Goal: Task Accomplishment & Management: Complete application form

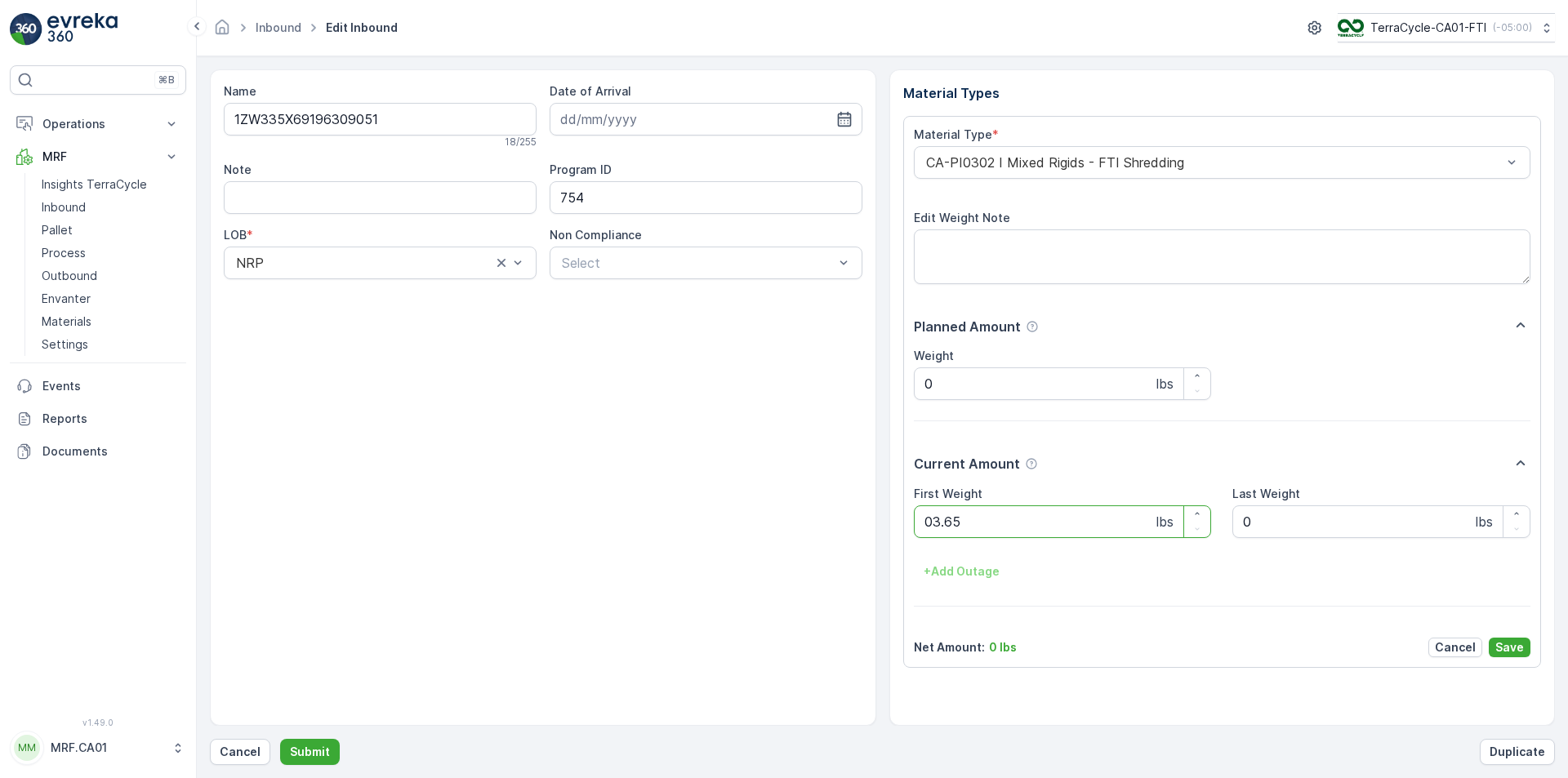
click at [280, 739] on button "Submit" at bounding box center [310, 752] width 60 height 26
click at [1058, 163] on div at bounding box center [1214, 162] width 579 height 14
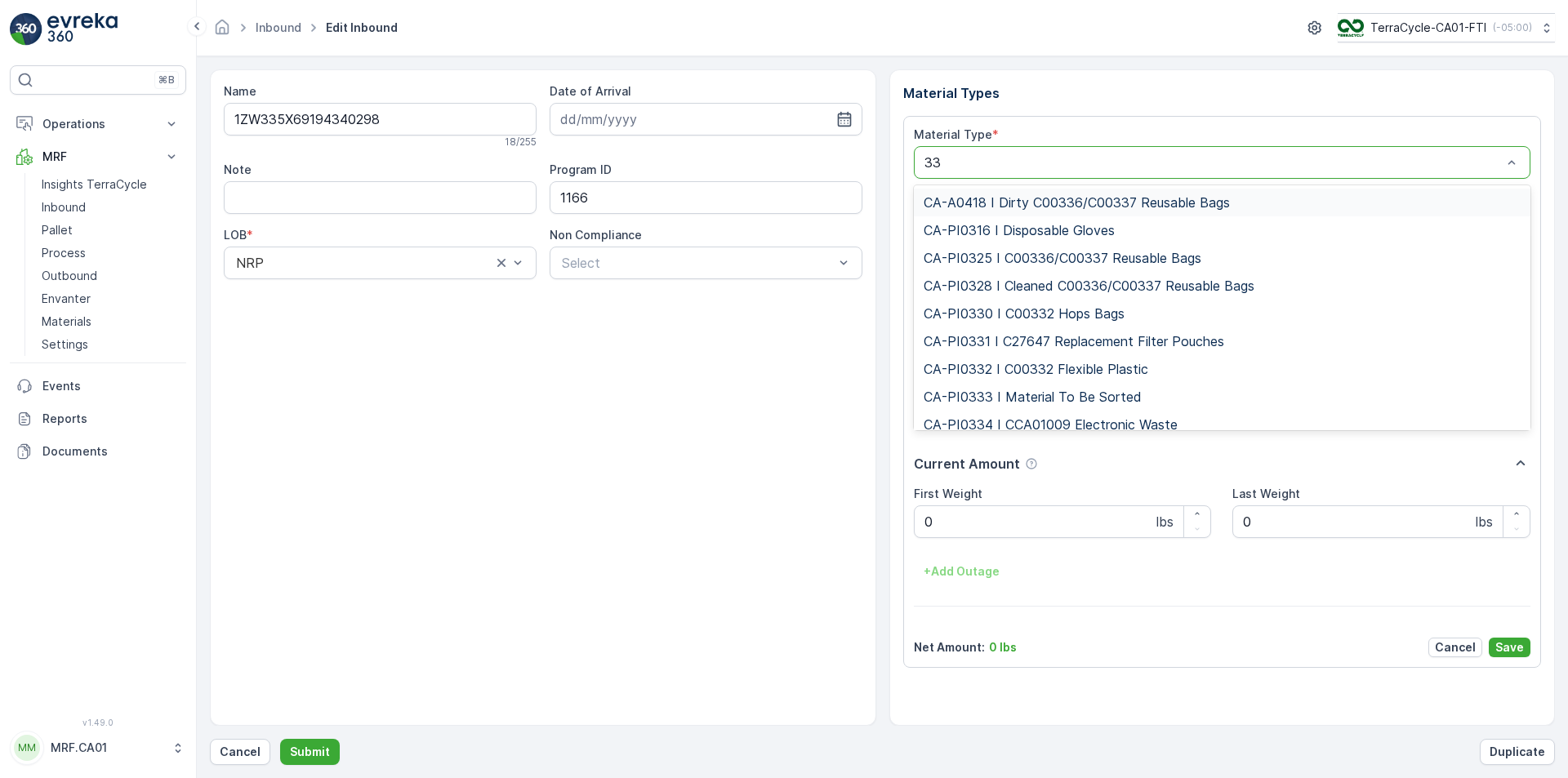
type input "333"
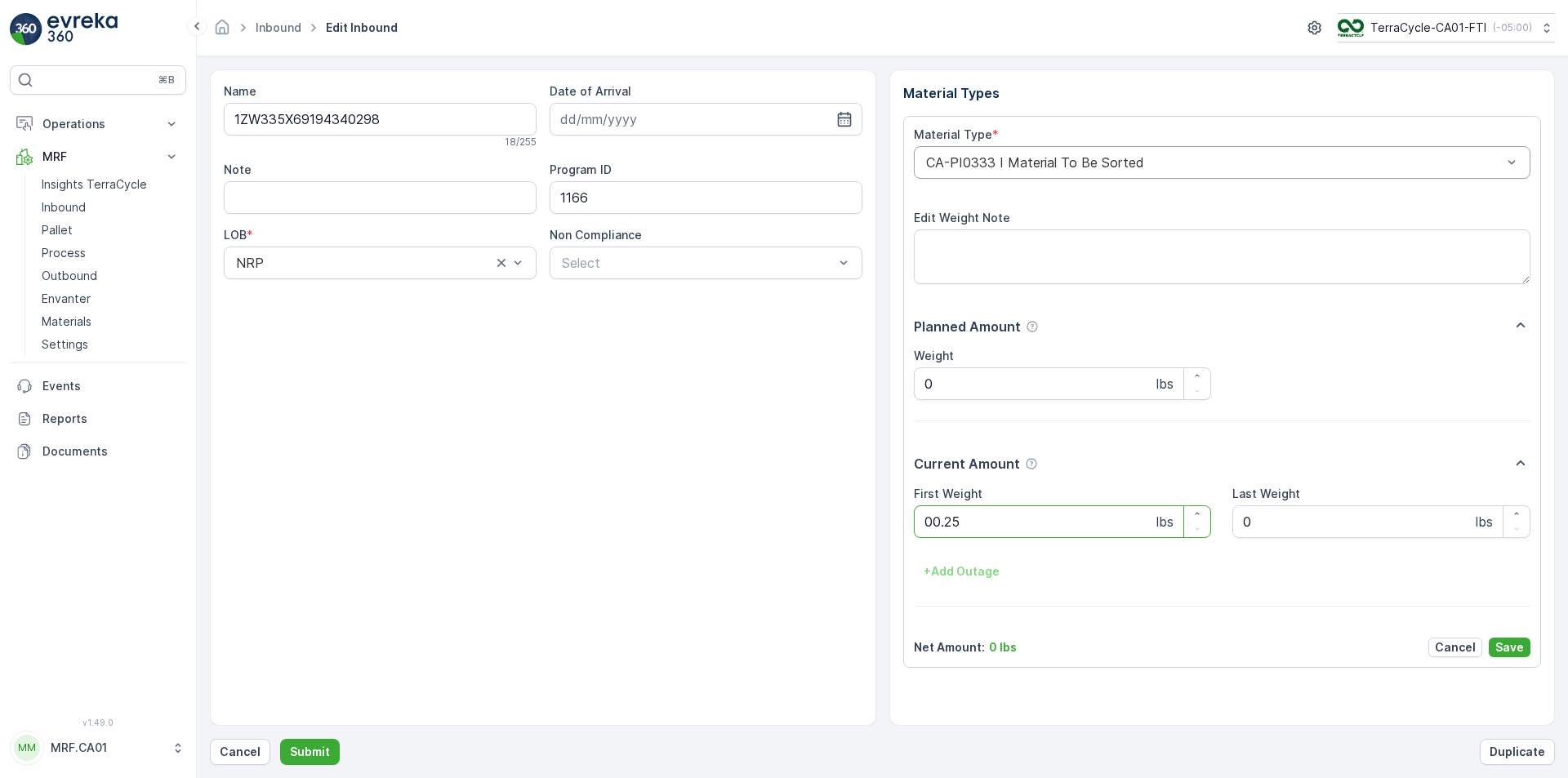
click at [280, 739] on button "Submit" at bounding box center [310, 752] width 60 height 26
click at [1046, 168] on div at bounding box center [1214, 162] width 579 height 14
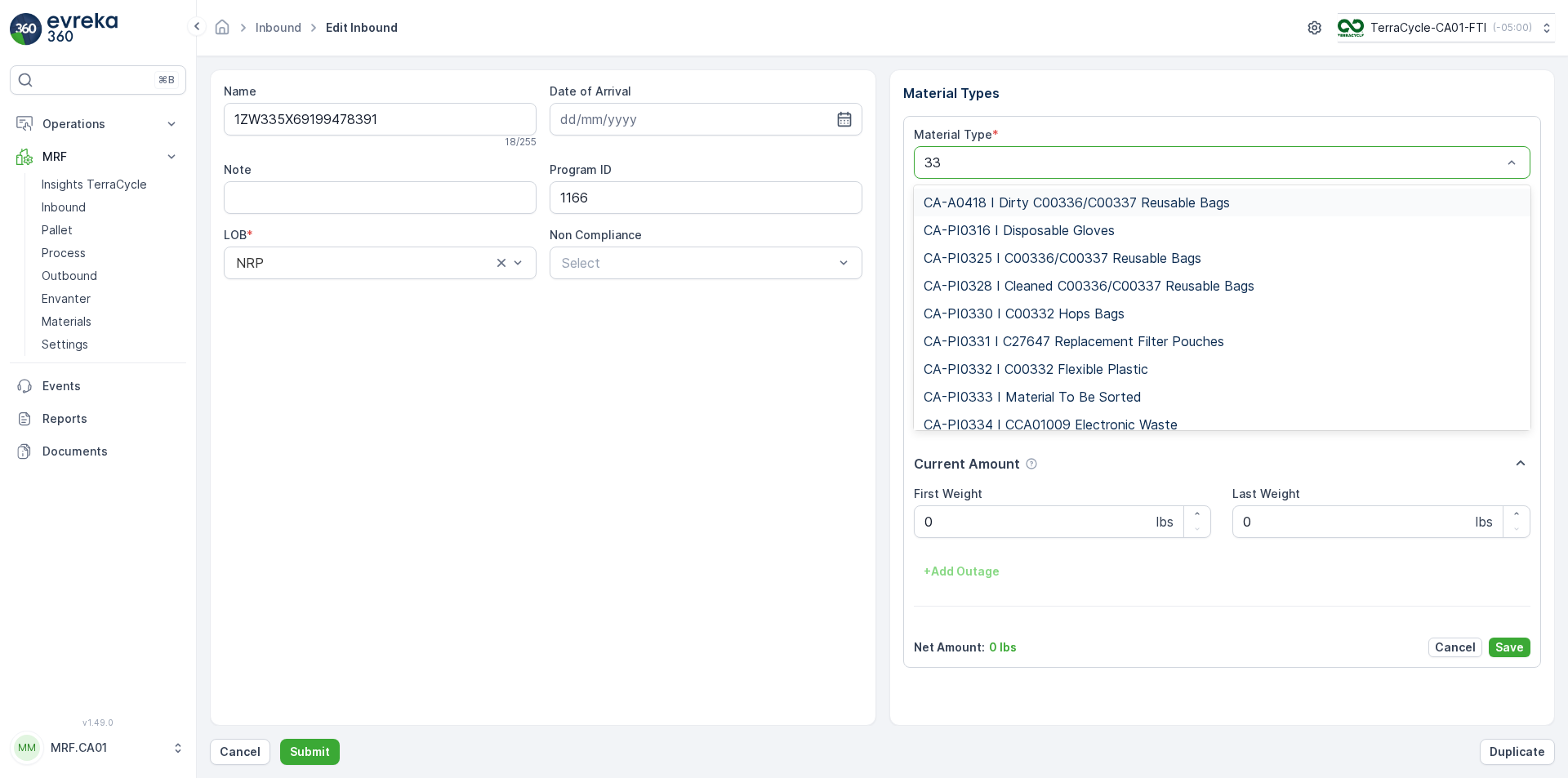
type input "333"
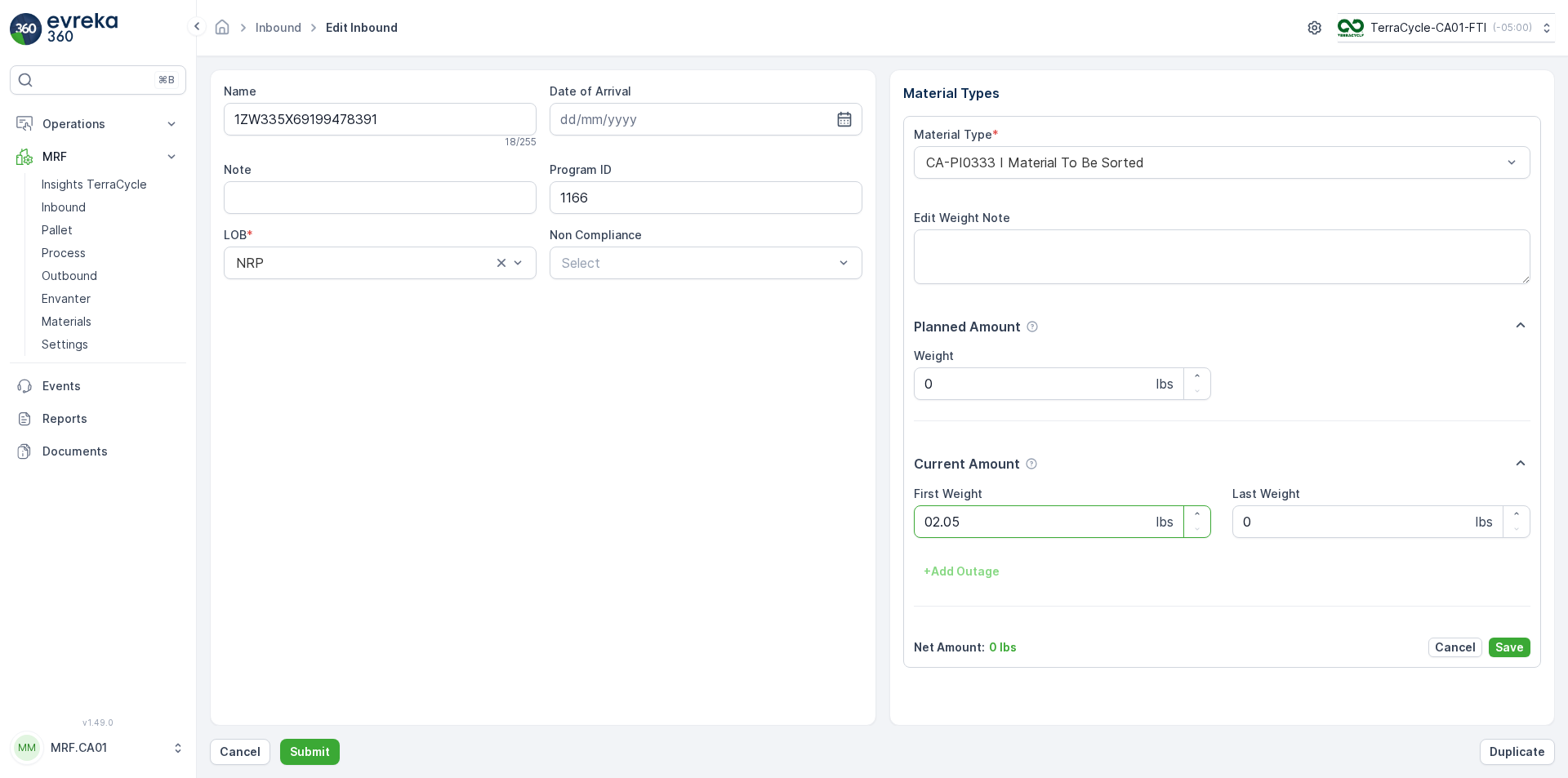
click at [280, 739] on button "Submit" at bounding box center [310, 752] width 60 height 26
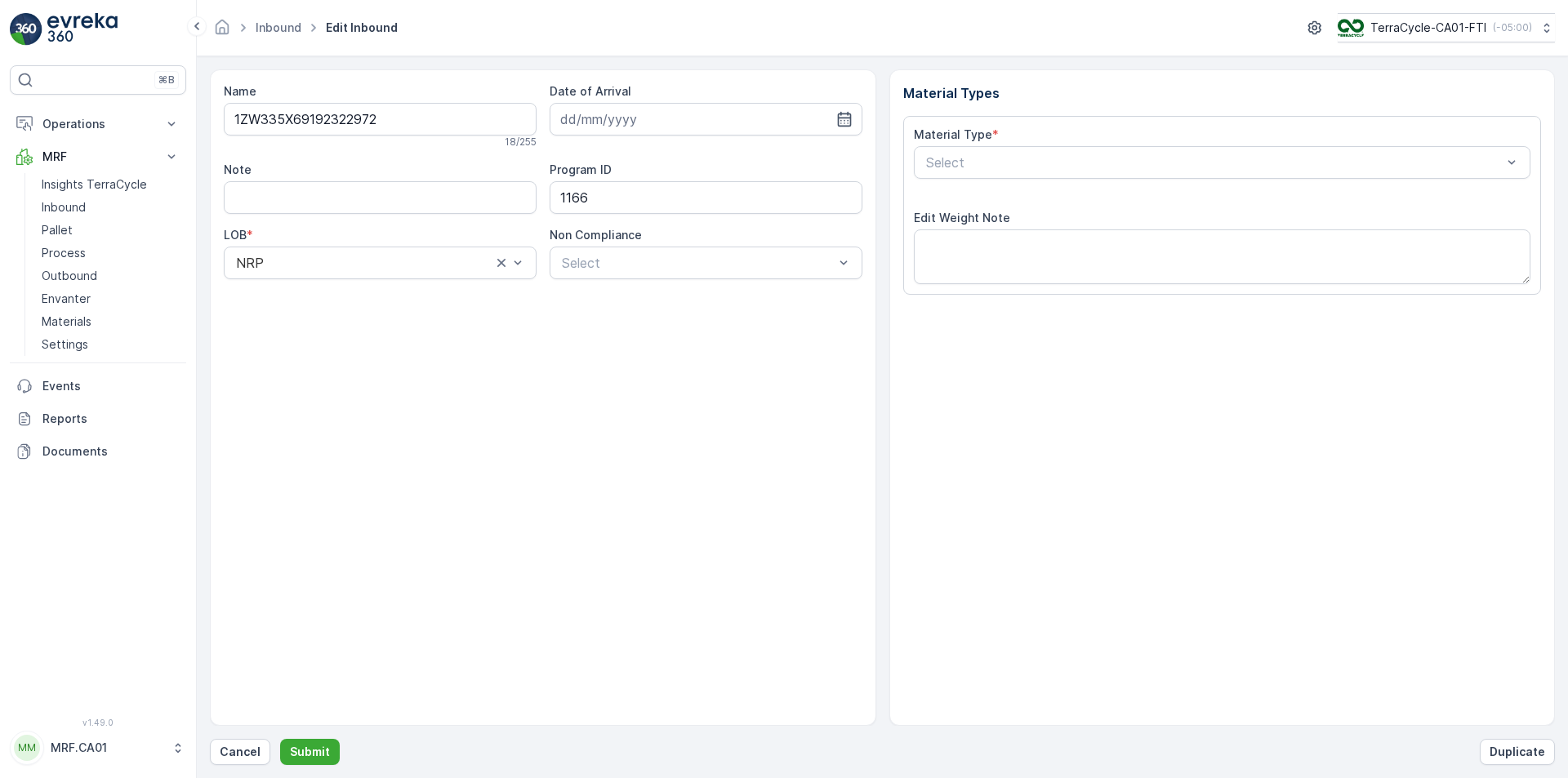
type input "27.05.2024"
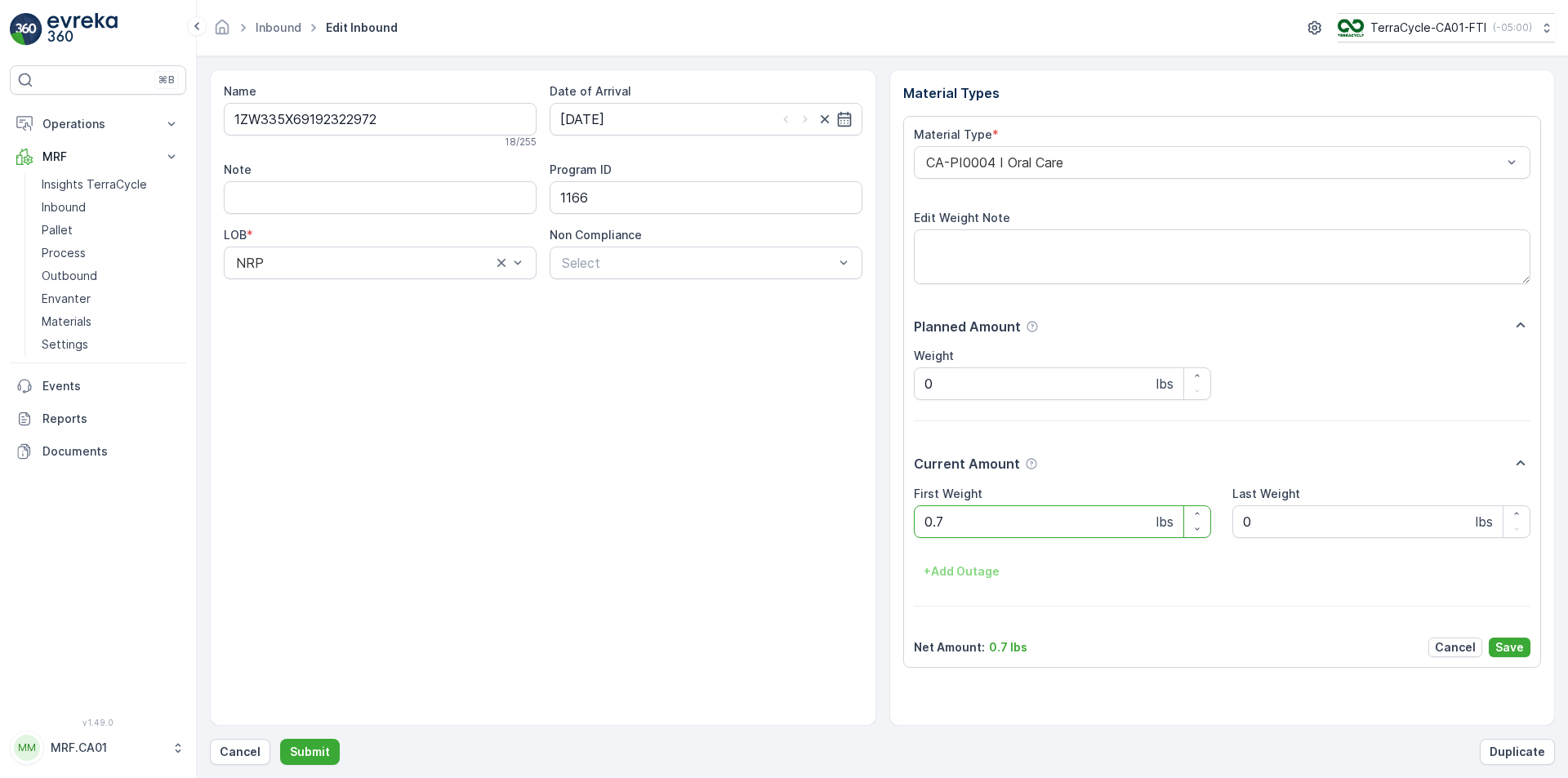
click at [1046, 168] on div at bounding box center [1214, 162] width 579 height 14
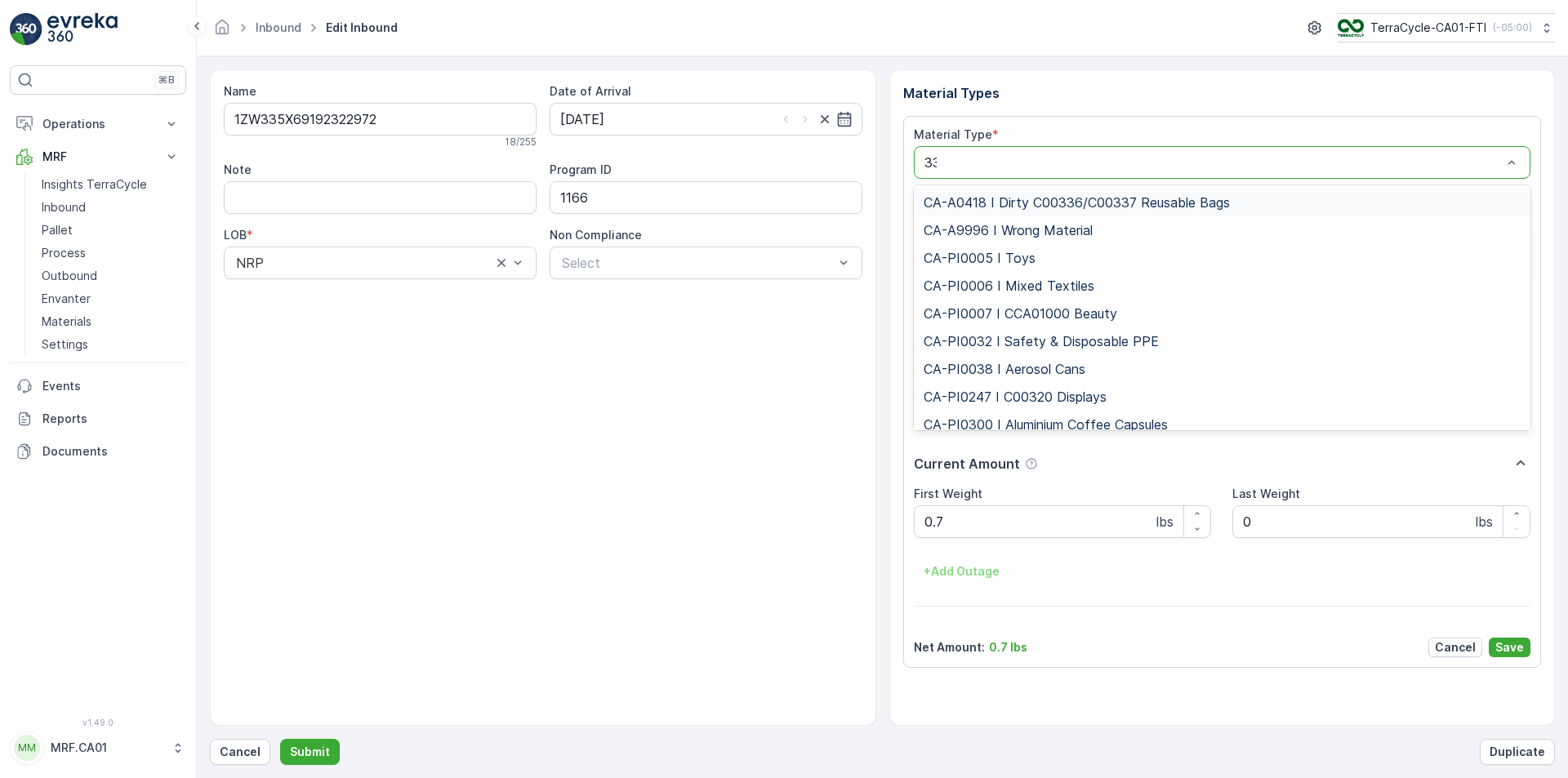
type input "333"
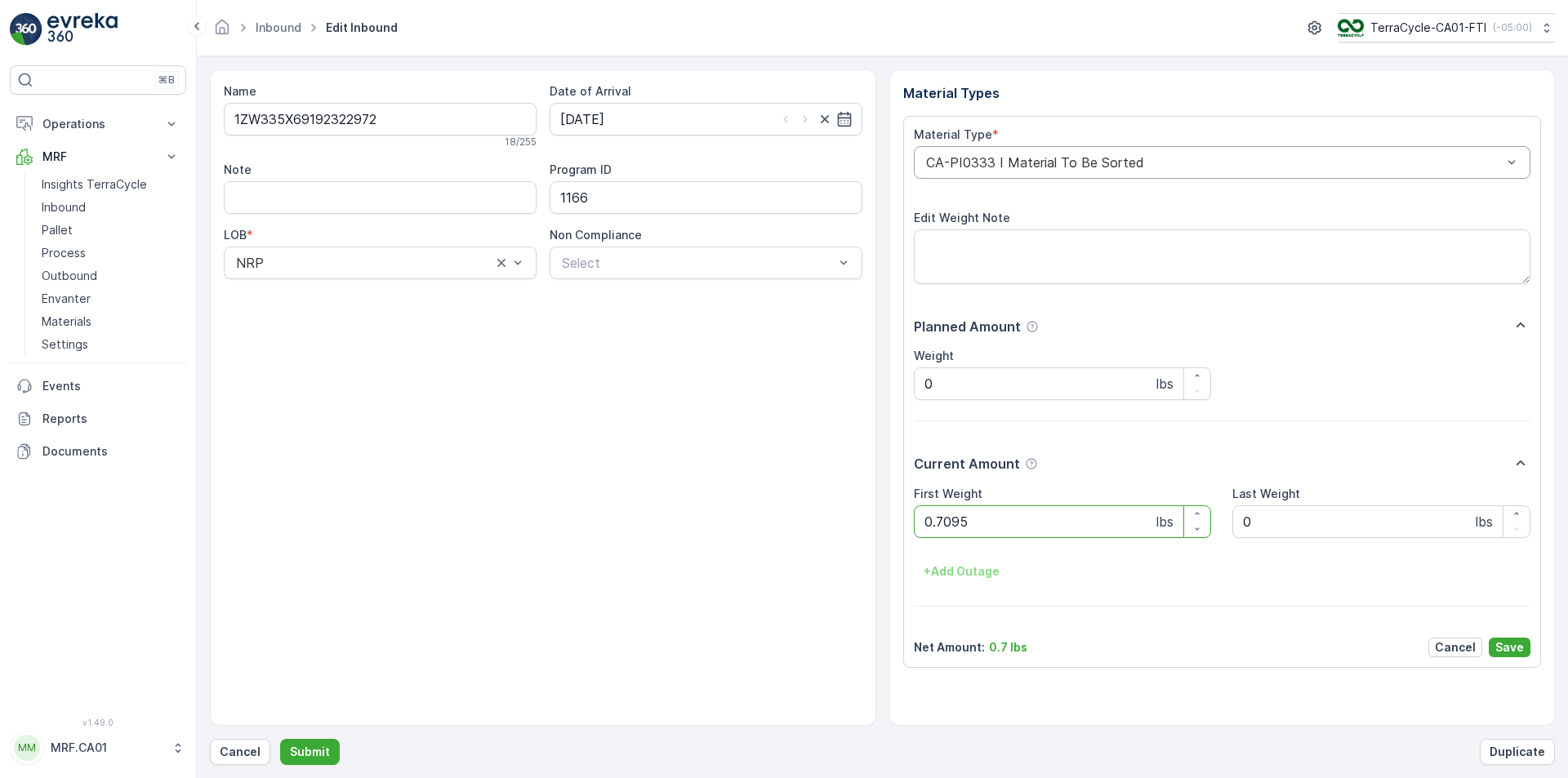
click at [280, 739] on button "Submit" at bounding box center [310, 752] width 60 height 26
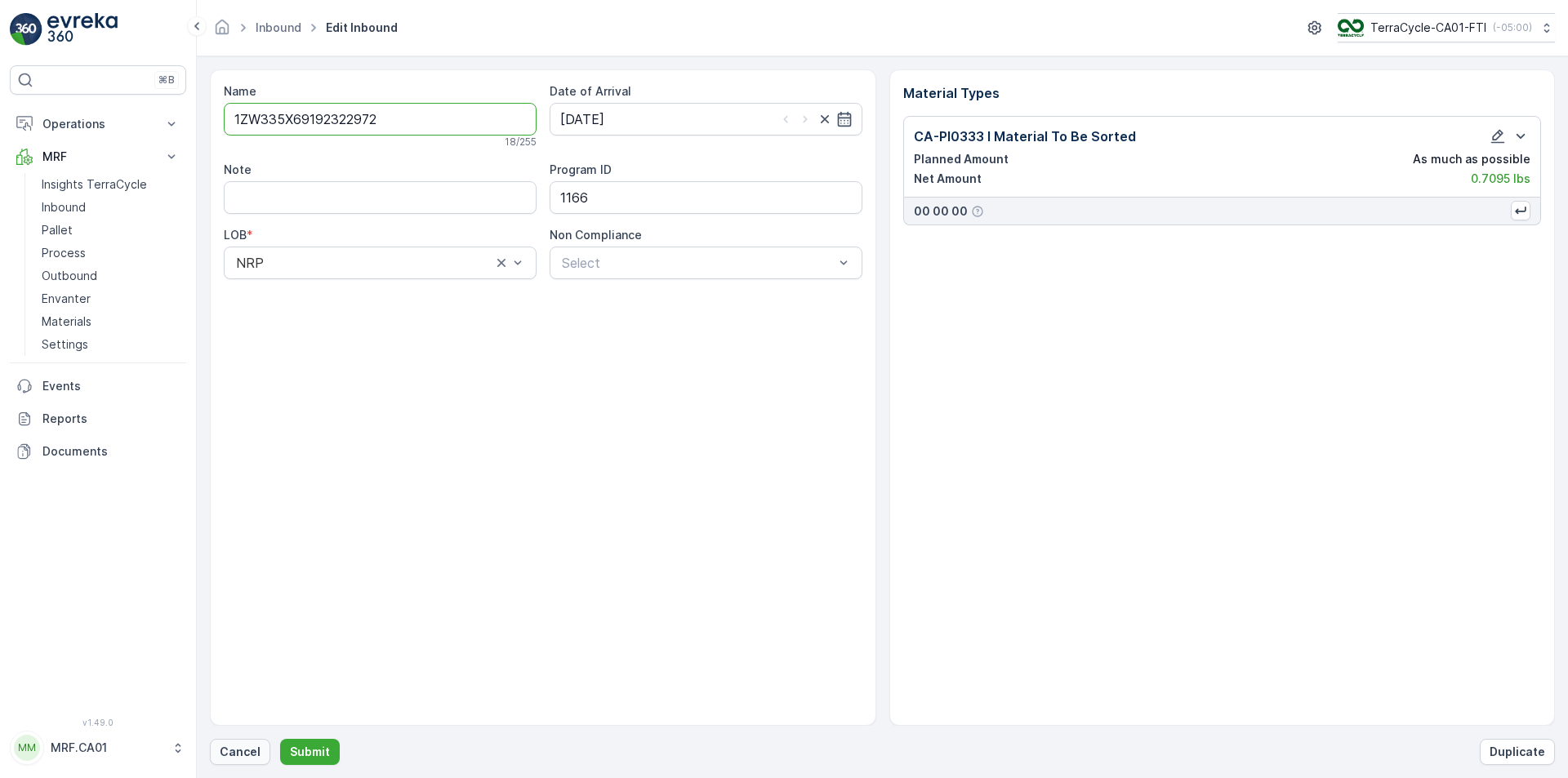
click at [248, 752] on p "Cancel" at bounding box center [240, 752] width 41 height 16
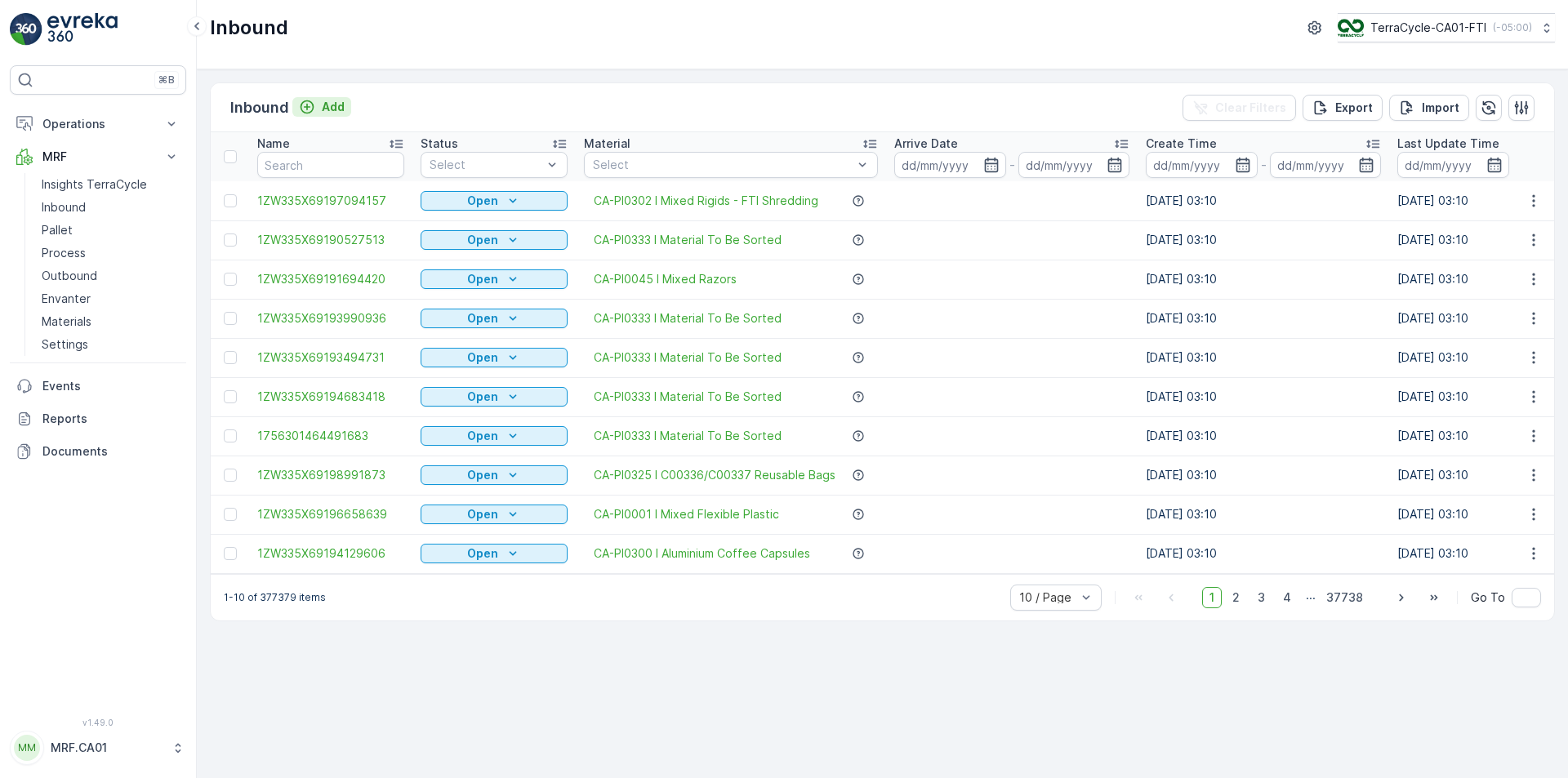
click at [325, 107] on p "Add" at bounding box center [333, 107] width 23 height 16
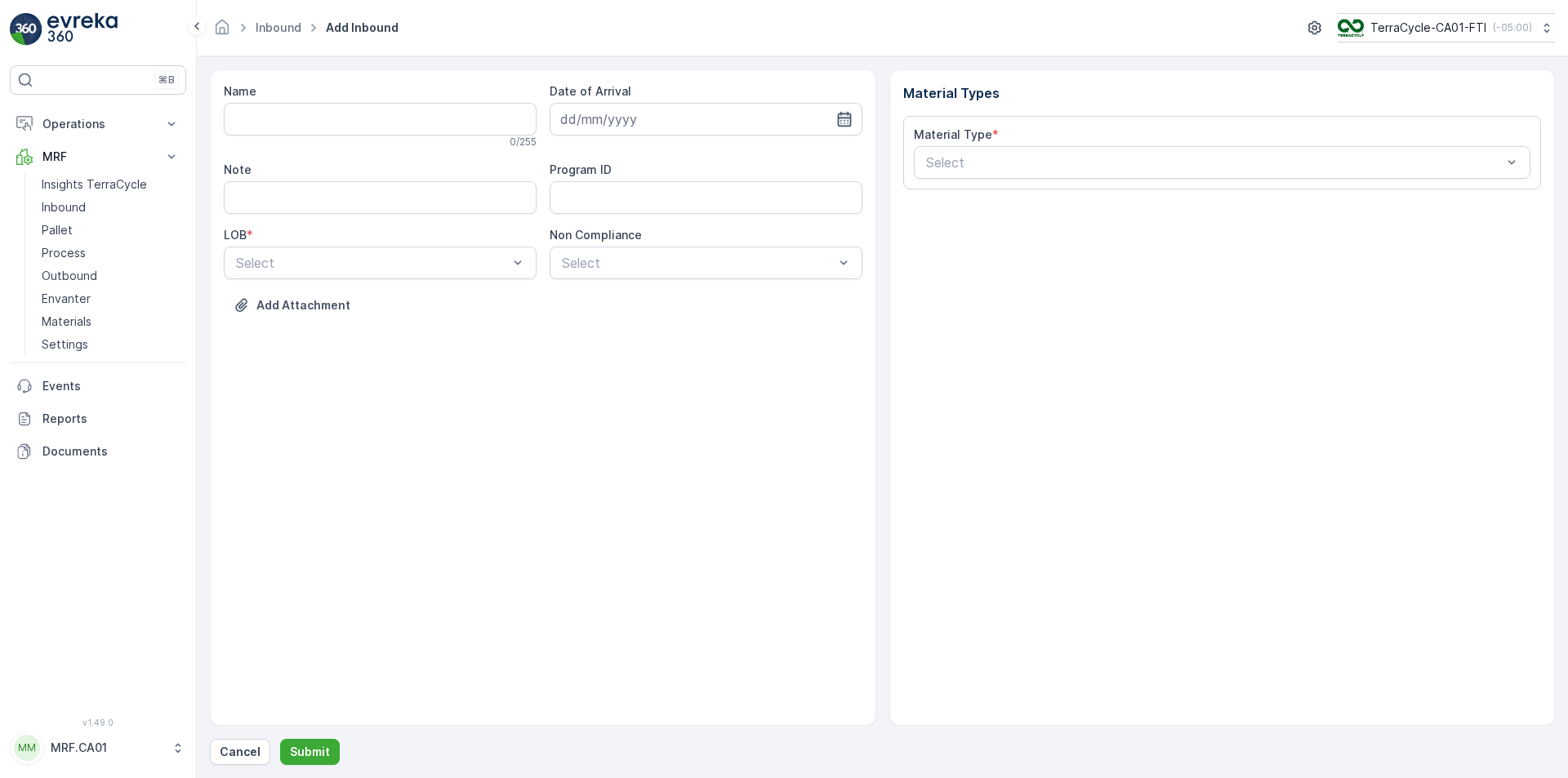
click at [848, 116] on icon "button" at bounding box center [844, 118] width 16 height 16
click at [459, 120] on input "Name" at bounding box center [380, 119] width 313 height 32
click at [280, 739] on button "Submit" at bounding box center [310, 752] width 60 height 26
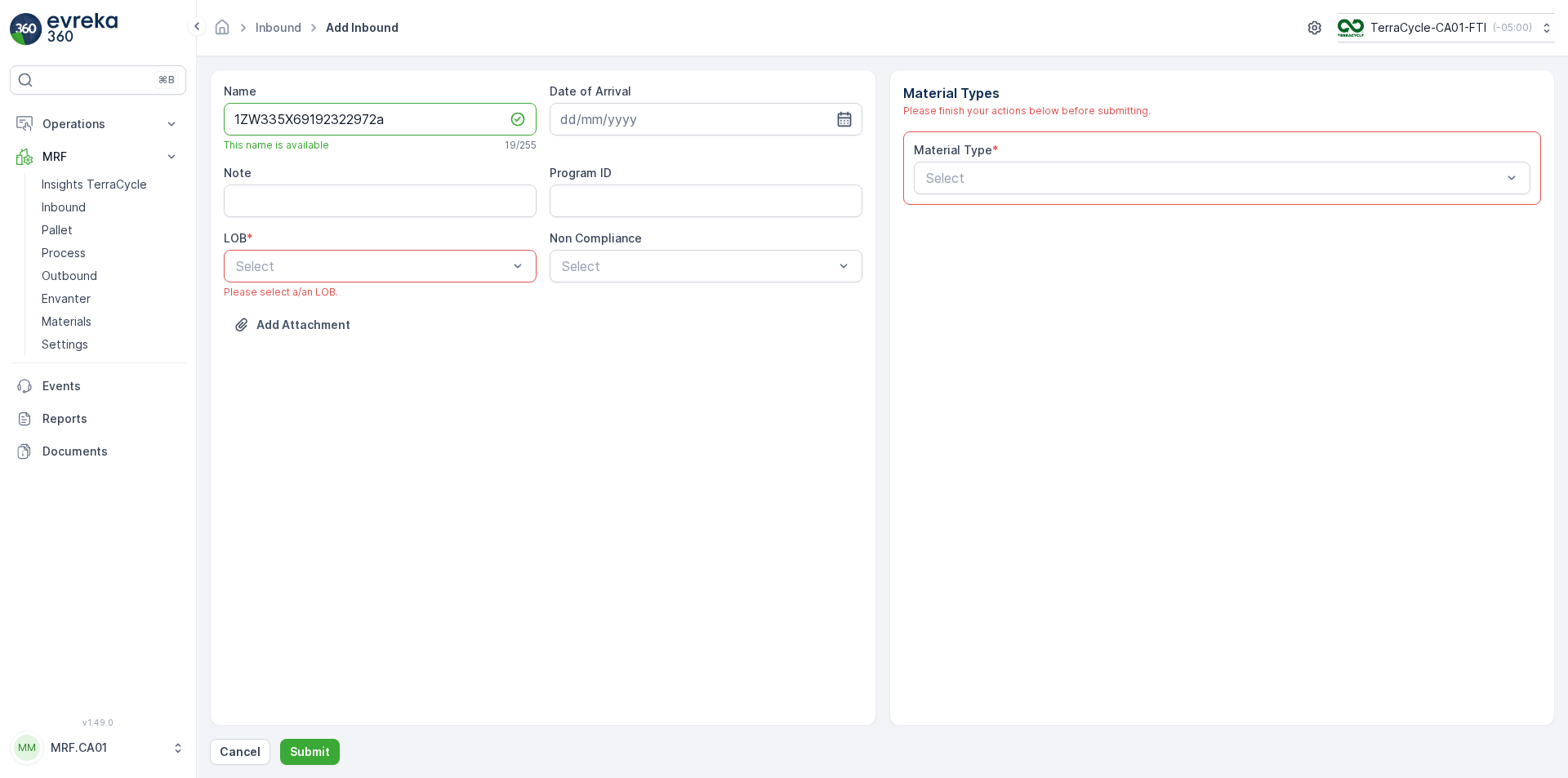
type input "1ZW335X69192322972a"
click at [845, 113] on icon "button" at bounding box center [844, 118] width 14 height 14
click at [701, 347] on div "28" at bounding box center [695, 354] width 26 height 26
type input "[DATE]"
click at [473, 259] on div at bounding box center [372, 266] width 275 height 14
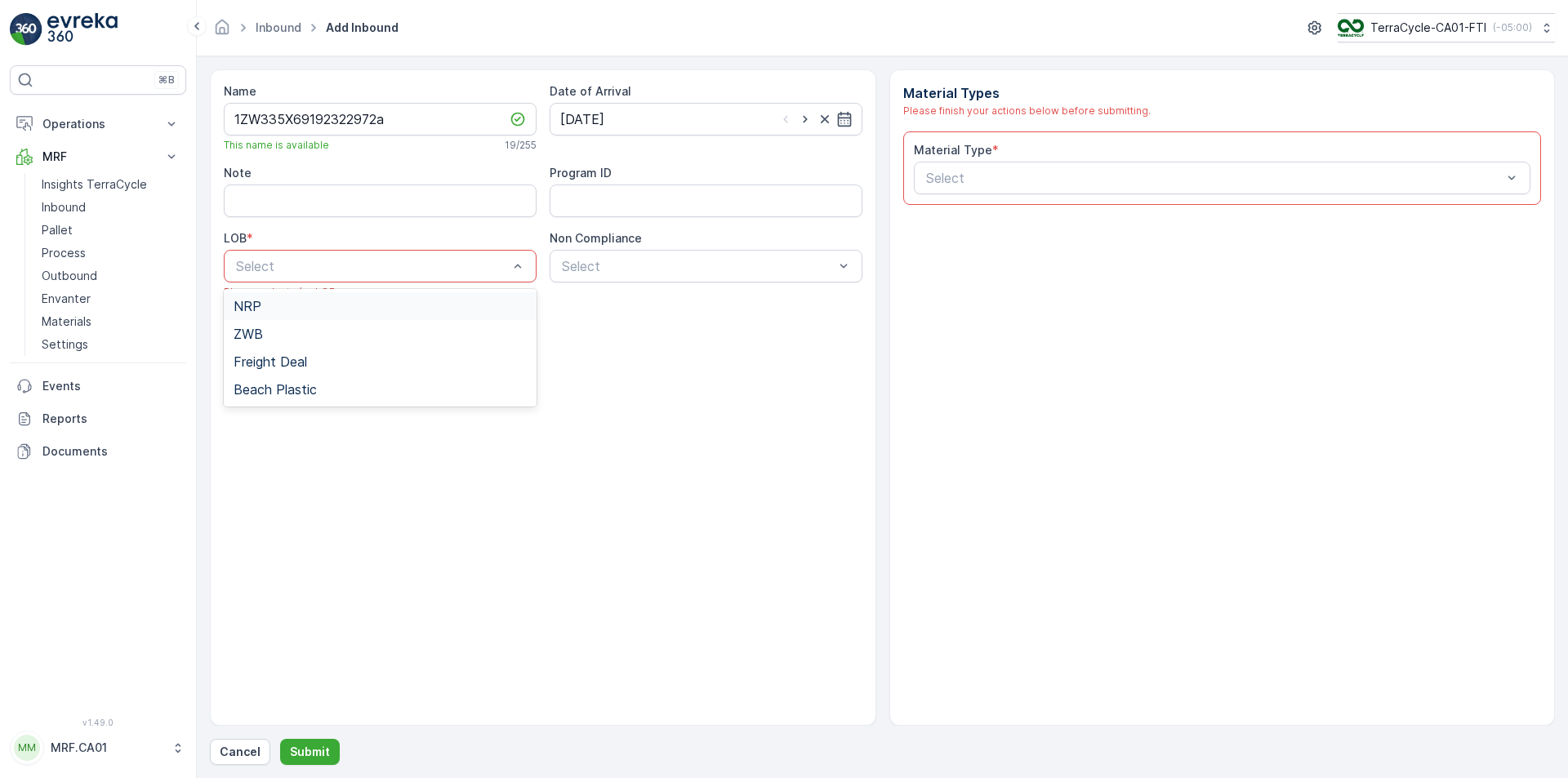
click at [444, 308] on div "NRP" at bounding box center [380, 306] width 293 height 14
click at [690, 265] on div at bounding box center [697, 266] width 275 height 14
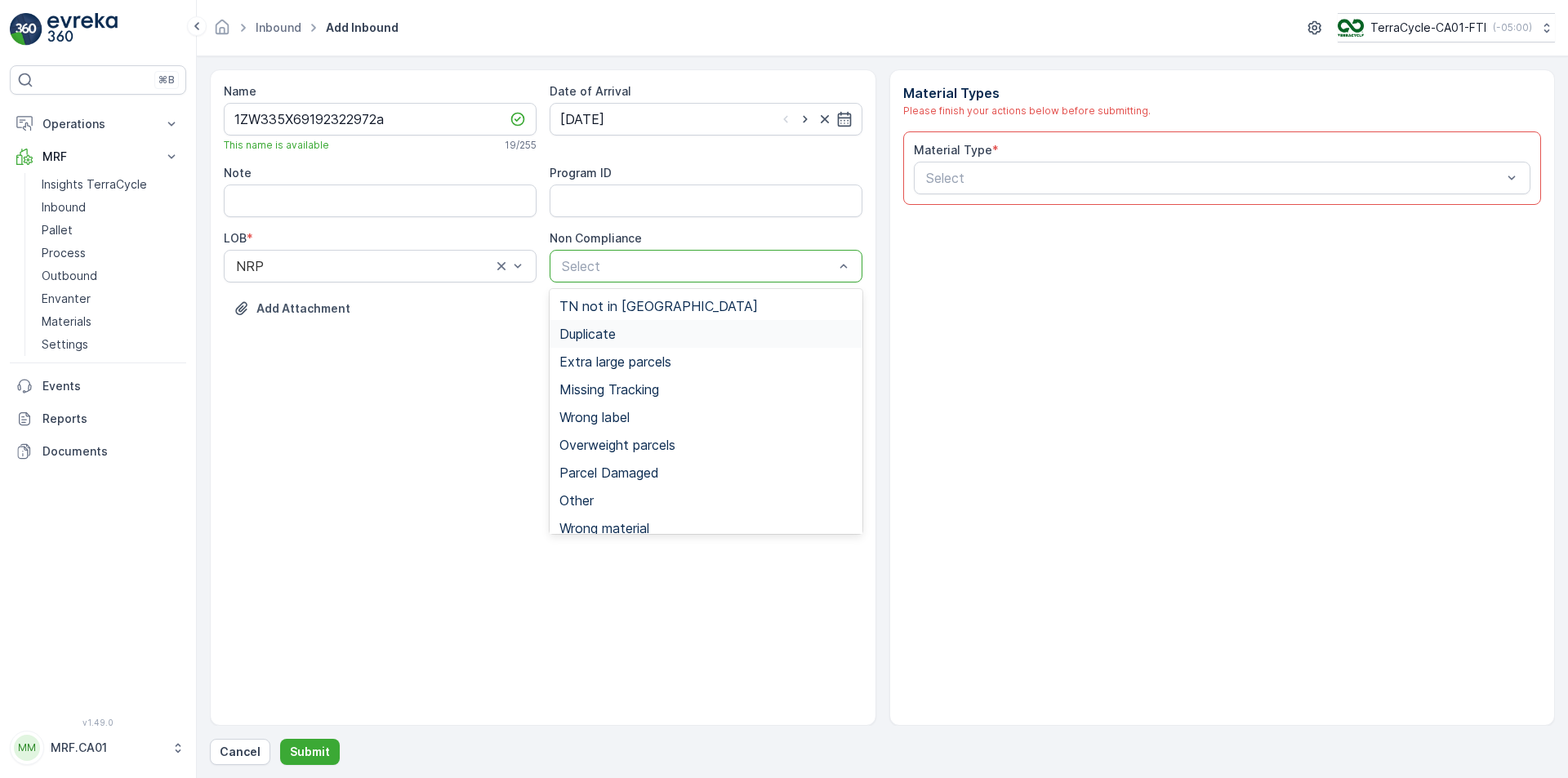
click at [675, 325] on div "Duplicate" at bounding box center [706, 334] width 313 height 28
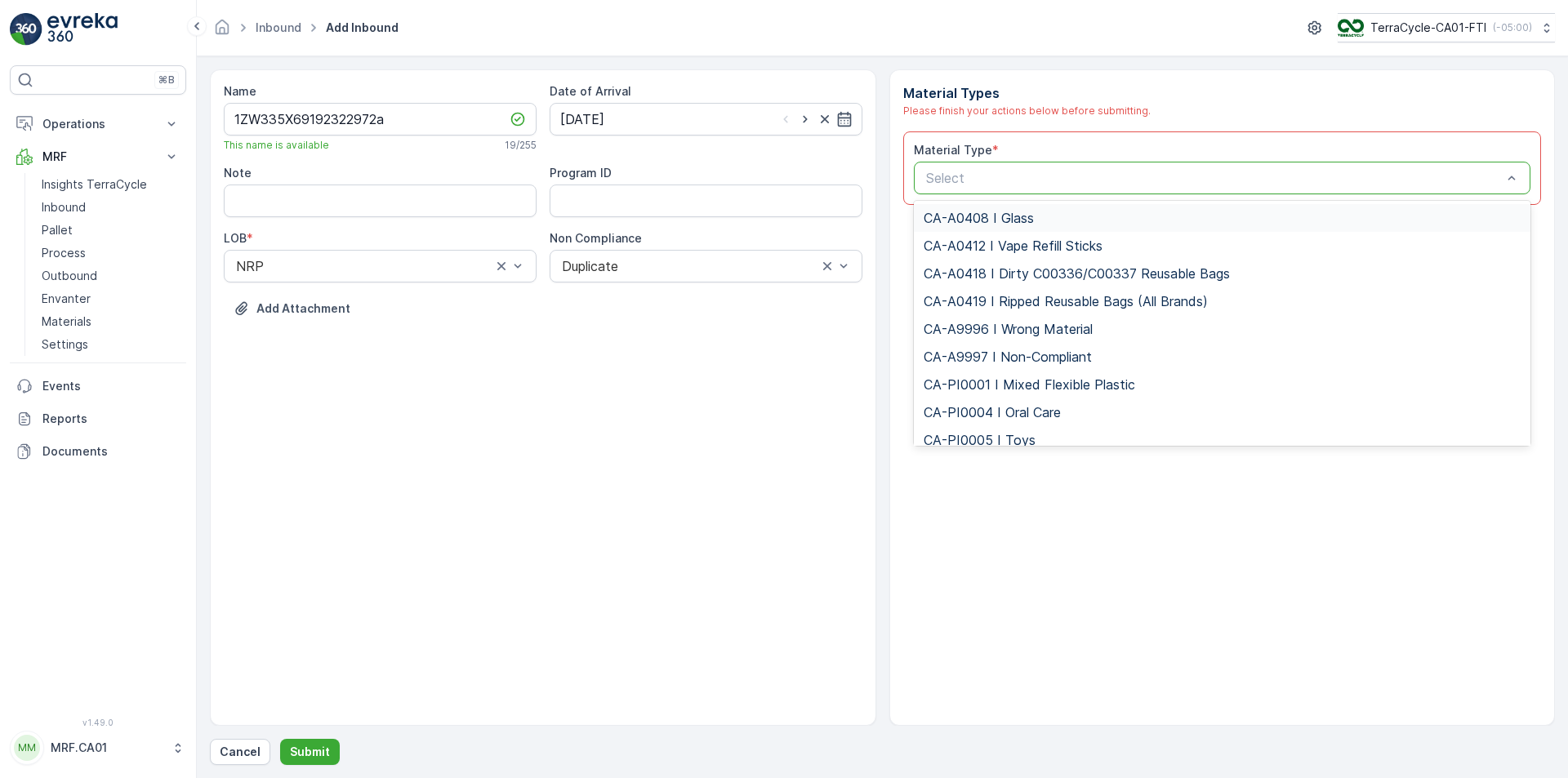
click at [999, 178] on div at bounding box center [1214, 177] width 579 height 14
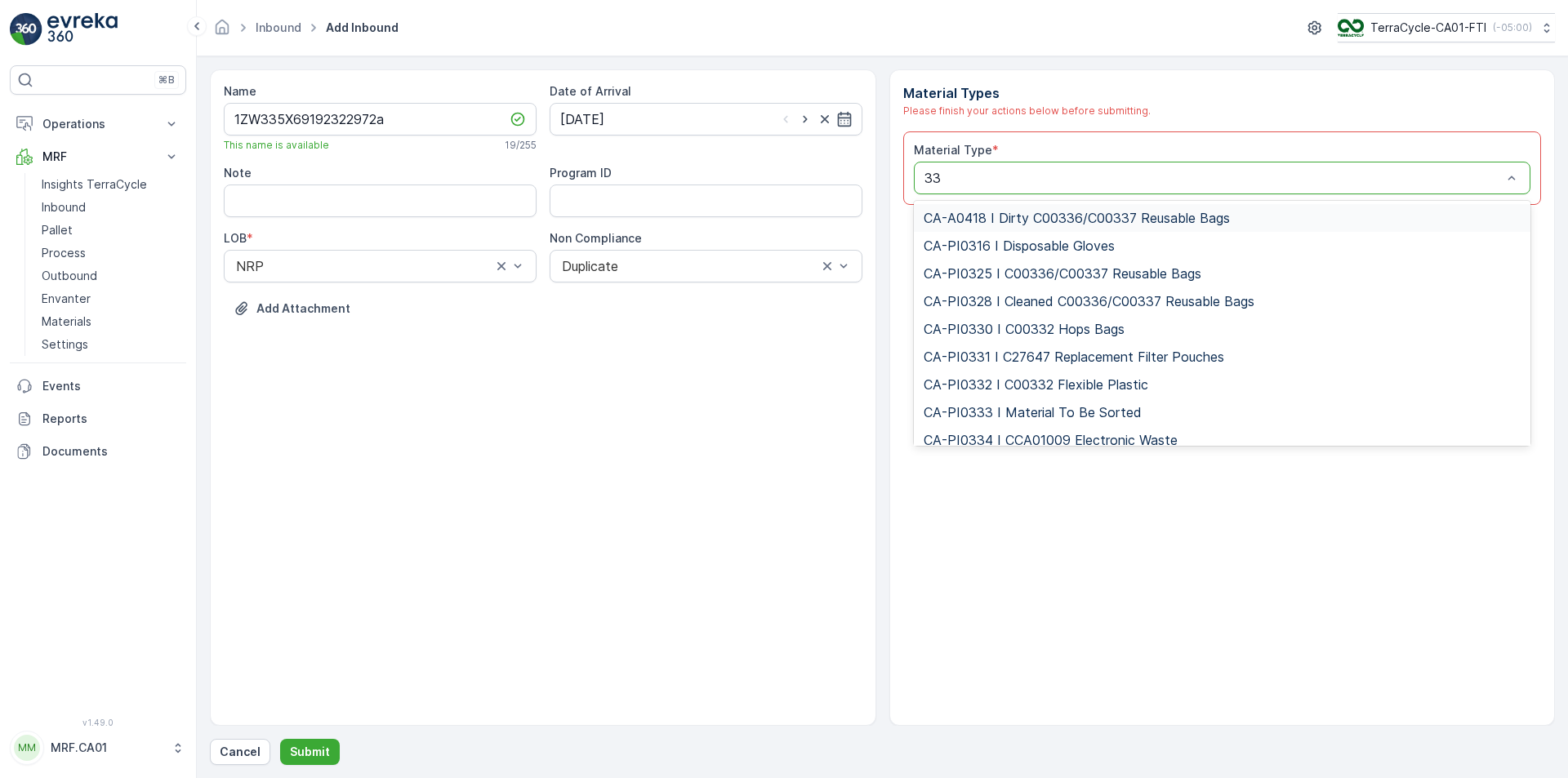
type input "333"
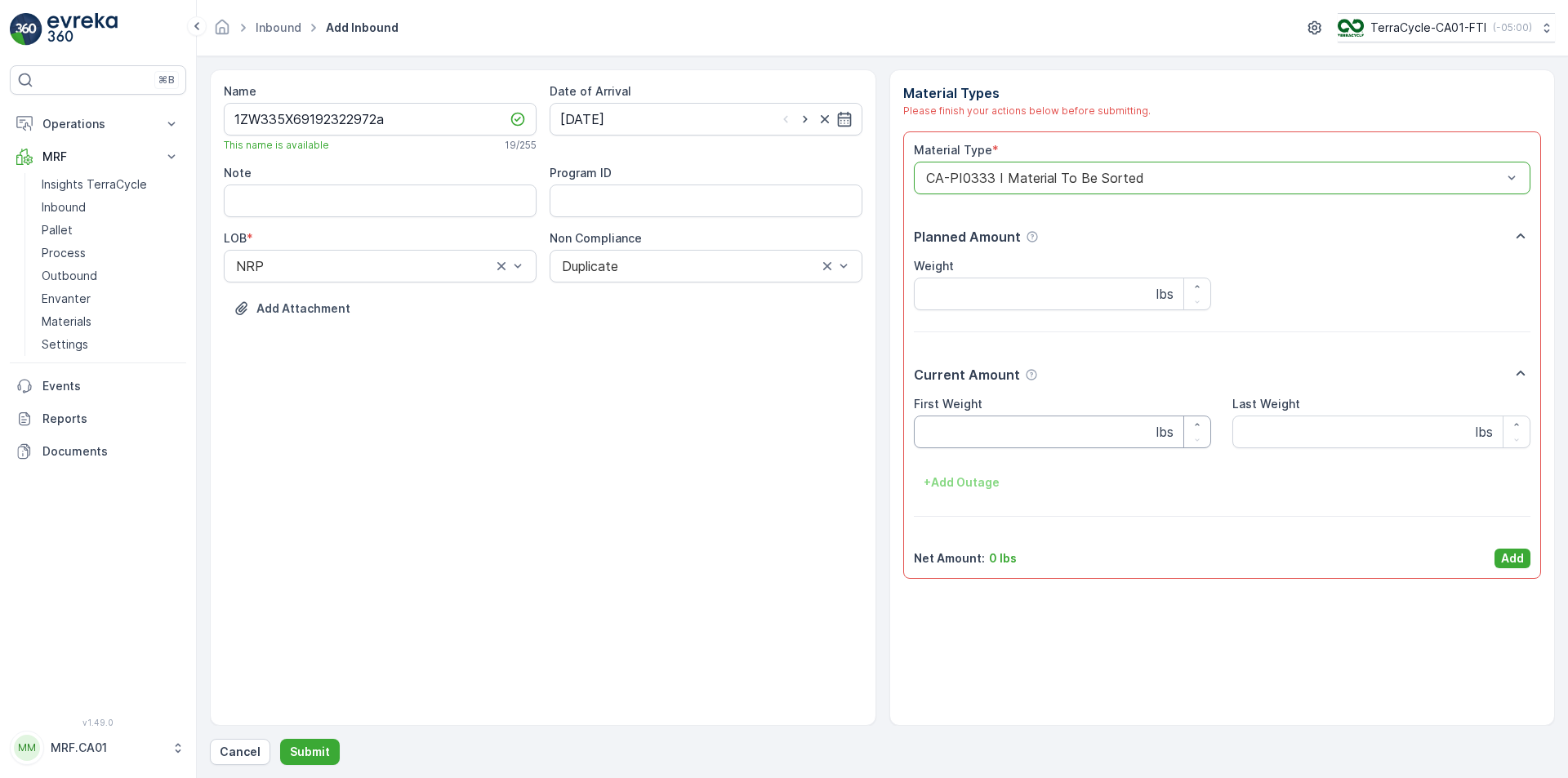
click at [1065, 425] on Weight "First Weight" at bounding box center [1064, 432] width 298 height 32
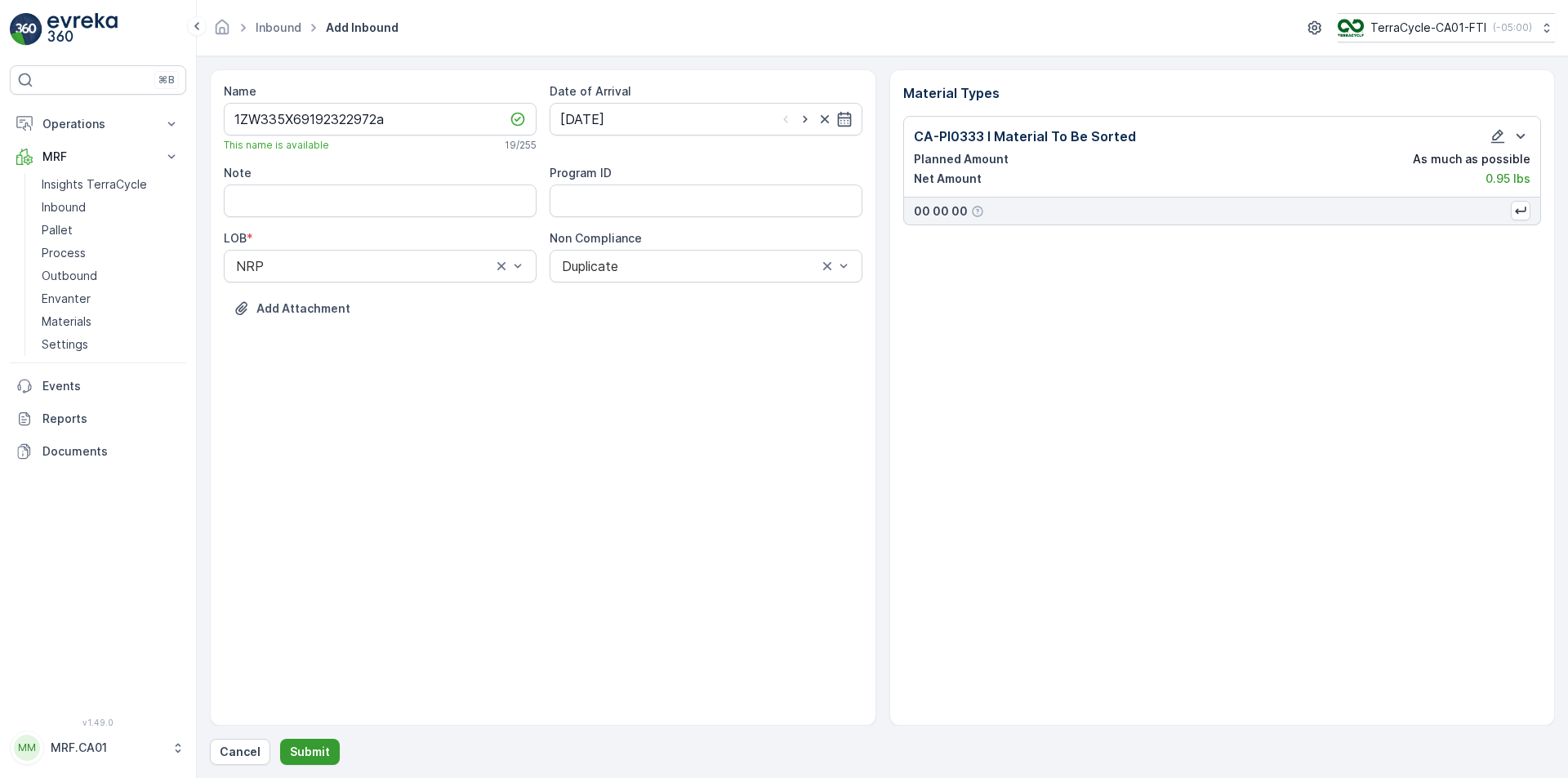
click at [328, 744] on button "Submit" at bounding box center [310, 752] width 60 height 26
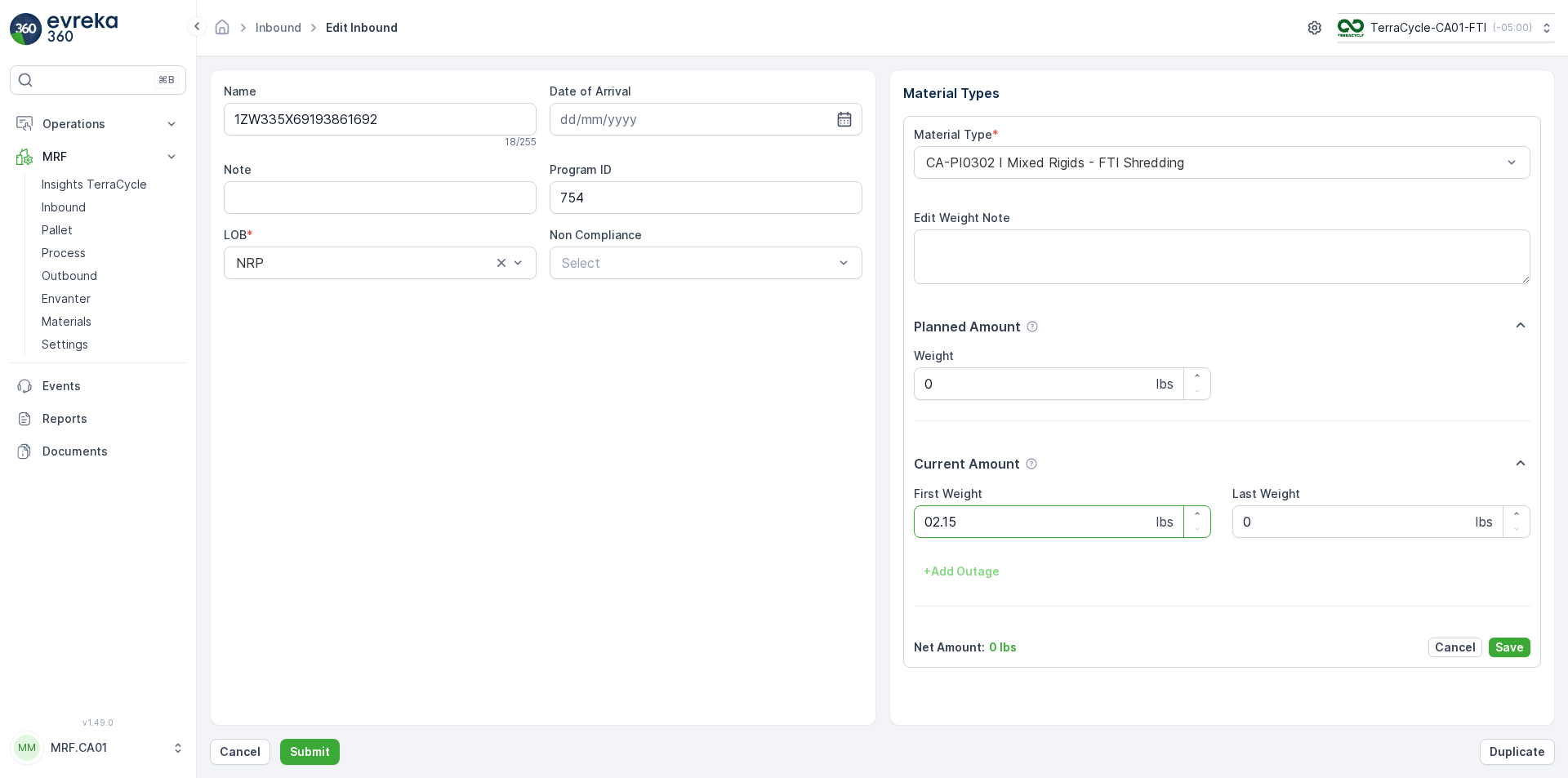
click at [280, 739] on button "Submit" at bounding box center [310, 752] width 60 height 26
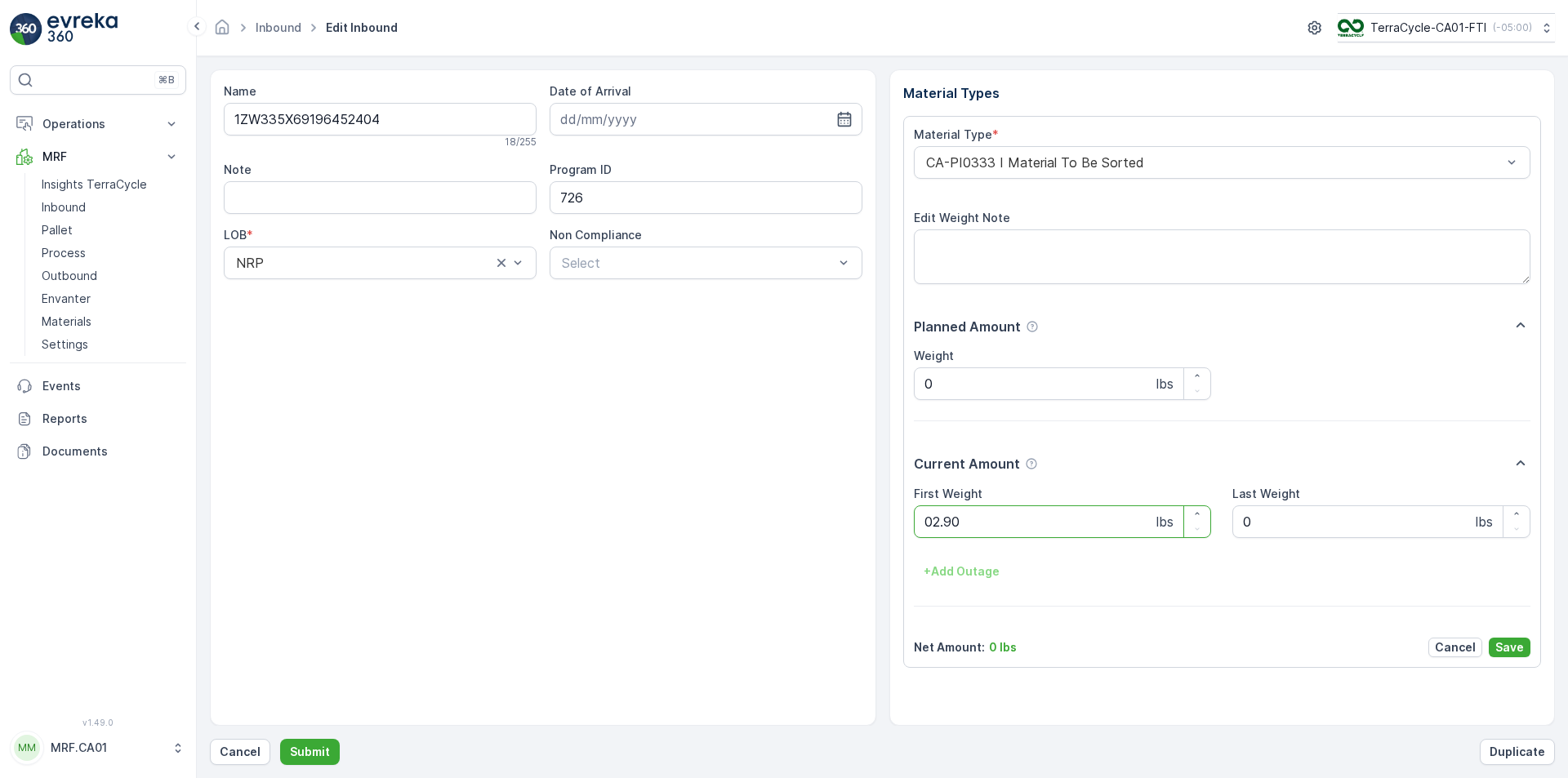
click at [280, 739] on button "Submit" at bounding box center [310, 752] width 60 height 26
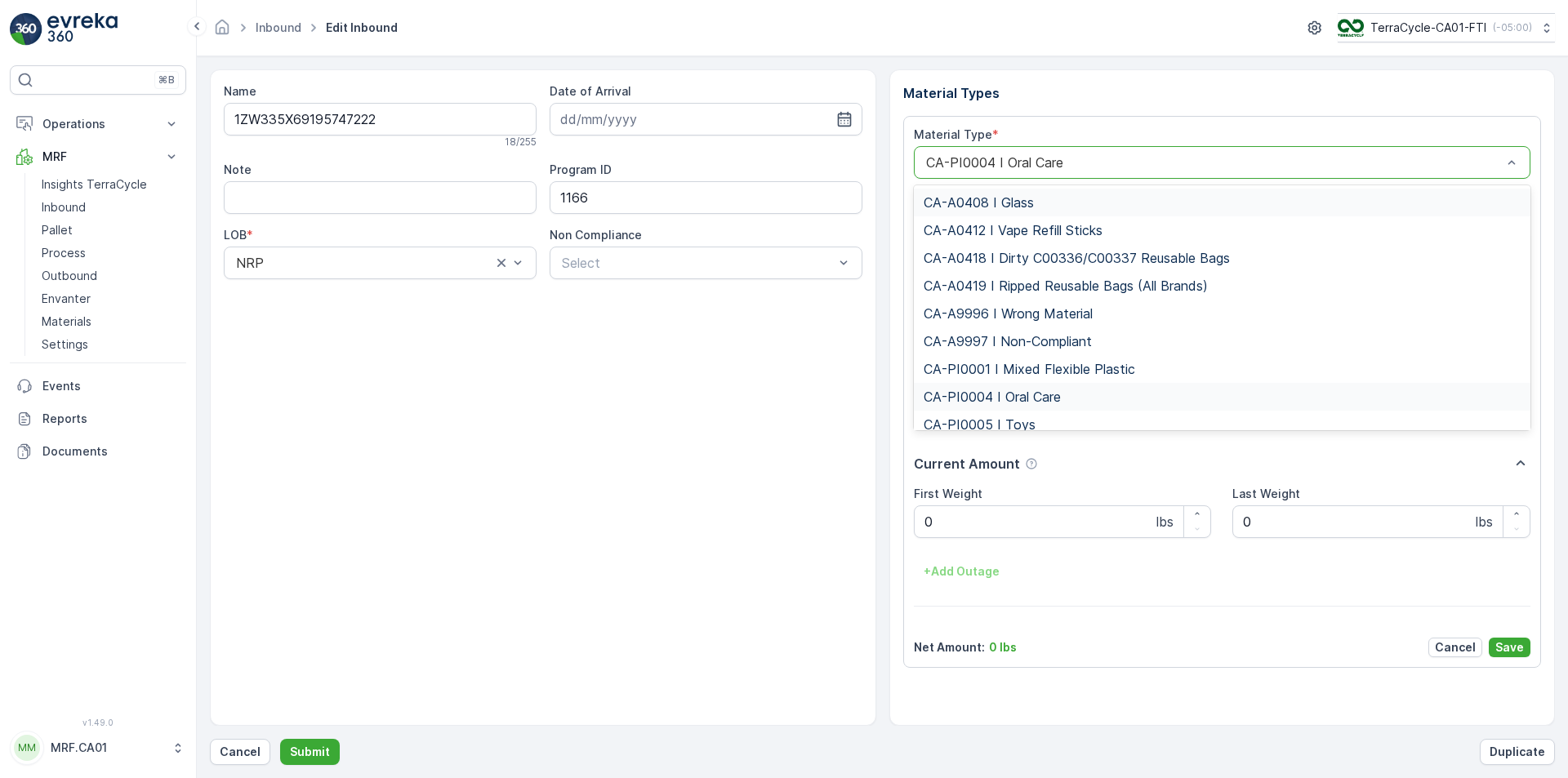
click at [1073, 163] on div at bounding box center [1214, 162] width 579 height 14
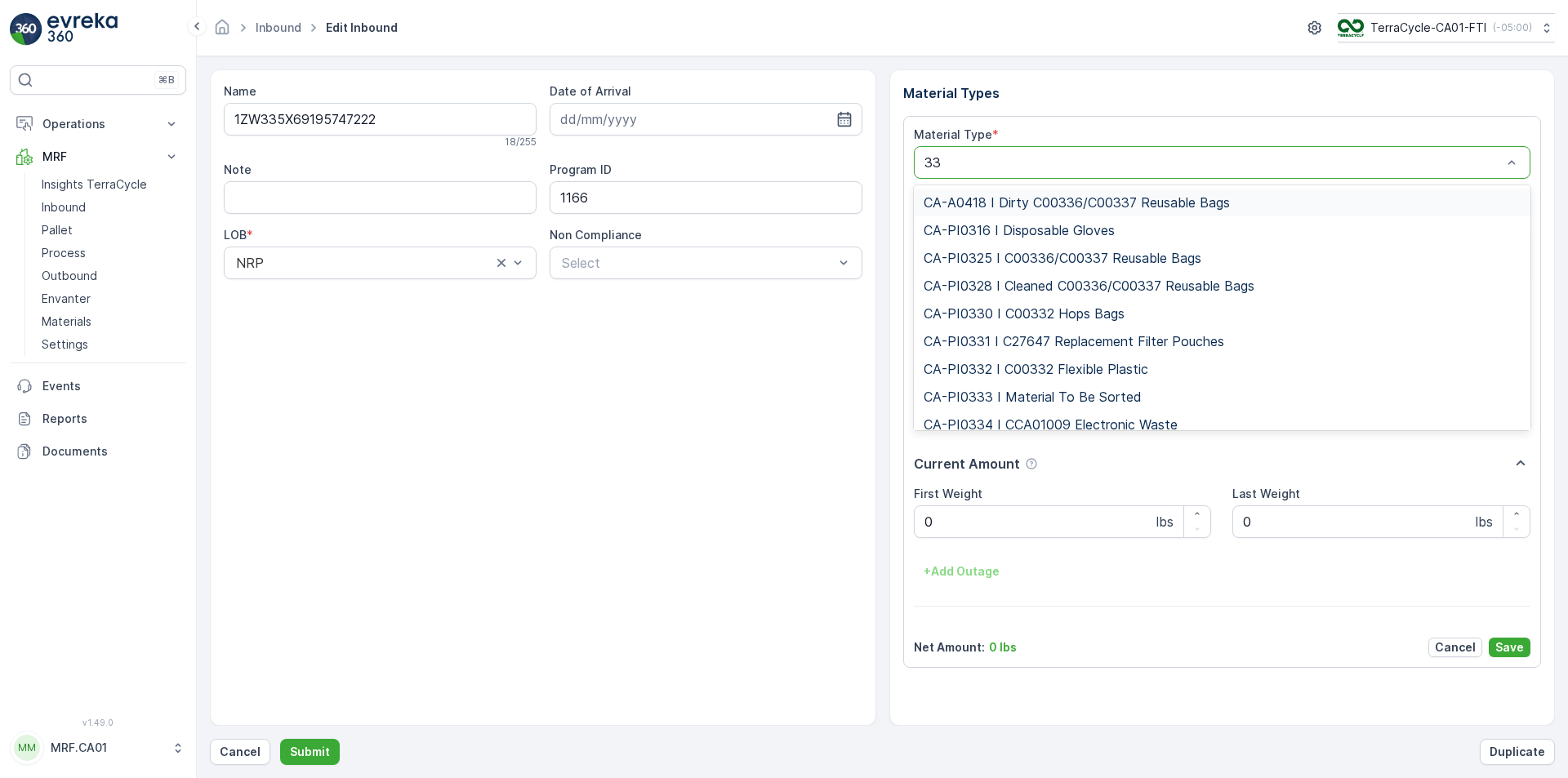
type input "333"
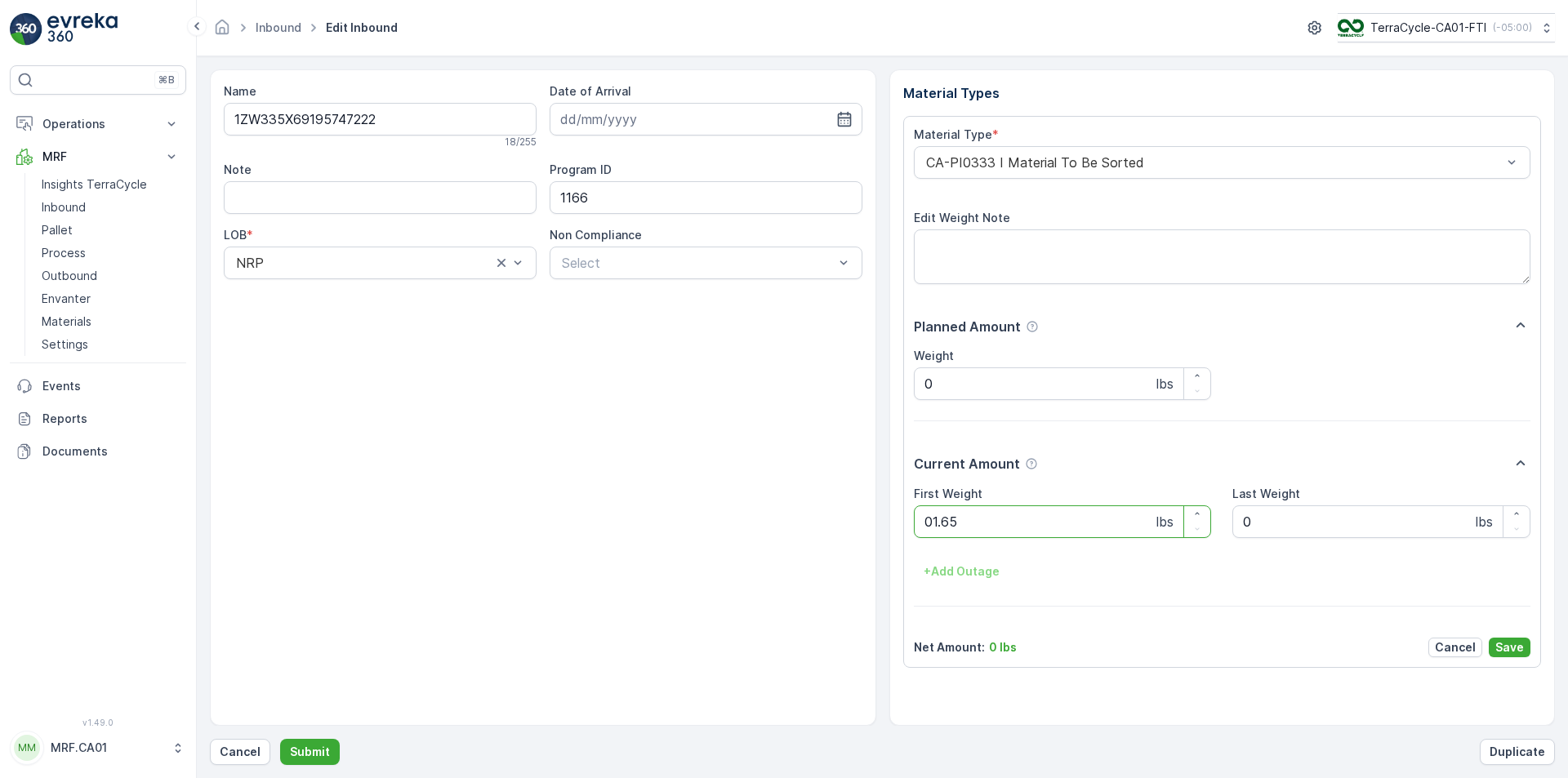
click at [280, 739] on button "Submit" at bounding box center [310, 752] width 60 height 26
click at [1011, 156] on div at bounding box center [1214, 162] width 579 height 14
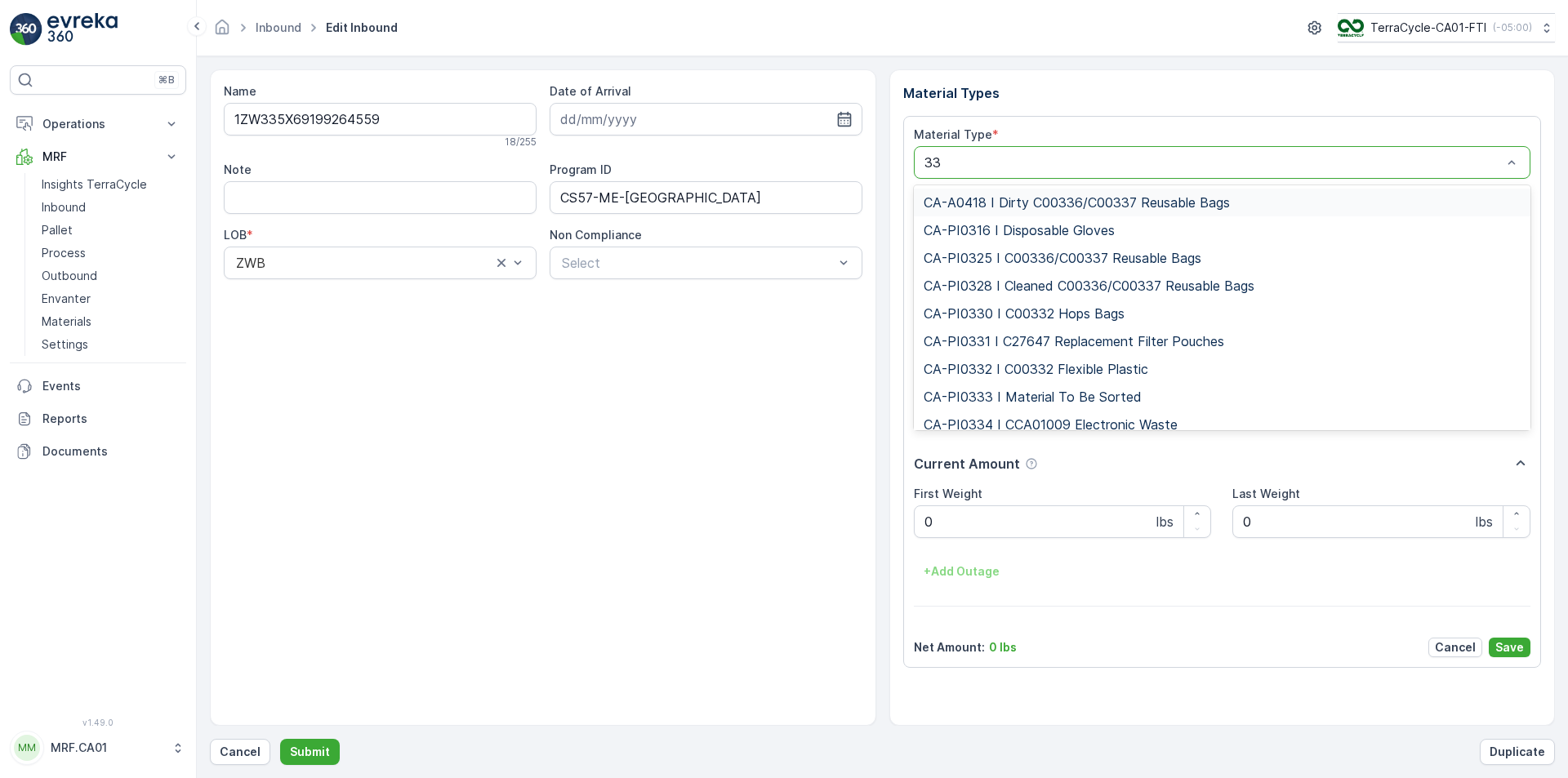
type input "333"
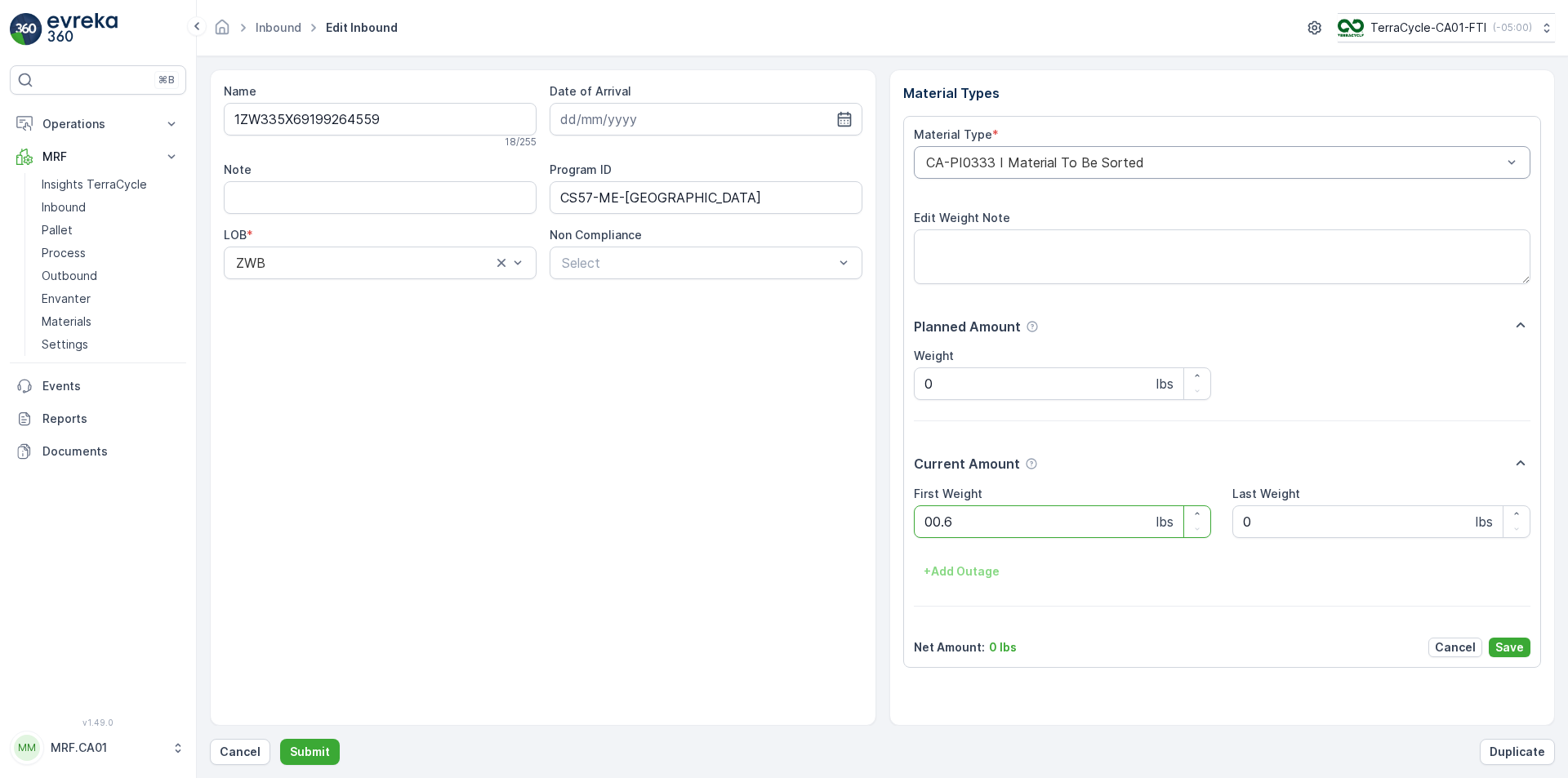
type Weight "00.65"
click at [280, 739] on button "Submit" at bounding box center [310, 752] width 60 height 26
click at [1011, 156] on div at bounding box center [1214, 162] width 579 height 14
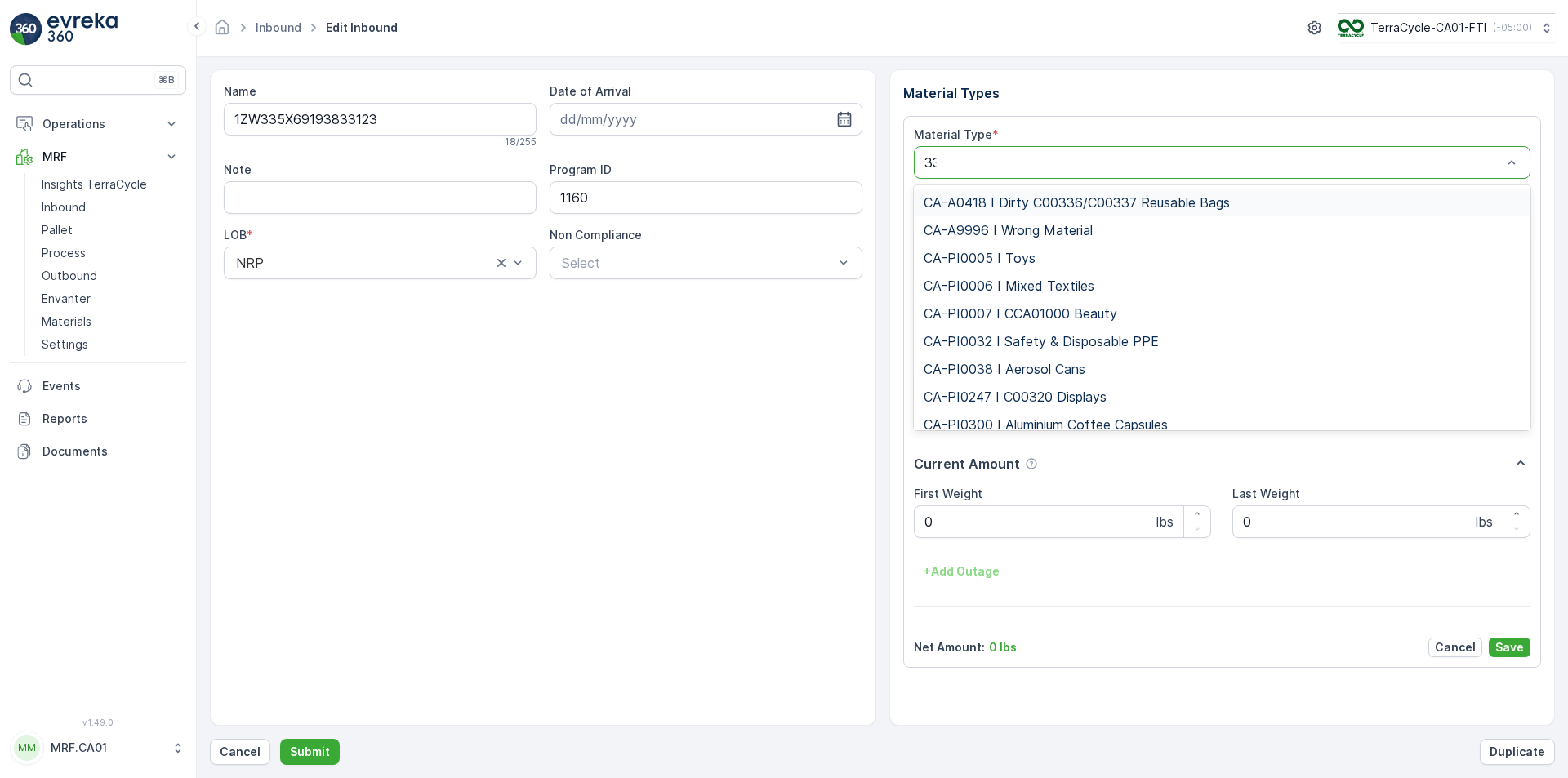
type input "333"
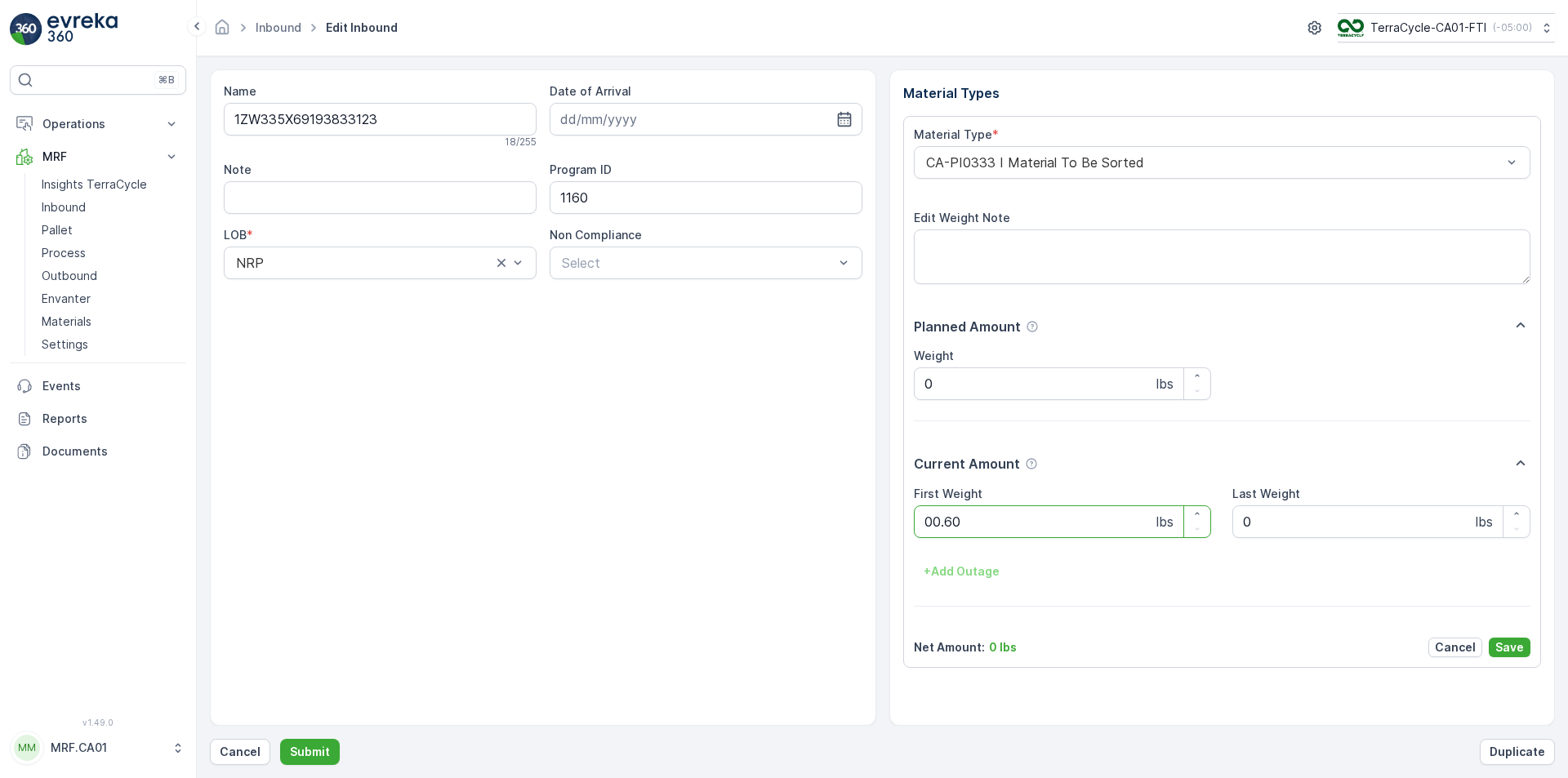
click at [280, 739] on button "Submit" at bounding box center [310, 752] width 60 height 26
click at [1014, 157] on div at bounding box center [1214, 162] width 579 height 14
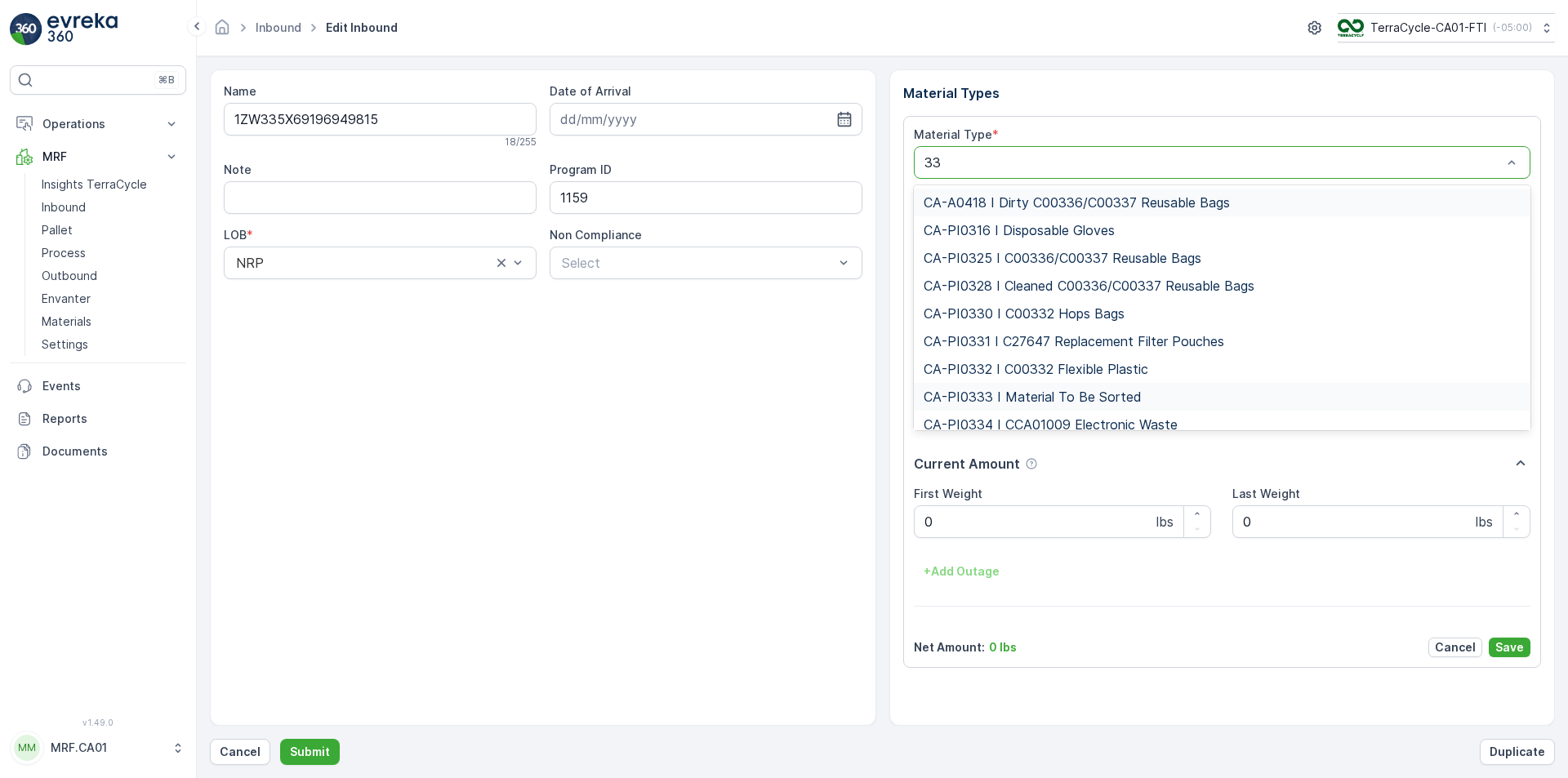
type input "333"
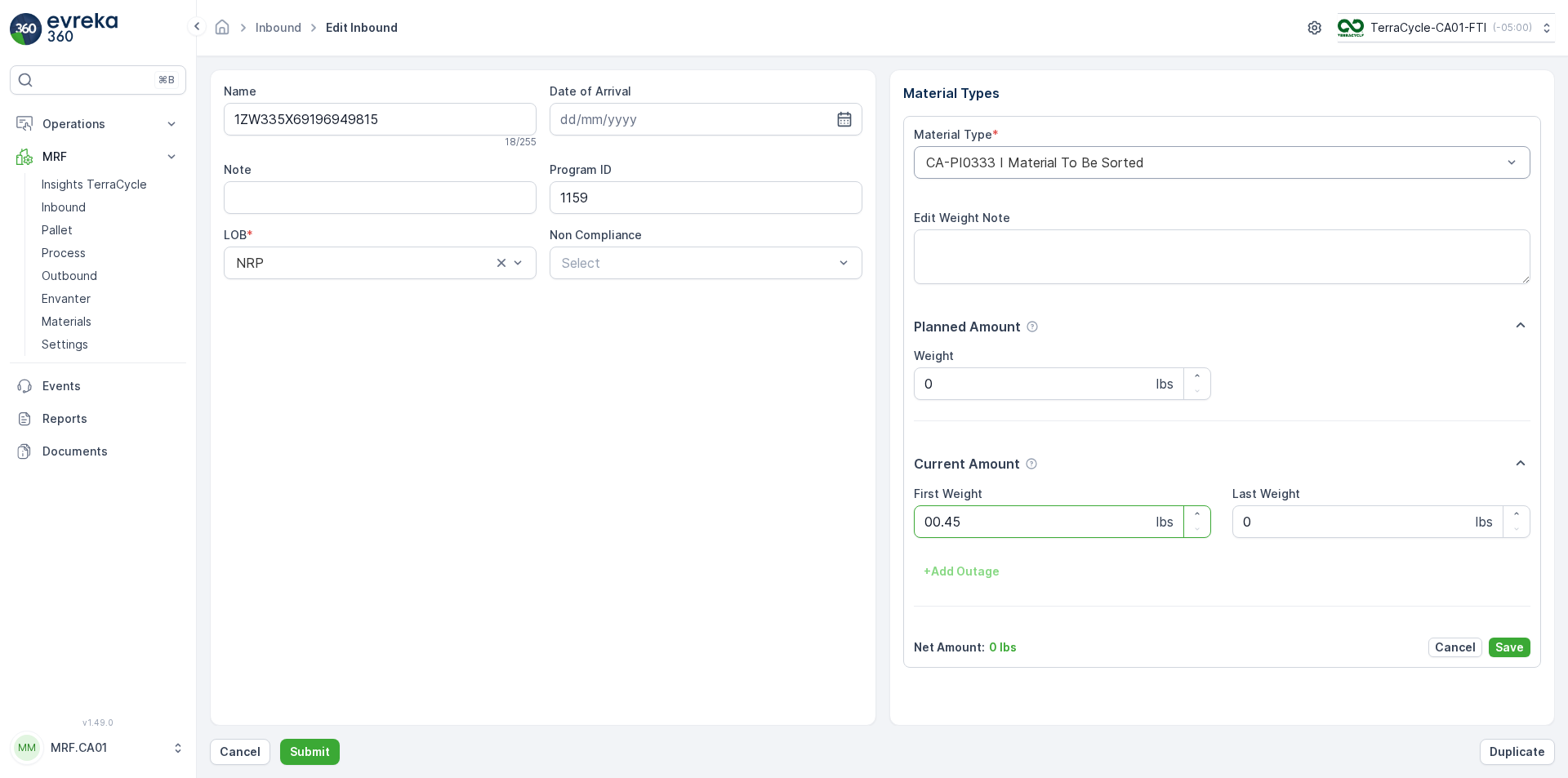
click at [280, 739] on button "Submit" at bounding box center [310, 752] width 60 height 26
click at [1022, 158] on div at bounding box center [1214, 162] width 579 height 14
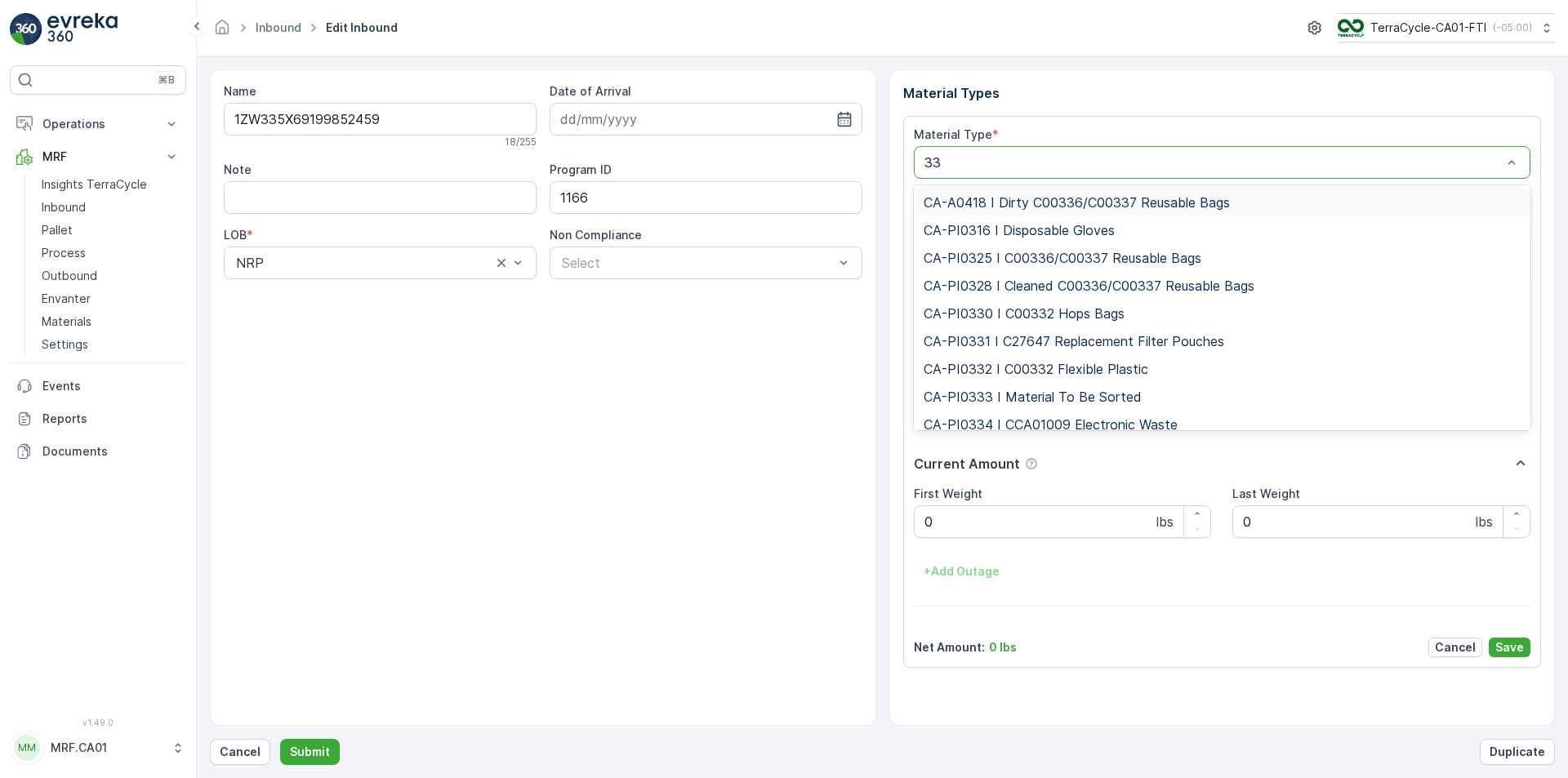
type input "333"
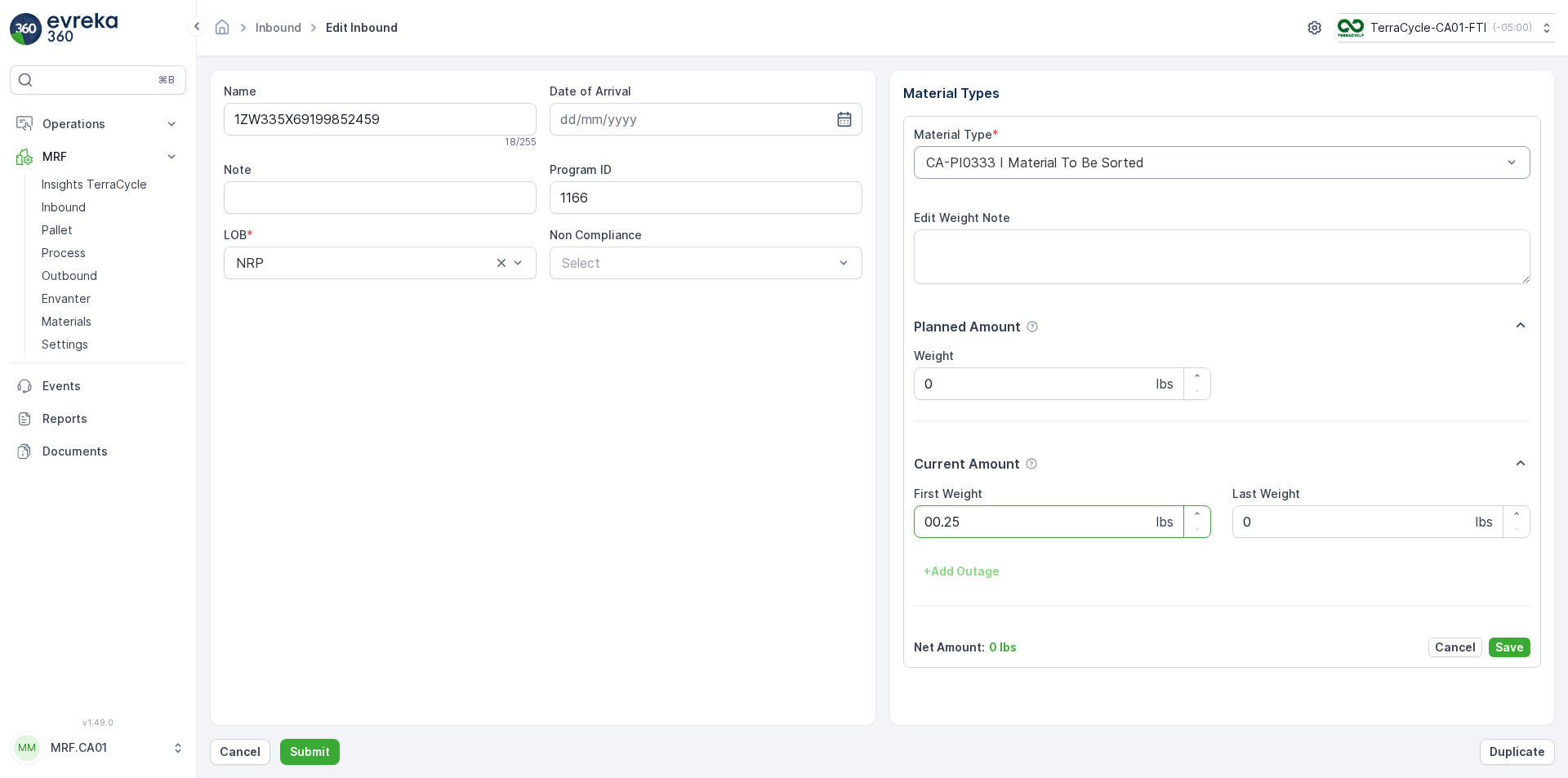
click at [280, 739] on button "Submit" at bounding box center [310, 752] width 60 height 26
click at [1025, 159] on div at bounding box center [1214, 162] width 579 height 14
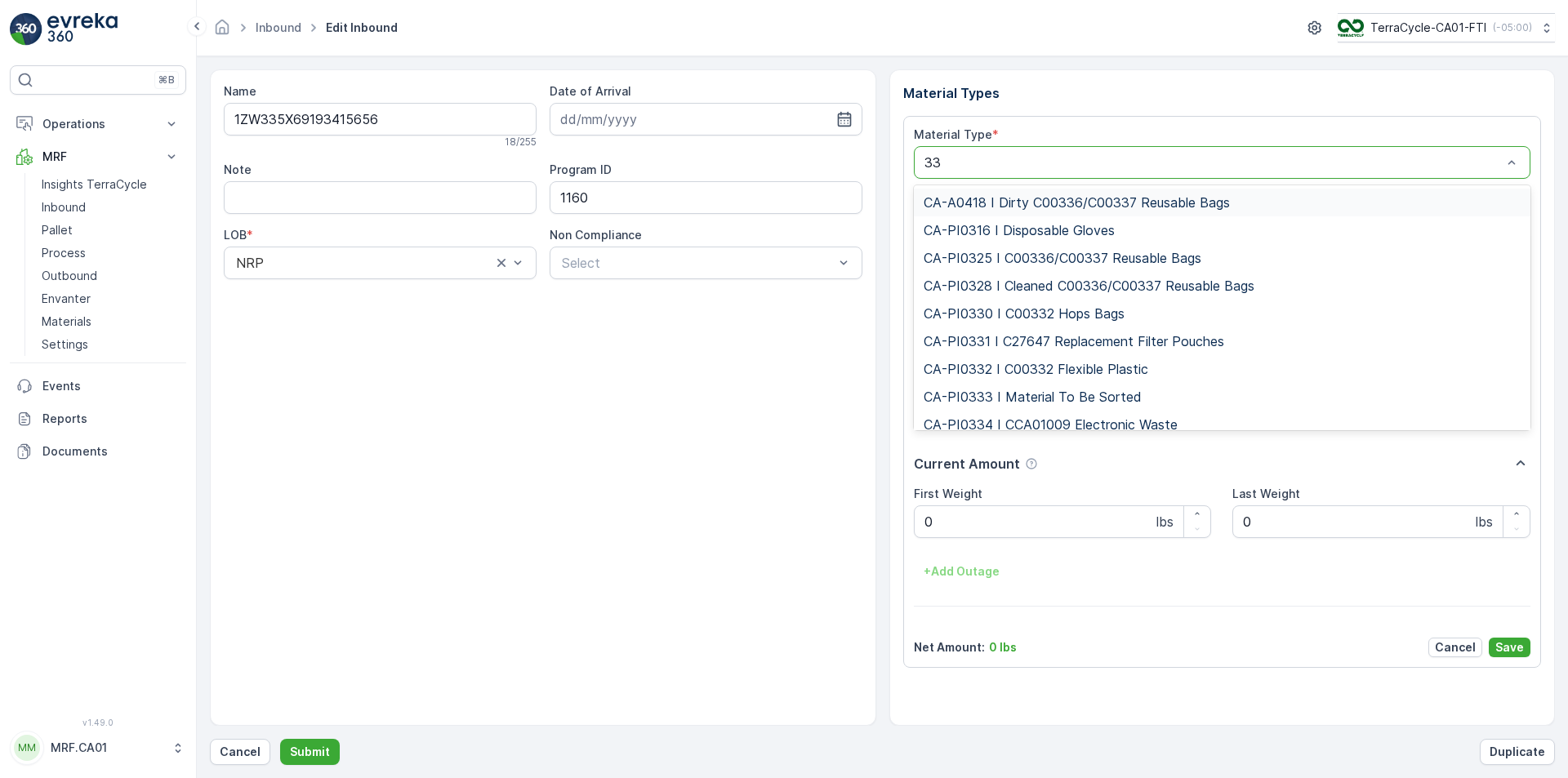
type input "333"
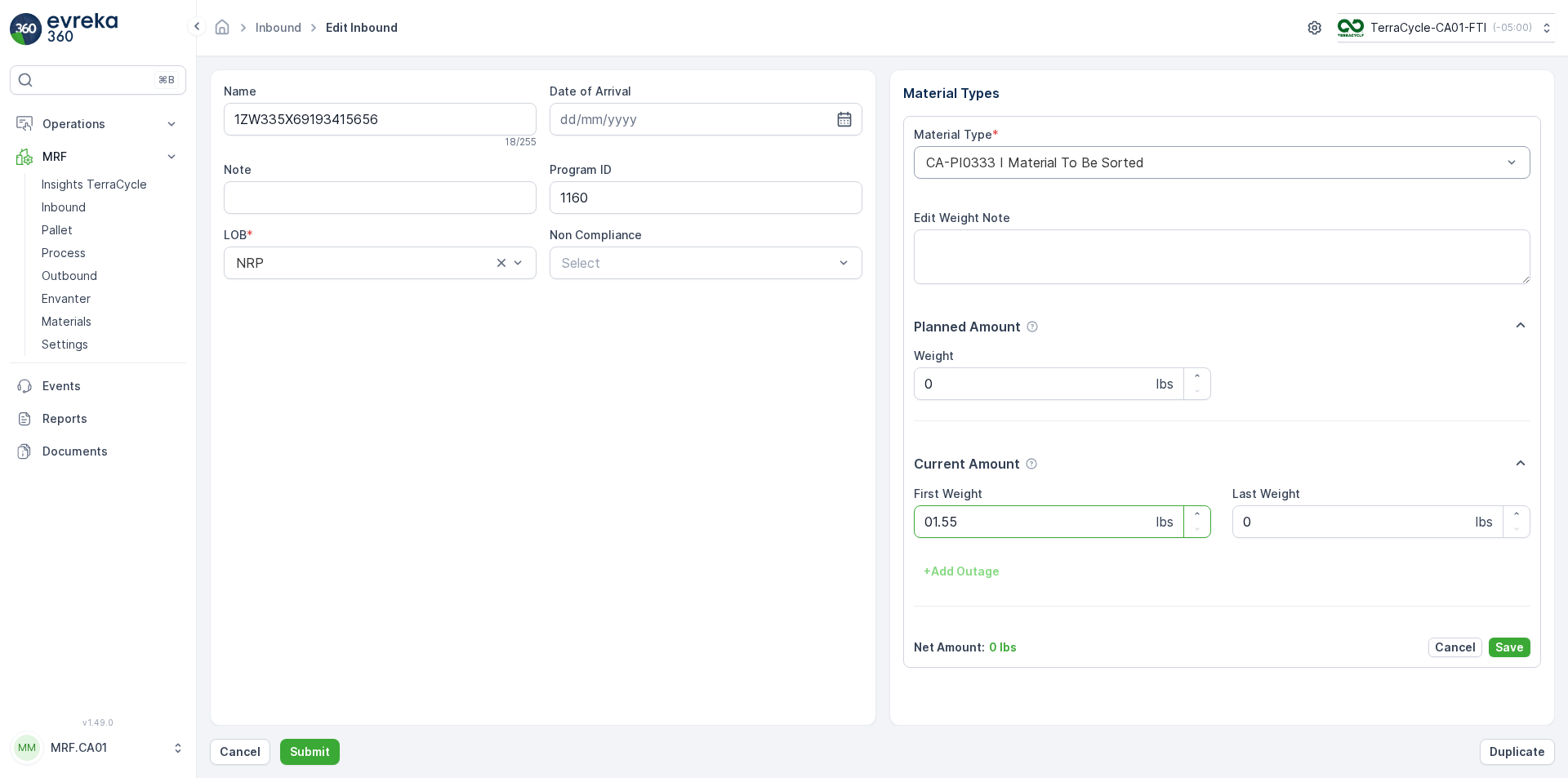
click at [280, 739] on button "Submit" at bounding box center [310, 752] width 60 height 26
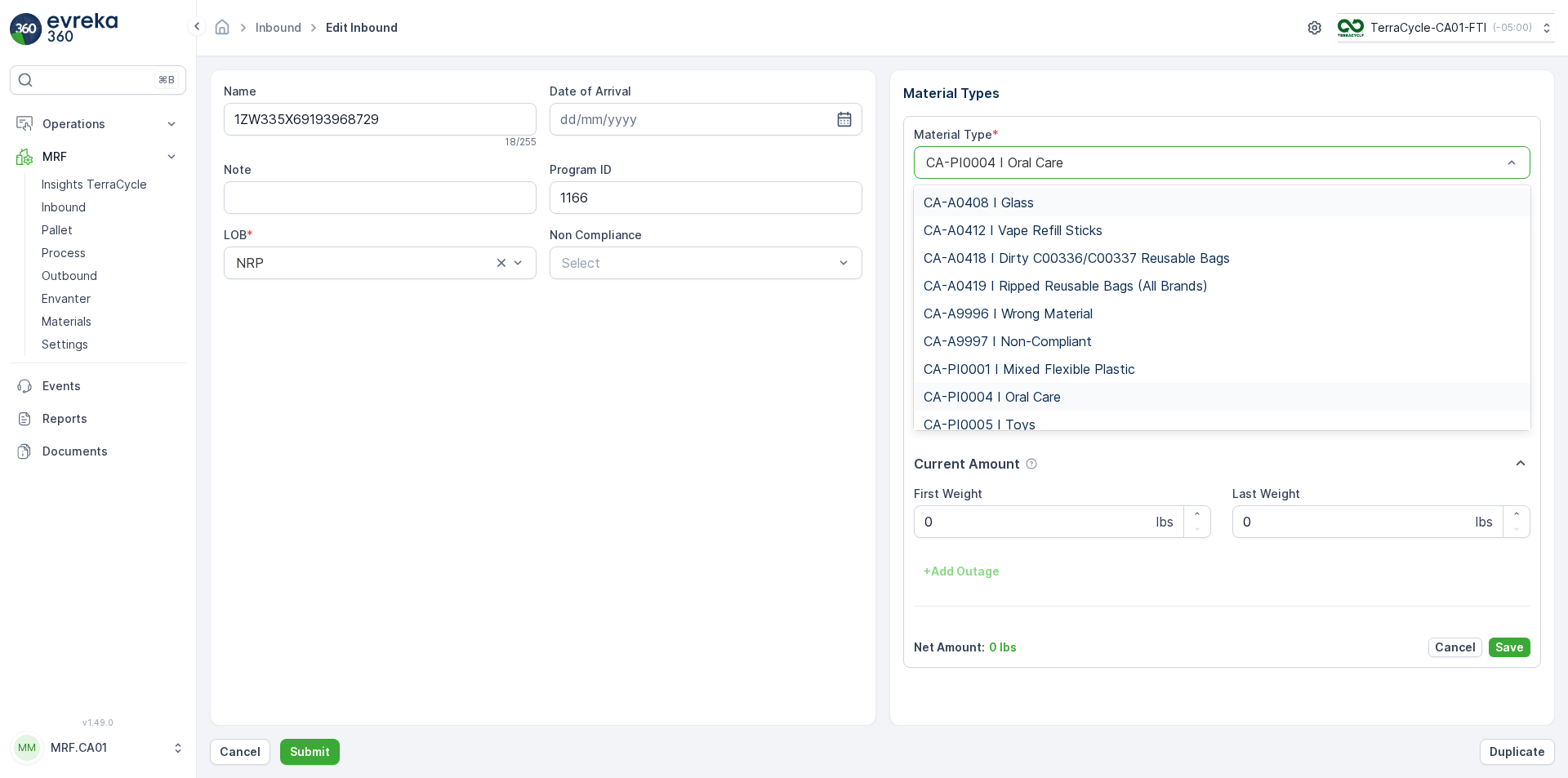
click at [1027, 161] on div at bounding box center [1214, 162] width 579 height 14
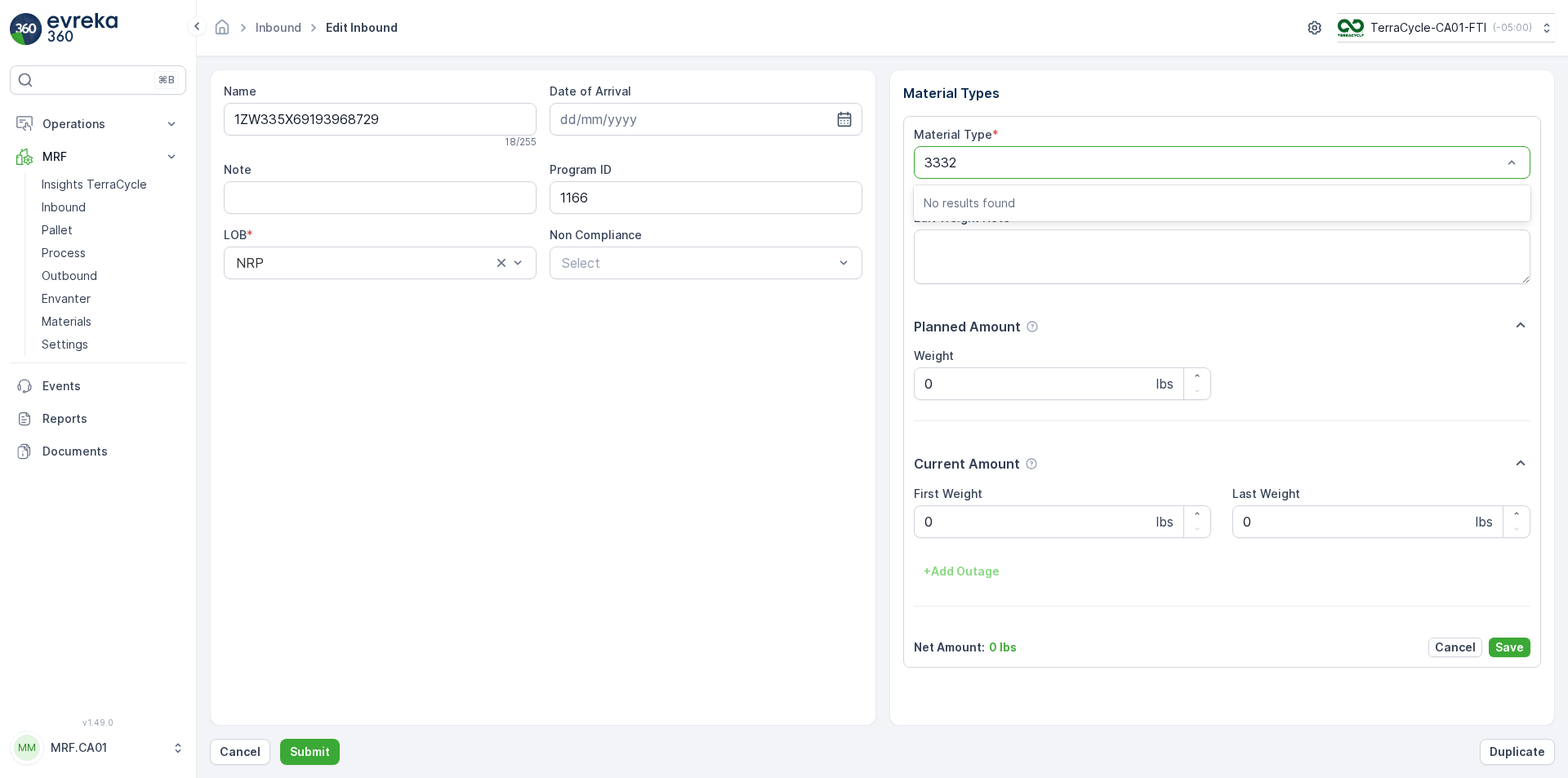
type input "333"
click at [280, 739] on button "Submit" at bounding box center [310, 752] width 60 height 26
click at [1026, 179] on Type "CA-PI0001 I Mixed Flexible Plastic" at bounding box center [1223, 163] width 618 height 32
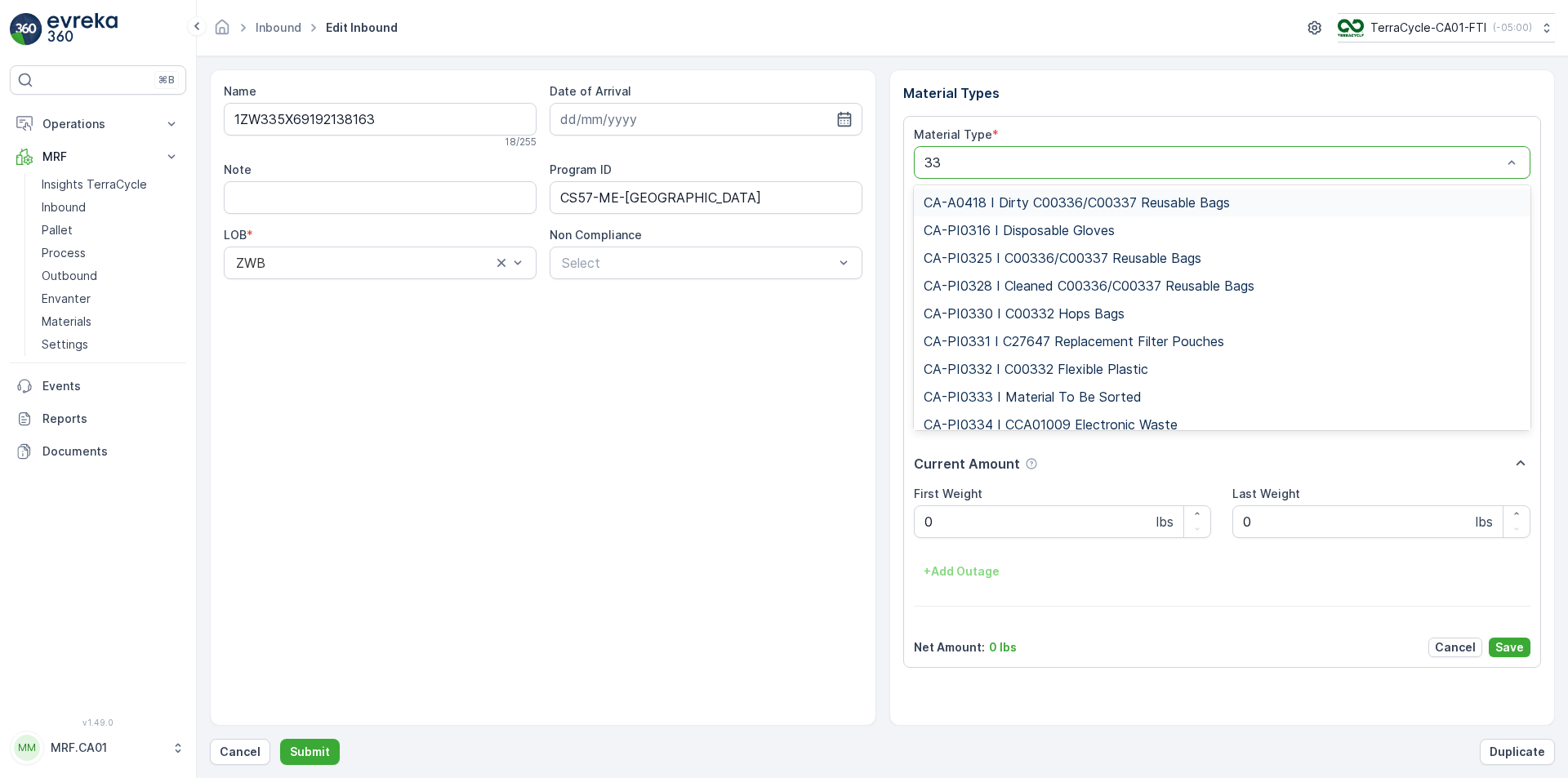
type input "333"
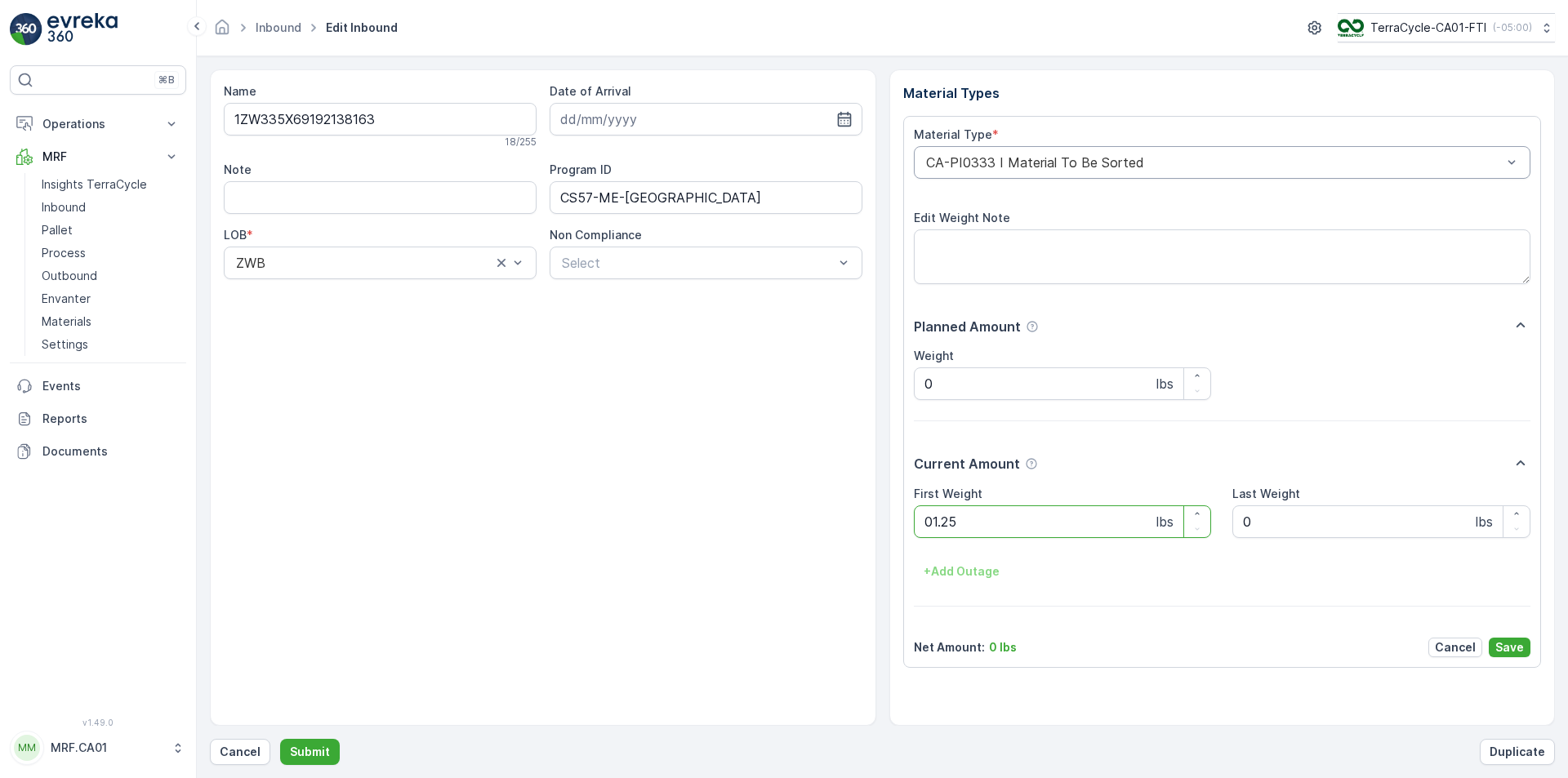
click at [280, 739] on button "Submit" at bounding box center [310, 752] width 60 height 26
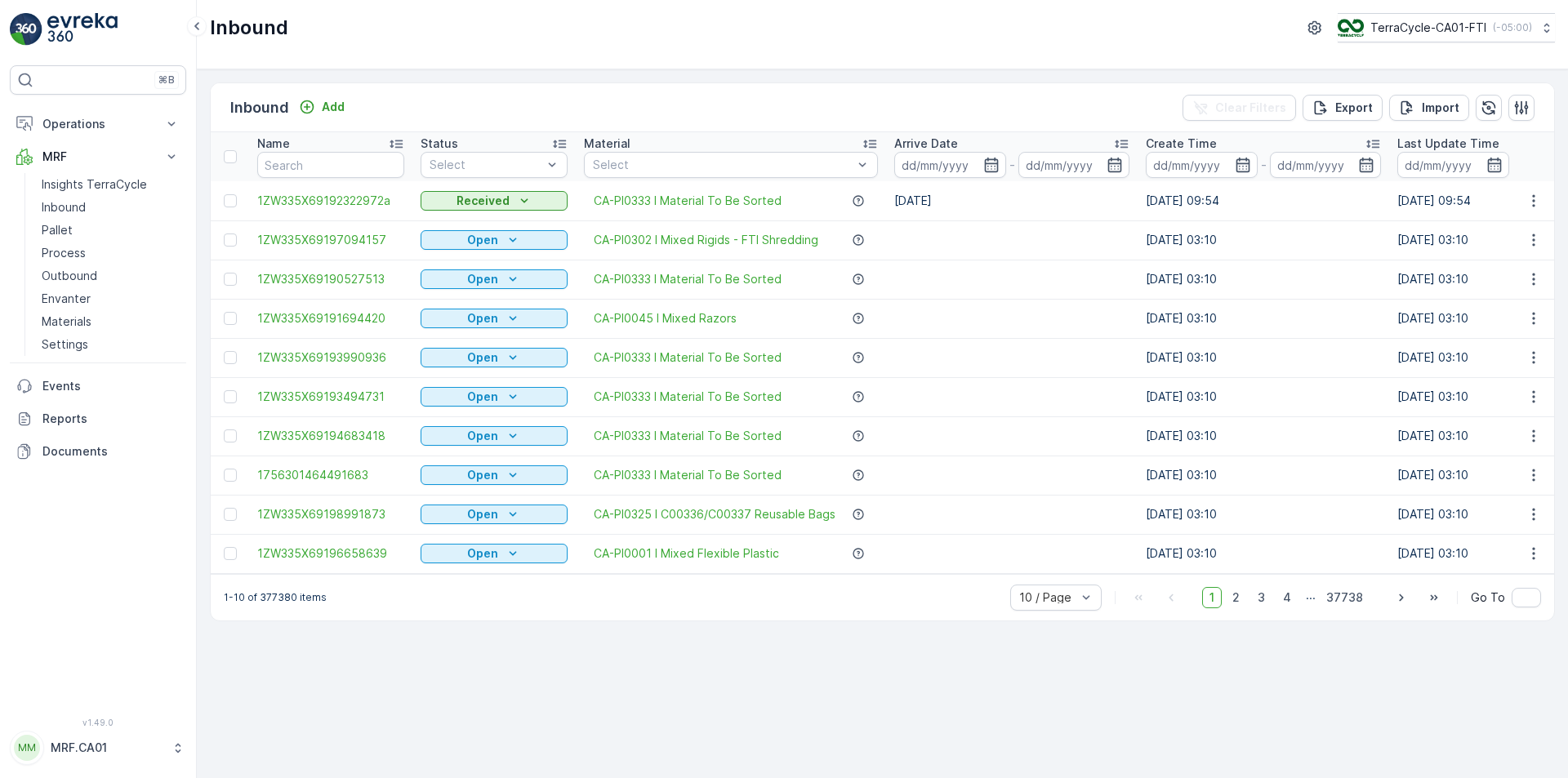
click at [522, 178] on th "Status Select" at bounding box center [494, 157] width 164 height 49
click at [507, 223] on div "Scanned" at bounding box center [494, 227] width 128 height 13
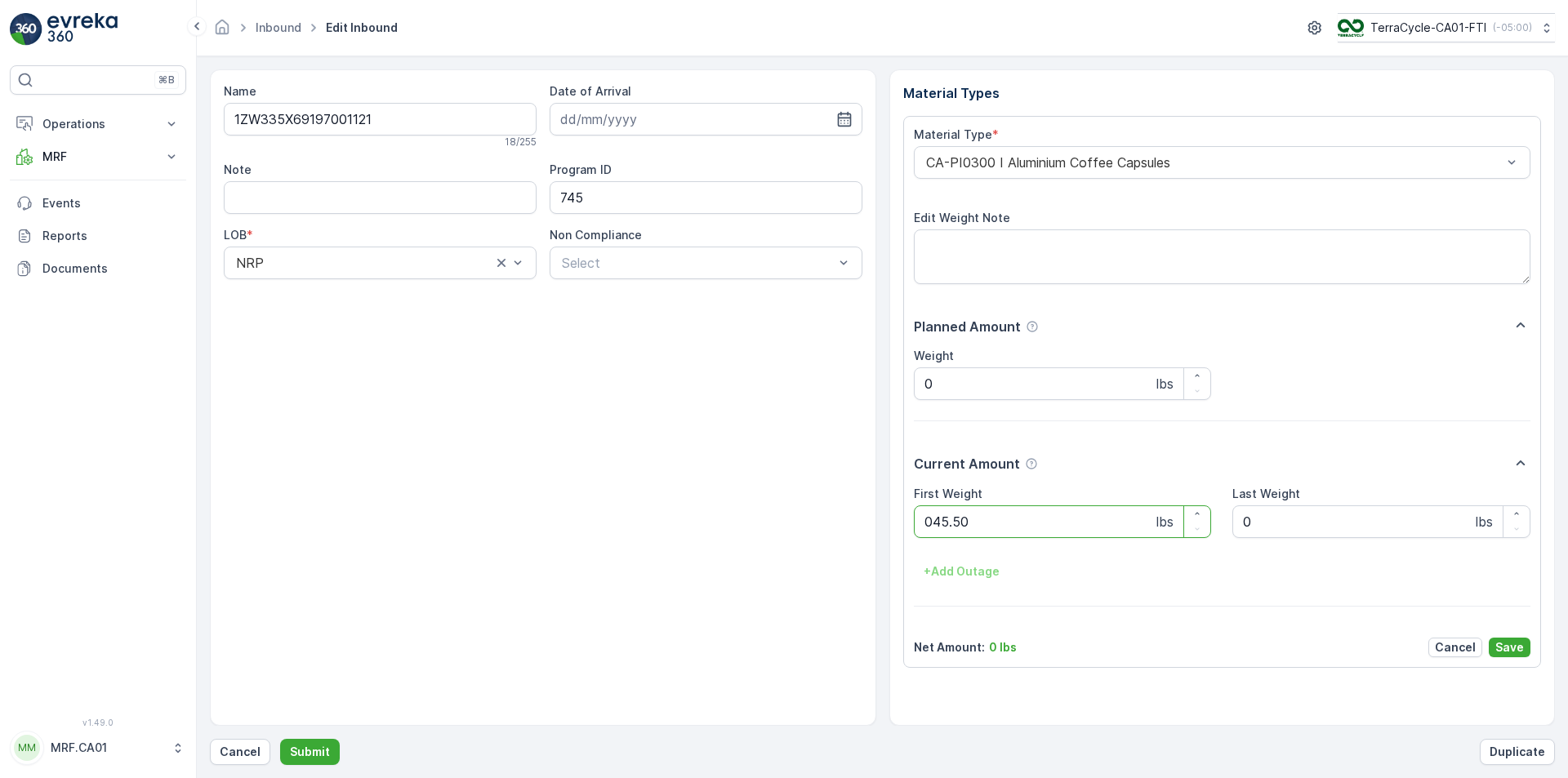
click at [280, 739] on button "Submit" at bounding box center [310, 752] width 60 height 26
type Weight "052"
click at [280, 739] on button "Submit" at bounding box center [310, 752] width 60 height 26
type Weight "034"
click at [280, 739] on button "Submit" at bounding box center [310, 752] width 60 height 26
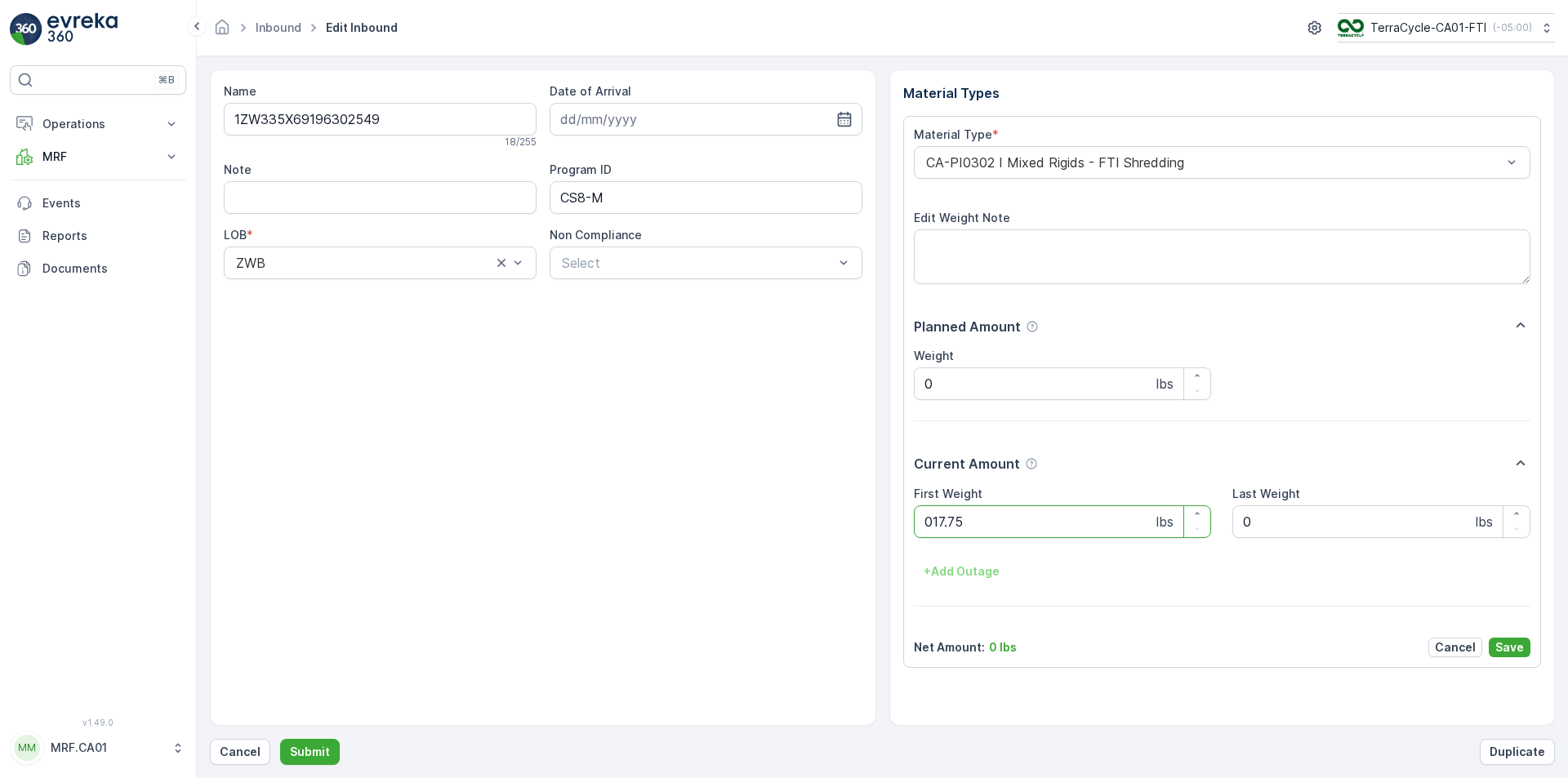
click at [280, 739] on button "Submit" at bounding box center [310, 752] width 60 height 26
type Weight "038"
click at [280, 739] on button "Submit" at bounding box center [310, 752] width 60 height 26
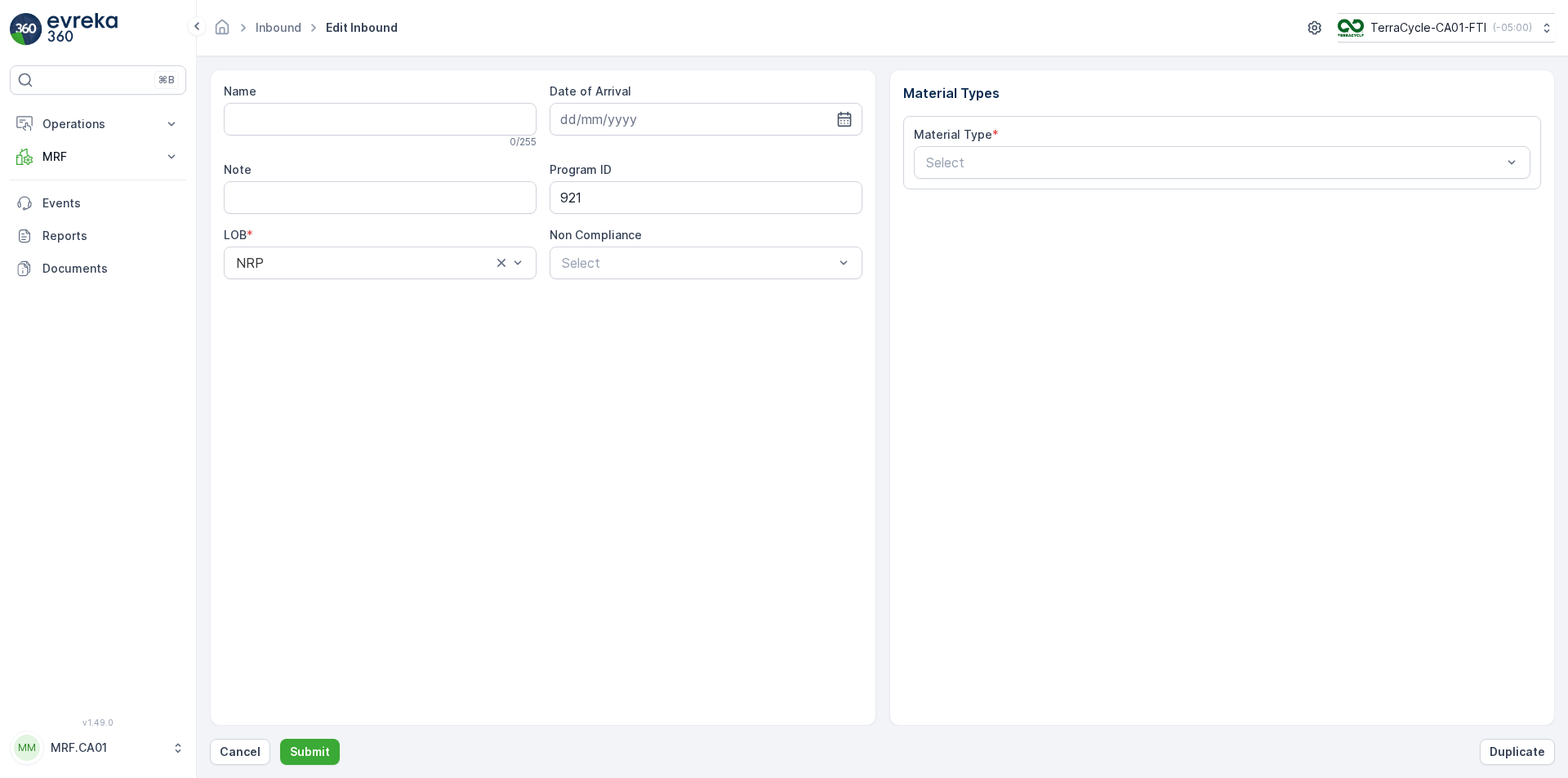
type input "1ZW335X69199239667"
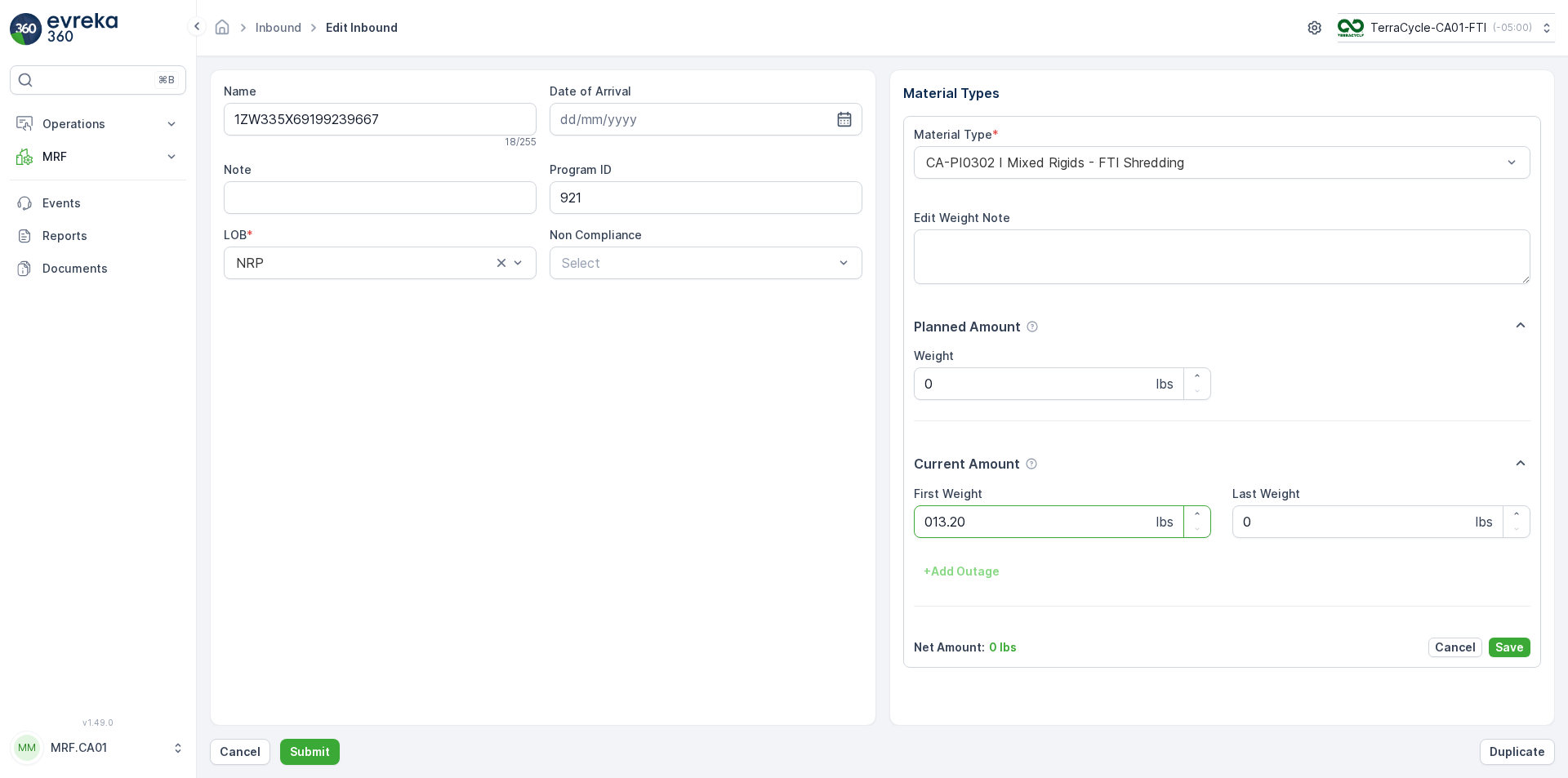
click at [280, 739] on button "Submit" at bounding box center [310, 752] width 60 height 26
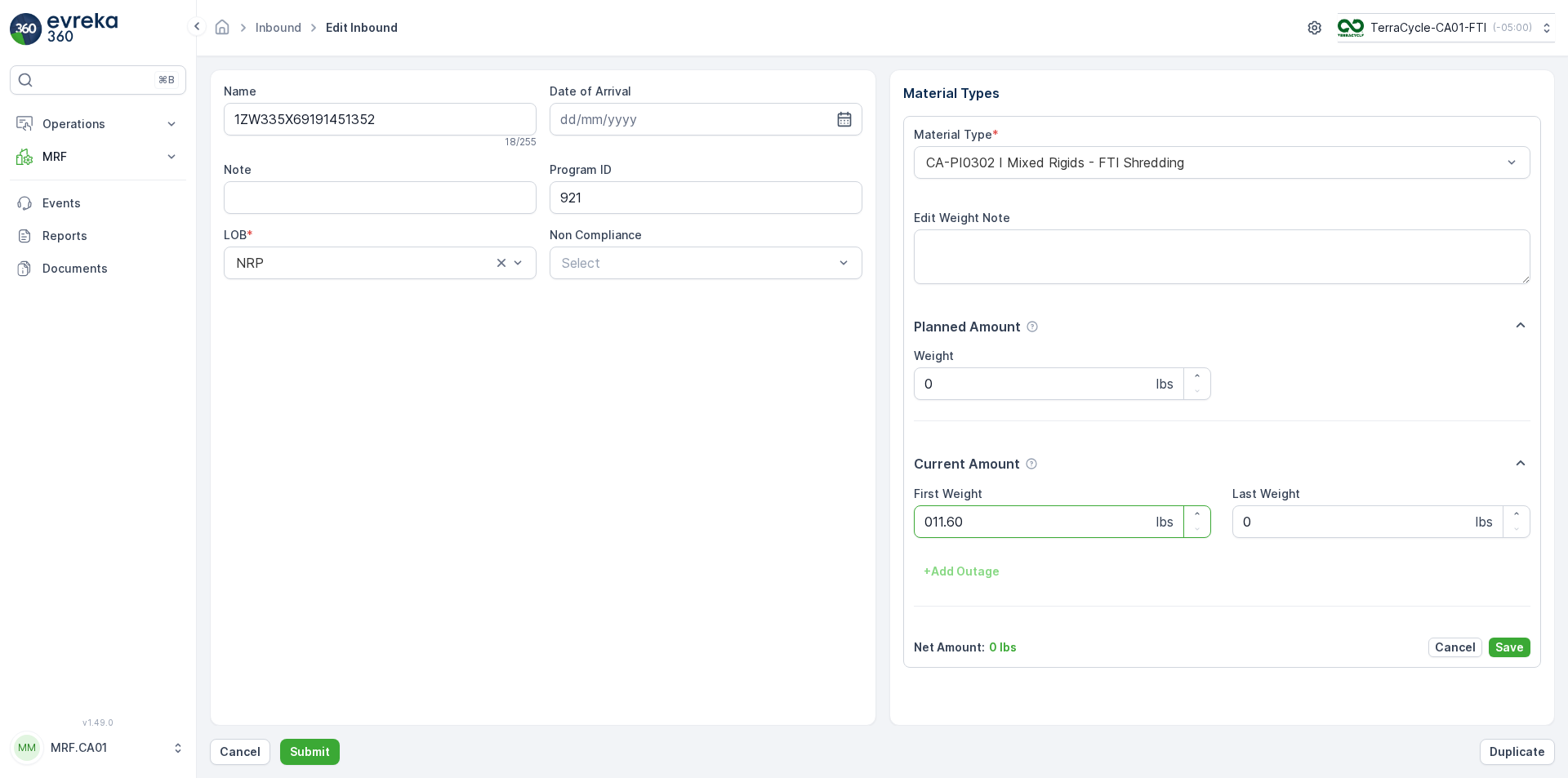
click at [280, 739] on button "Submit" at bounding box center [310, 752] width 60 height 26
click at [1090, 170] on div "CA-PI0312 I Decanted Flexible Plastic" at bounding box center [1223, 163] width 618 height 32
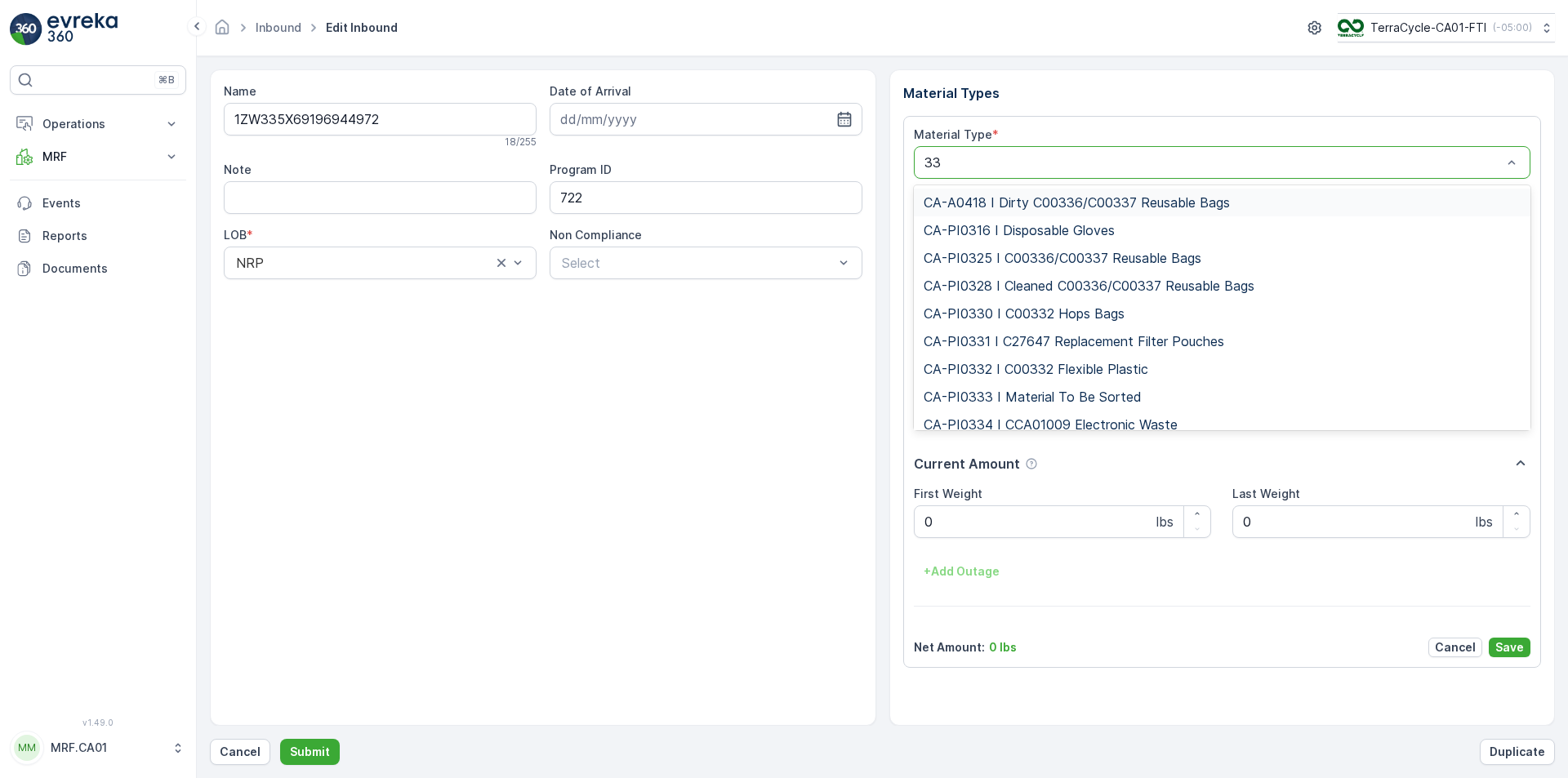
type input "333"
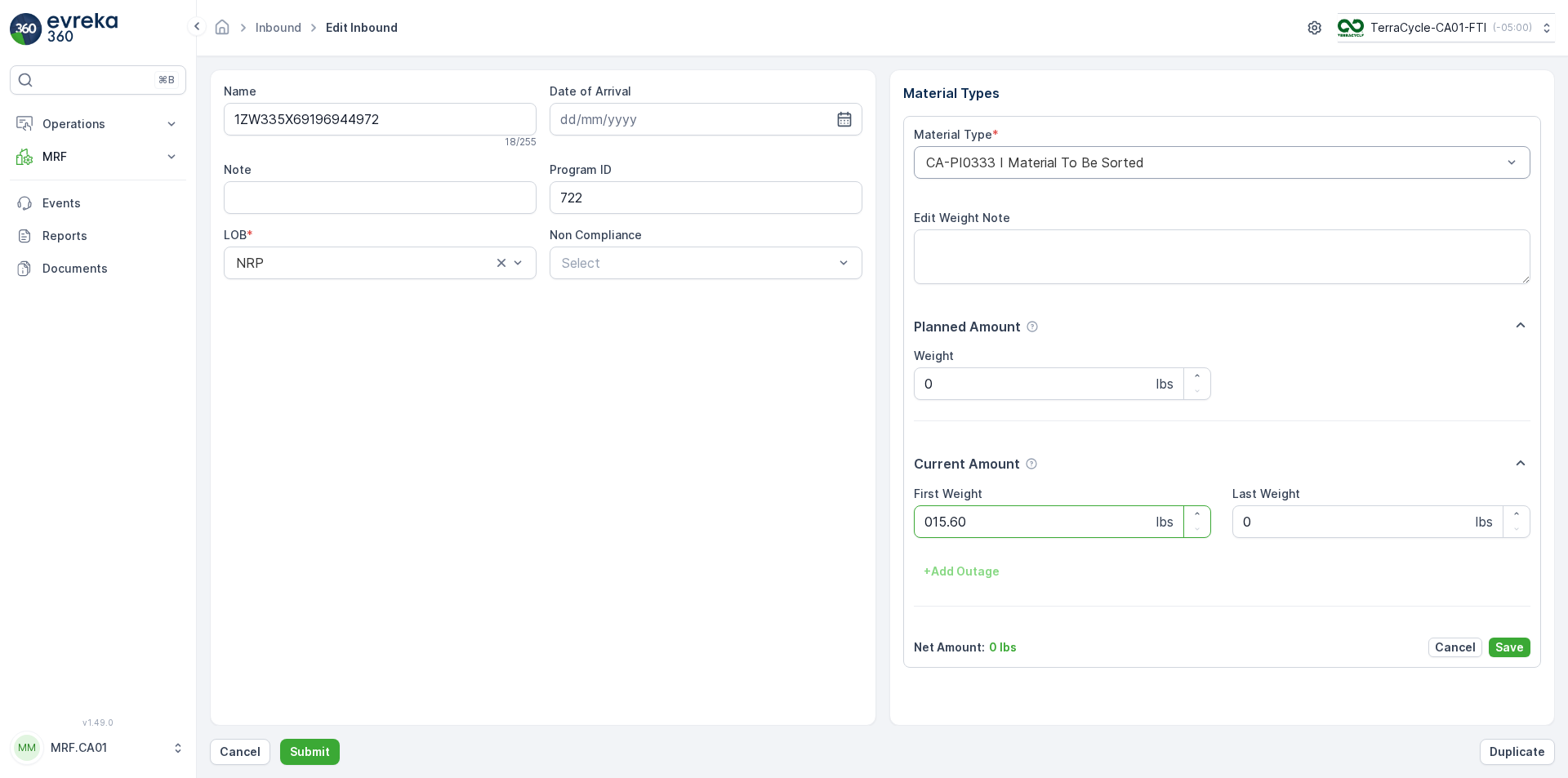
click at [280, 739] on button "Submit" at bounding box center [310, 752] width 60 height 26
drag, startPoint x: 1086, startPoint y: 170, endPoint x: 1110, endPoint y: 176, distance: 24.7
click at [1108, 174] on div "CA-PI0004 I Oral Care" at bounding box center [1223, 163] width 618 height 32
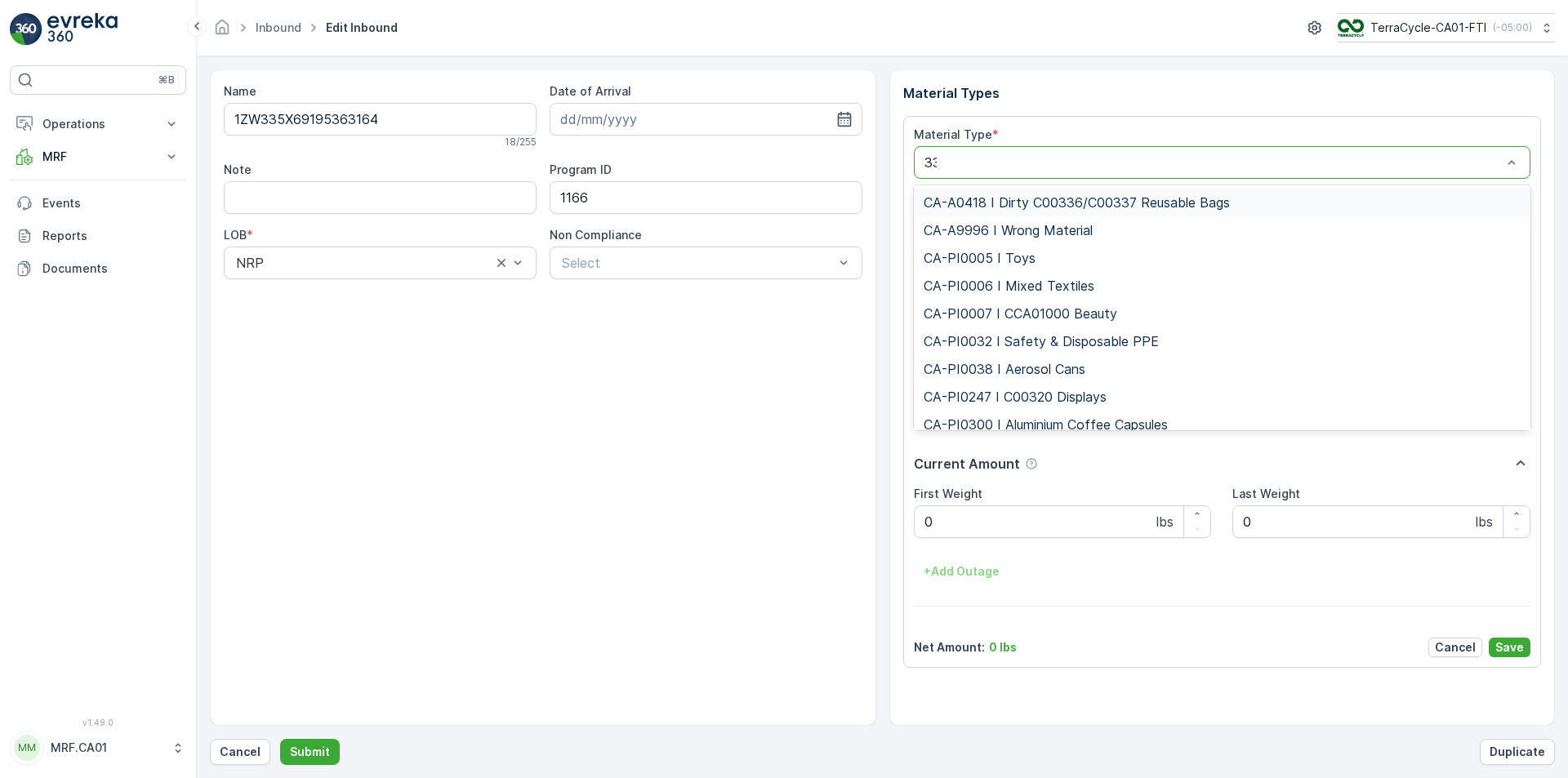
type input "333"
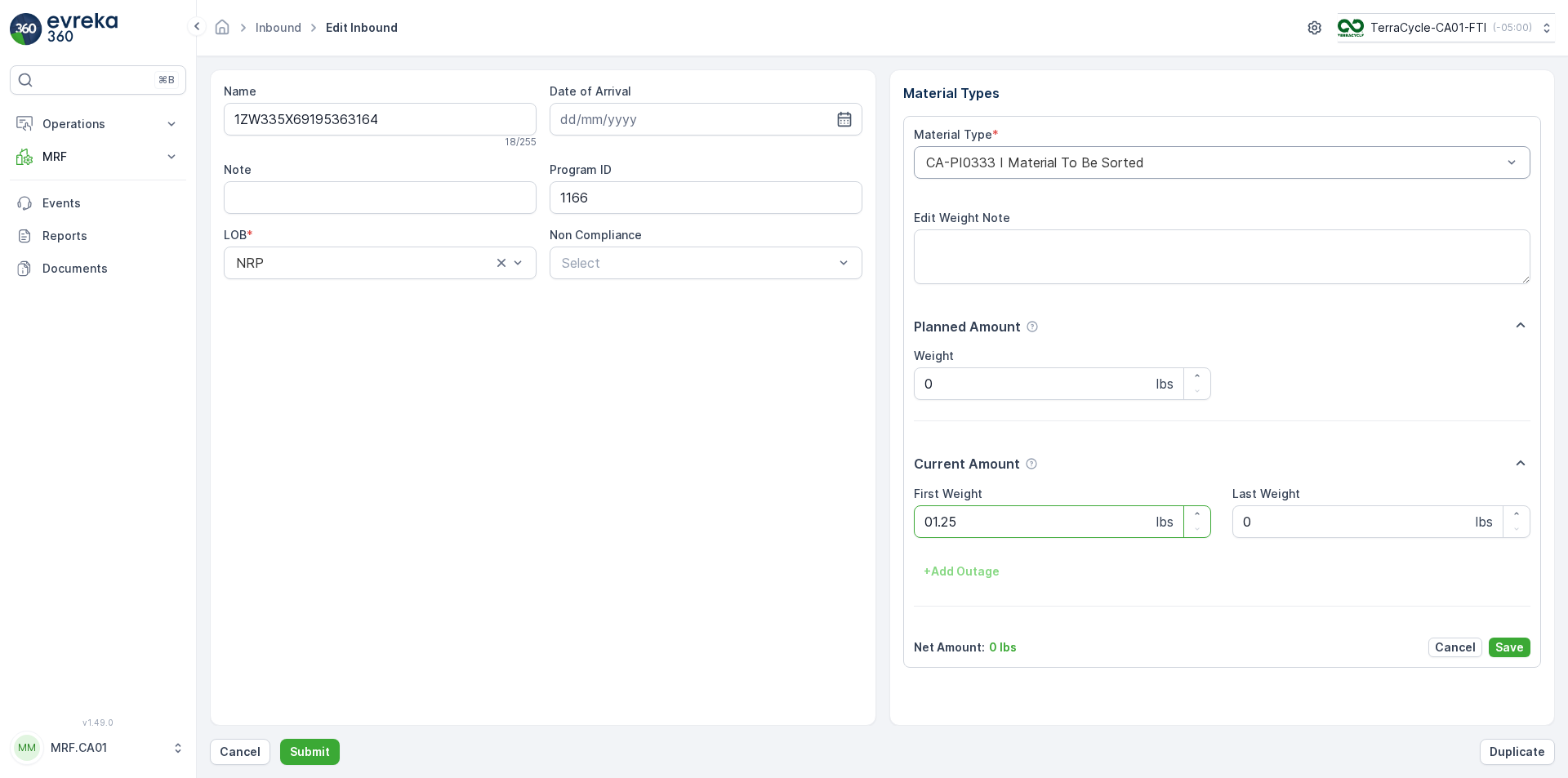
click at [280, 739] on button "Submit" at bounding box center [310, 752] width 60 height 26
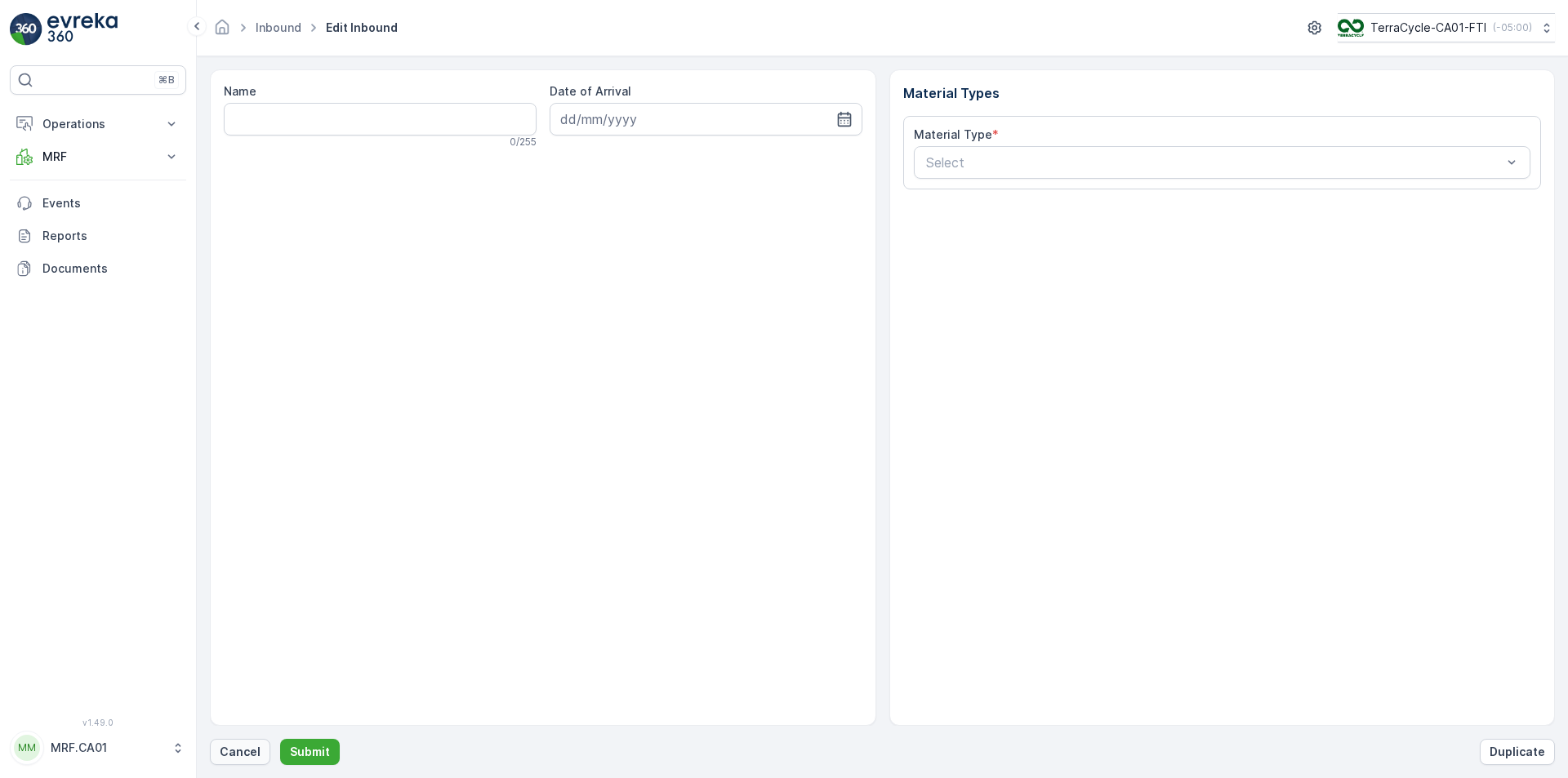
click at [235, 763] on button "Cancel" at bounding box center [239, 752] width 61 height 26
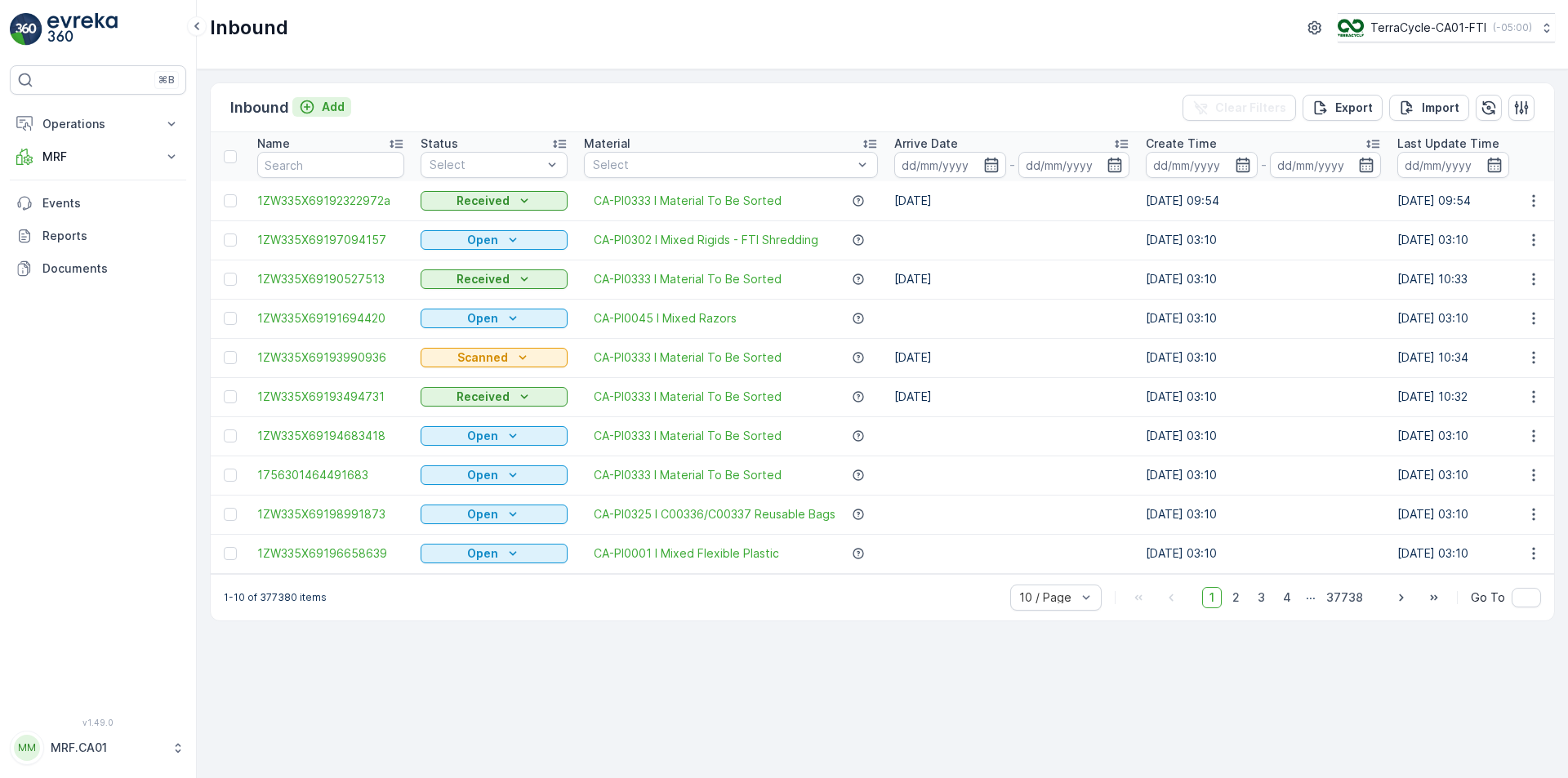
click at [322, 102] on p "Add" at bounding box center [333, 107] width 23 height 16
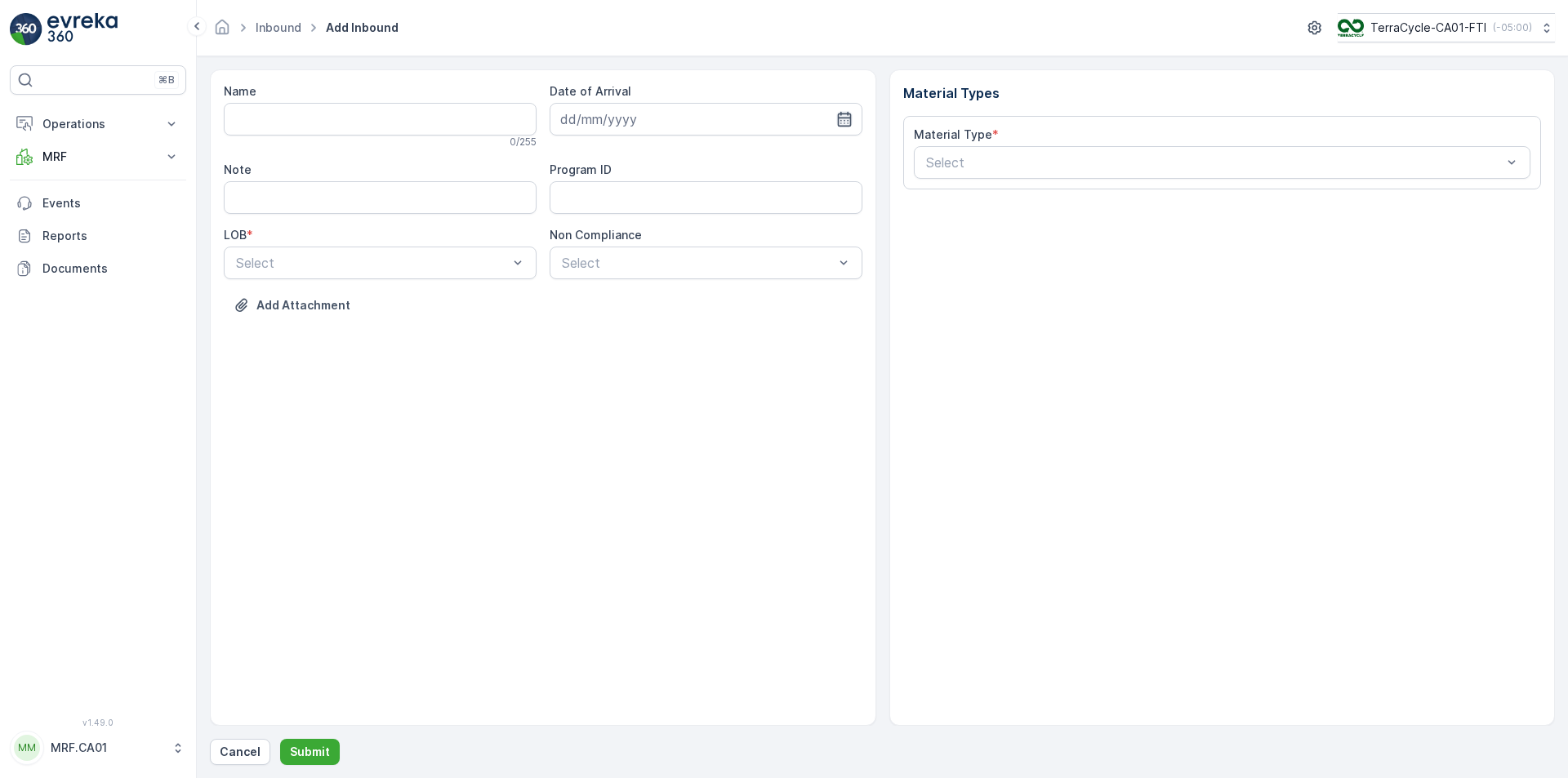
click at [845, 117] on icon "button" at bounding box center [844, 118] width 16 height 16
click at [691, 347] on div "28" at bounding box center [695, 354] width 26 height 26
type input "[DATE]"
click at [491, 262] on div at bounding box center [372, 262] width 275 height 14
click at [443, 307] on div "NRP" at bounding box center [380, 303] width 293 height 14
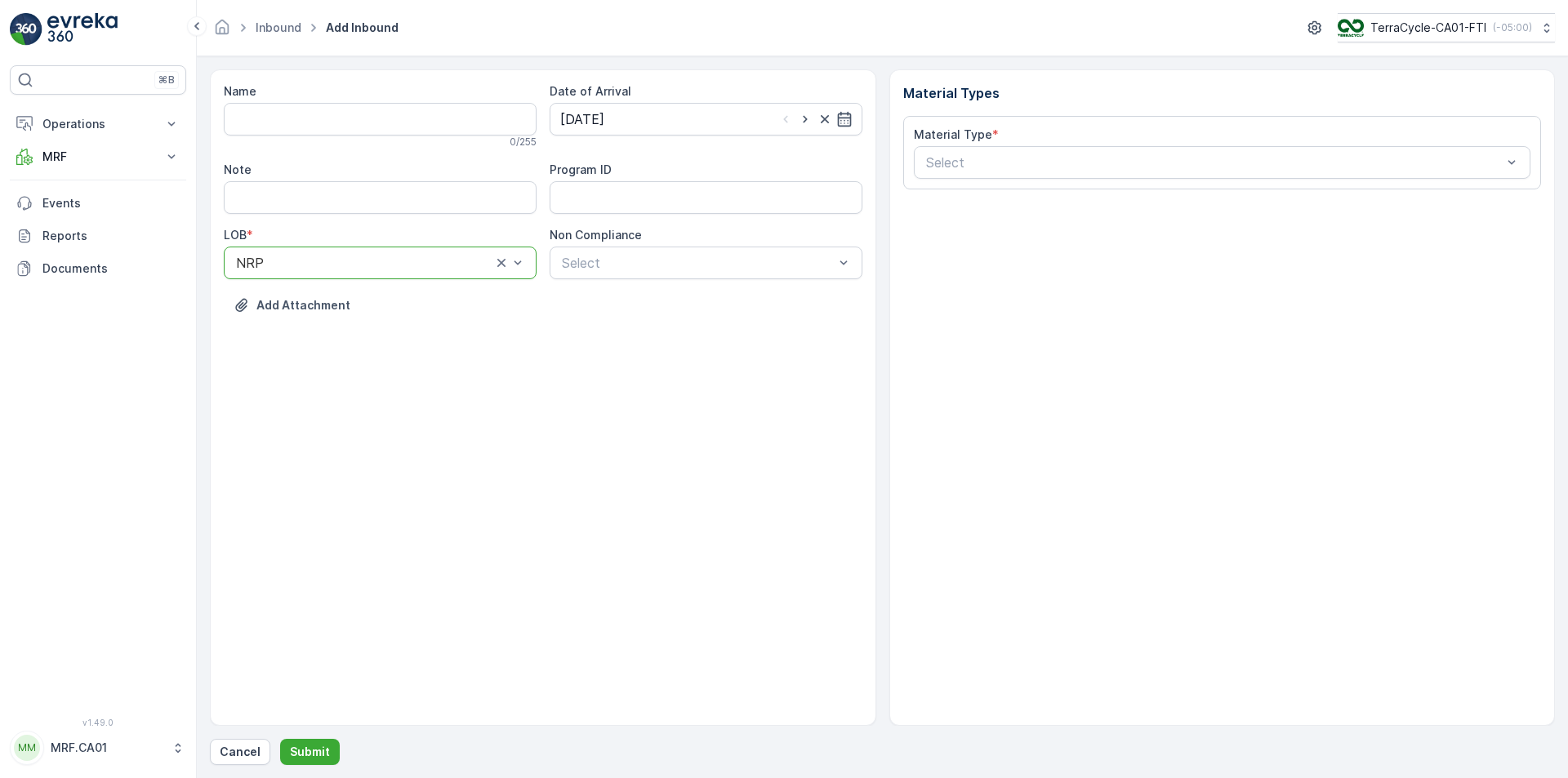
click at [474, 271] on div "NRP" at bounding box center [380, 262] width 313 height 32
click at [442, 336] on div "ZWB" at bounding box center [380, 331] width 293 height 14
click at [607, 274] on div "Select" at bounding box center [706, 262] width 313 height 32
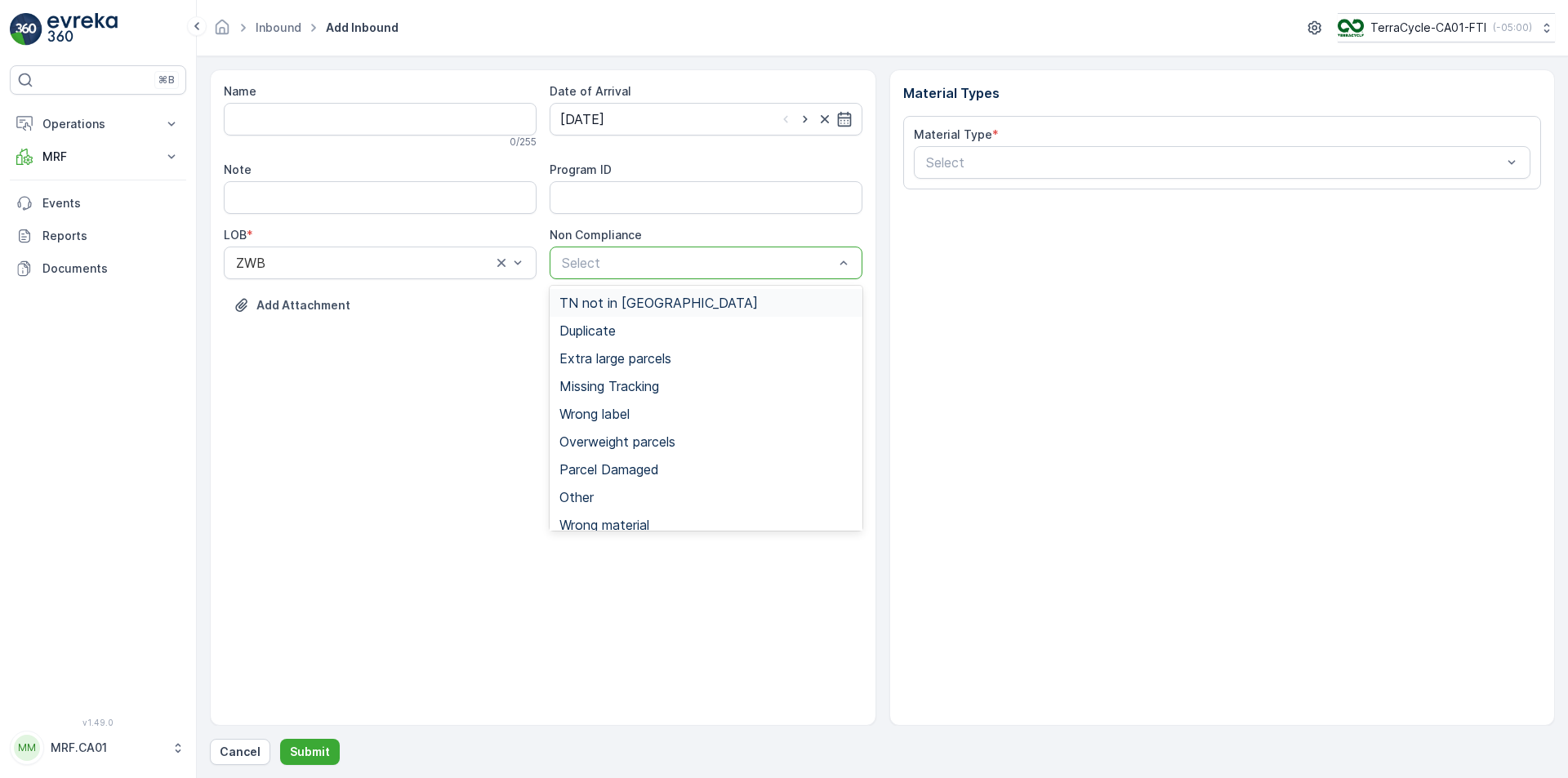
click at [617, 306] on span "TN not in [GEOGRAPHIC_DATA]" at bounding box center [659, 303] width 199 height 14
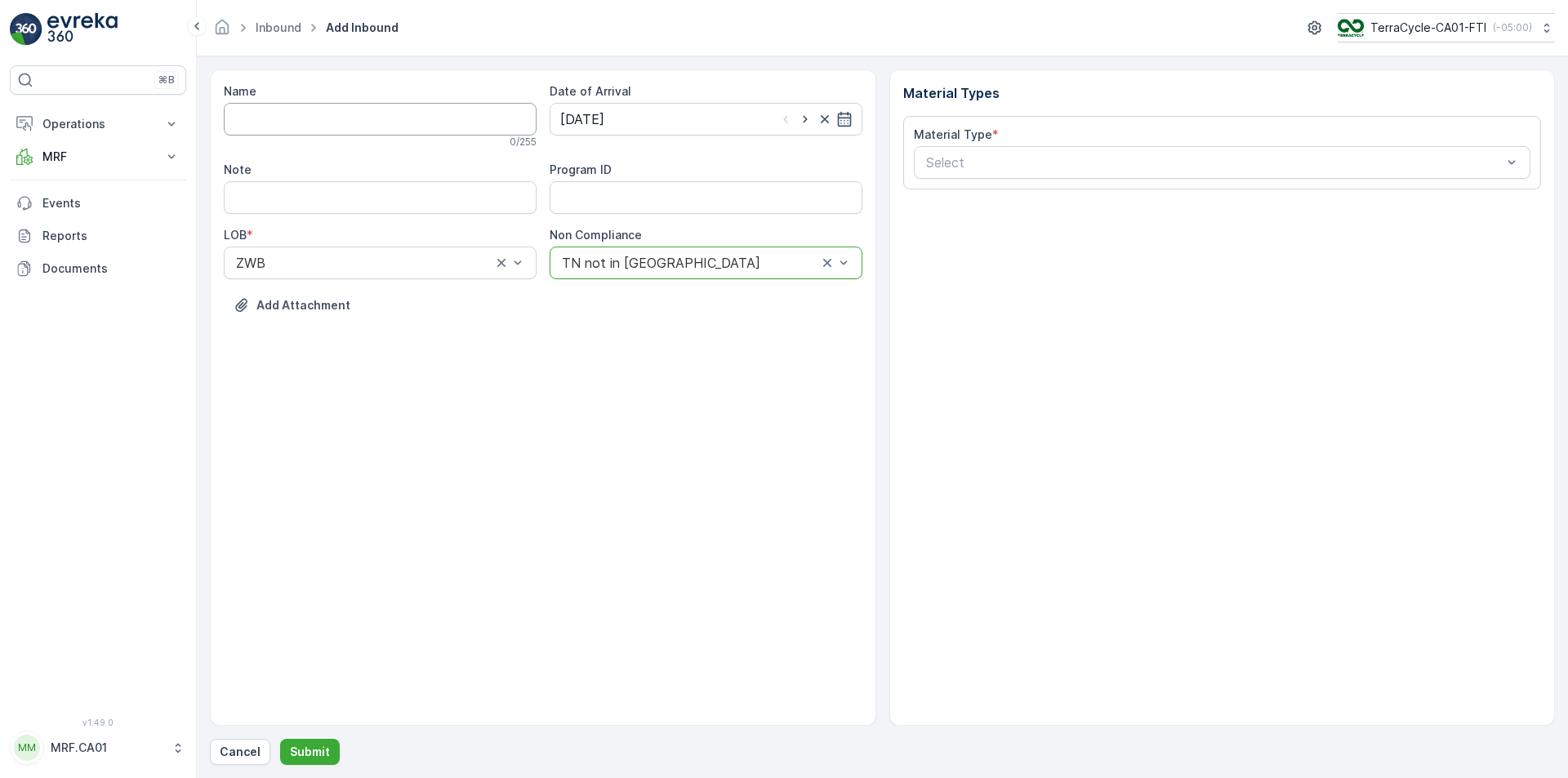
click at [406, 130] on input "Name" at bounding box center [380, 119] width 313 height 32
type input "1ZW335X69190027107"
click at [280, 739] on button "Submit" at bounding box center [310, 752] width 60 height 26
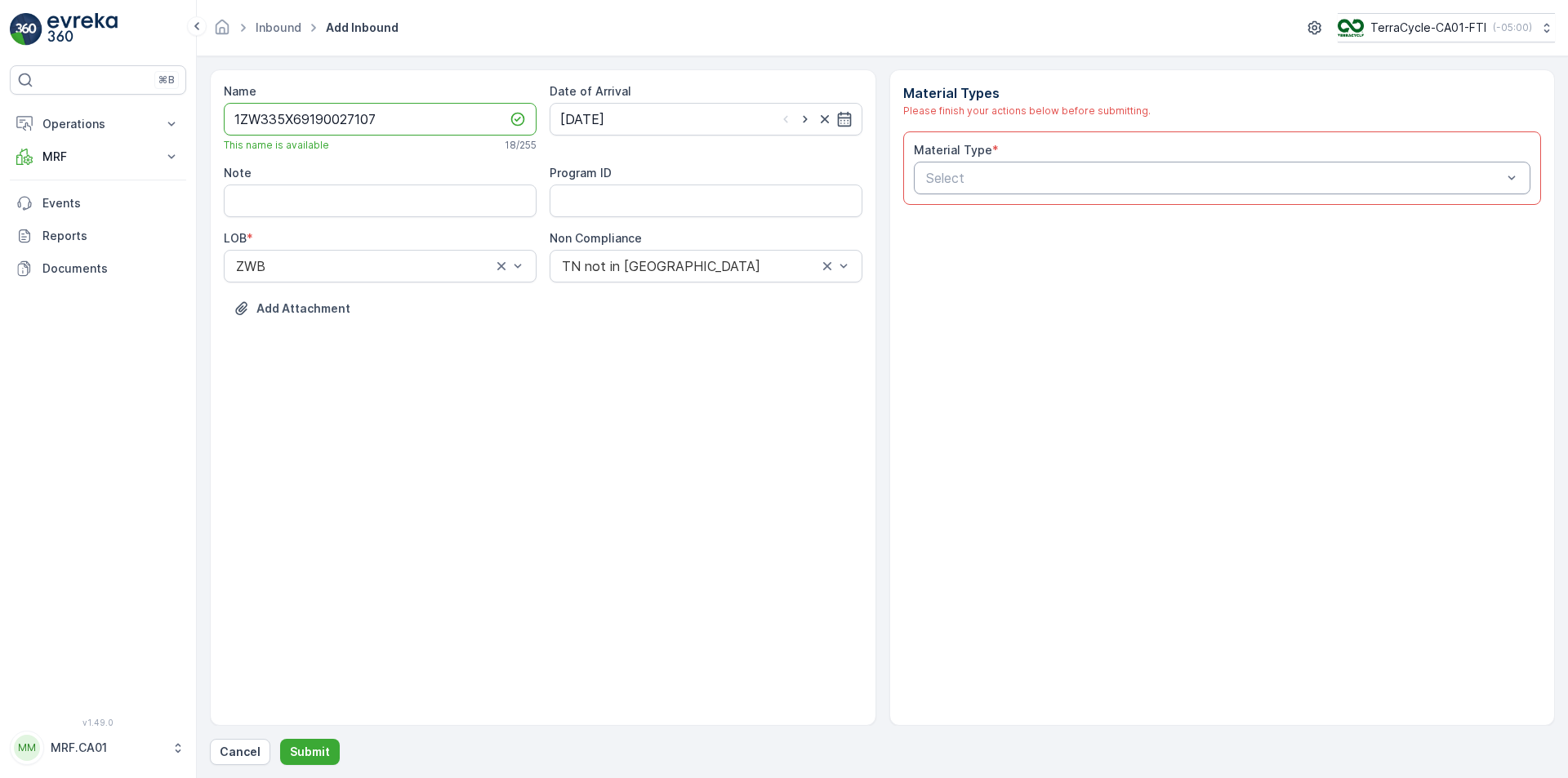
click at [1095, 178] on div at bounding box center [1214, 177] width 579 height 14
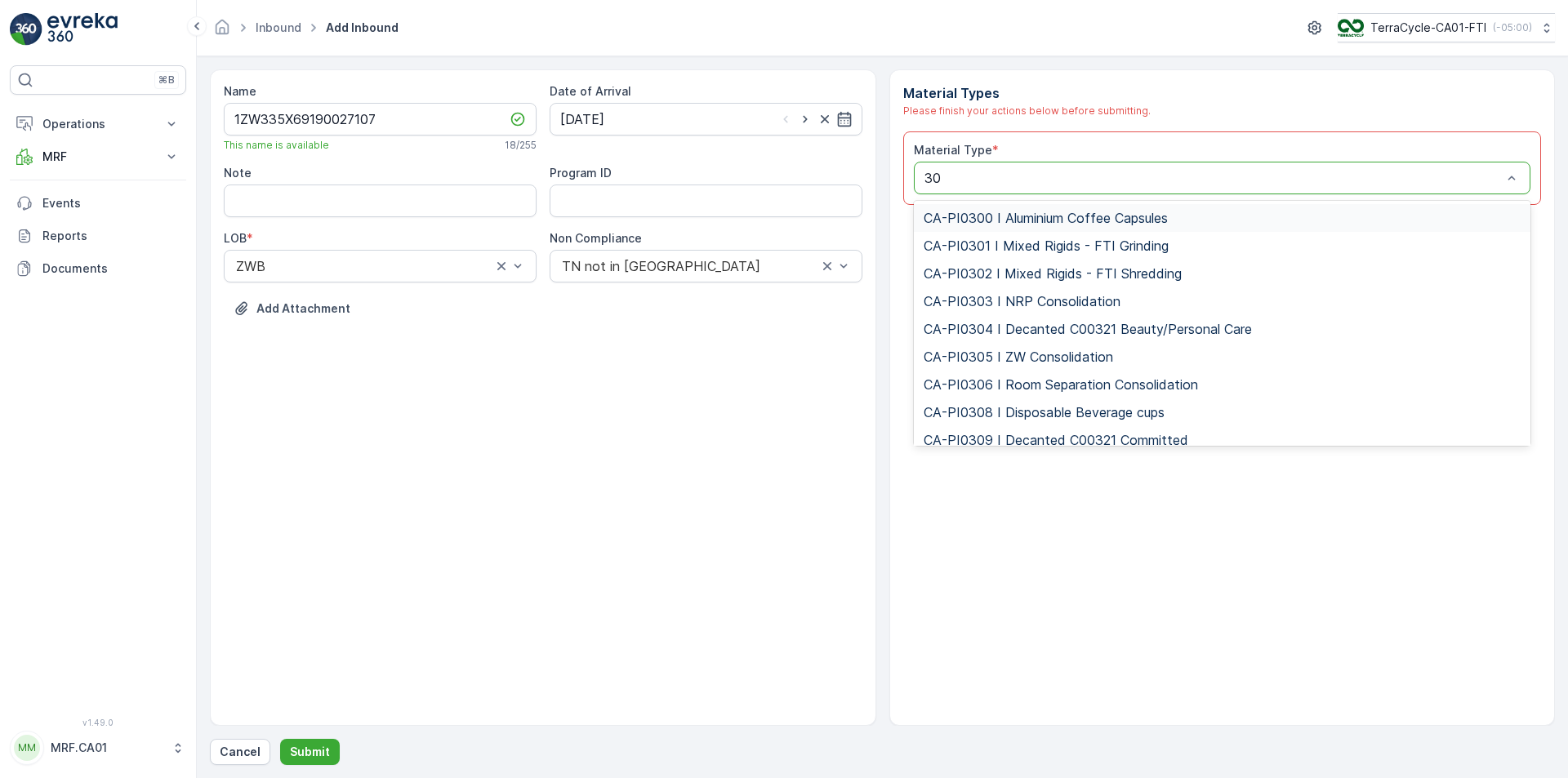
type input "302"
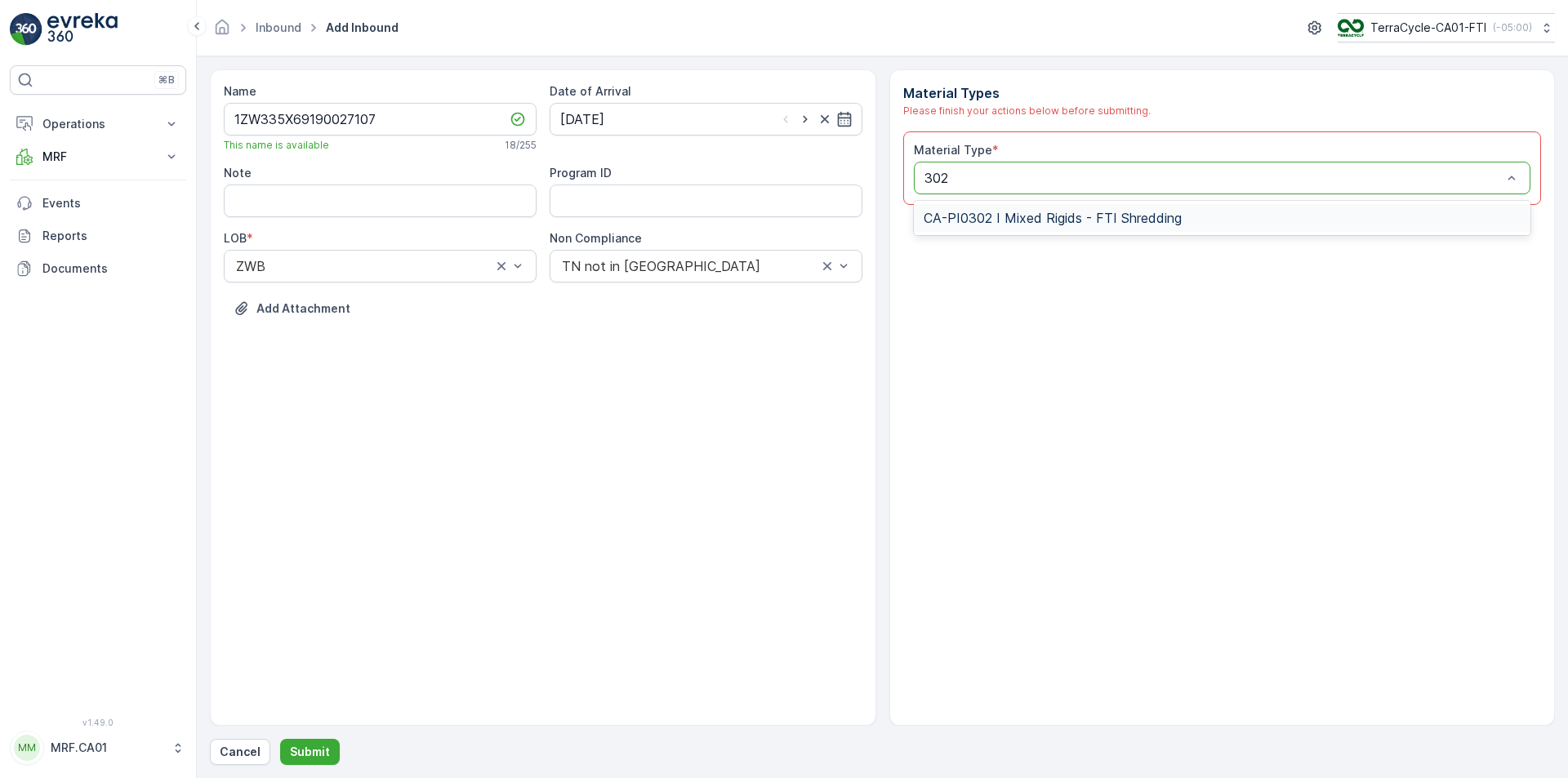
click at [1111, 226] on span "CA-PI0302 I Mixed Rigids - FTI Shredding" at bounding box center [1052, 217] width 258 height 14
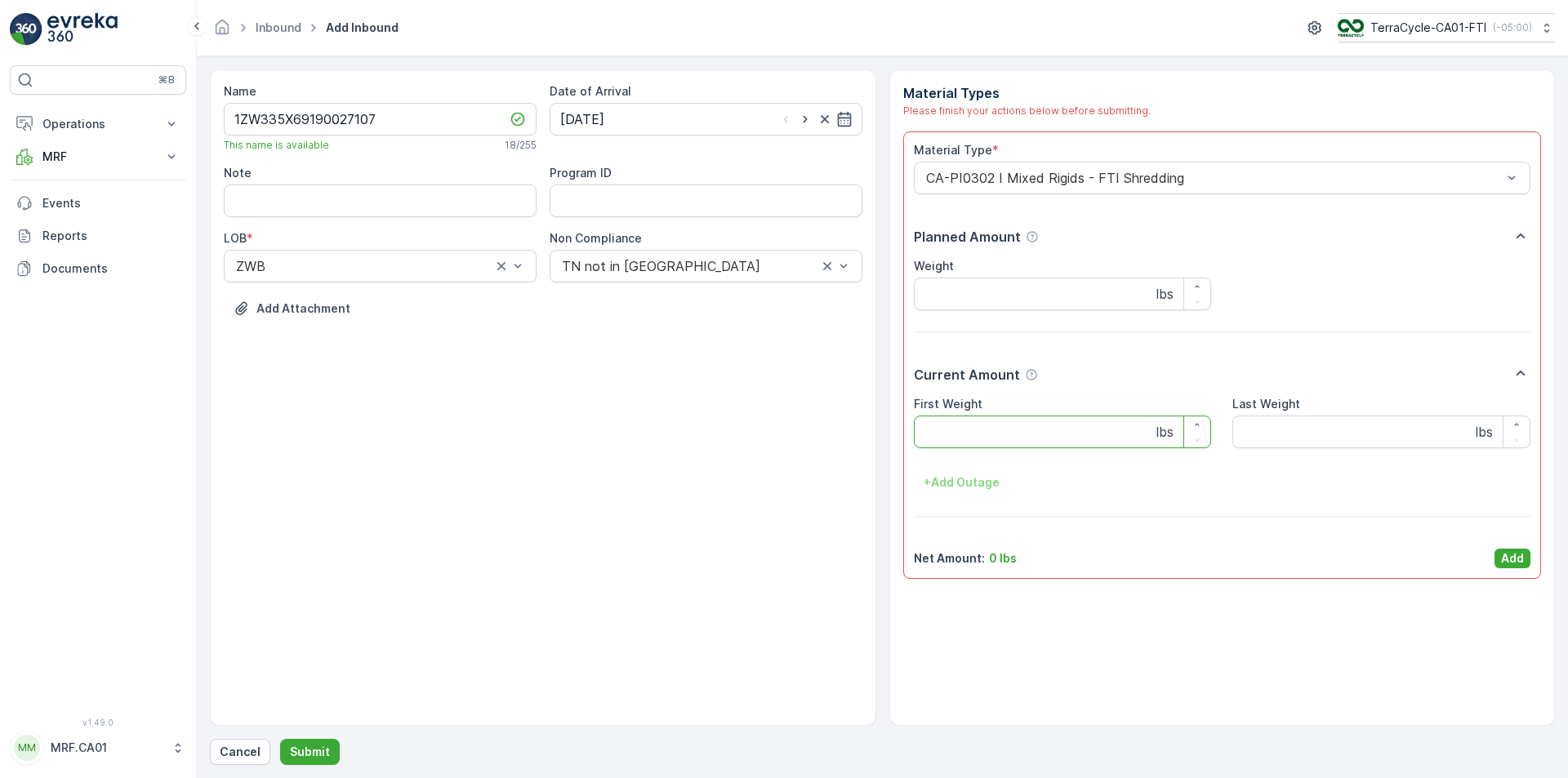
click at [976, 436] on Weight "First Weight" at bounding box center [1064, 432] width 298 height 32
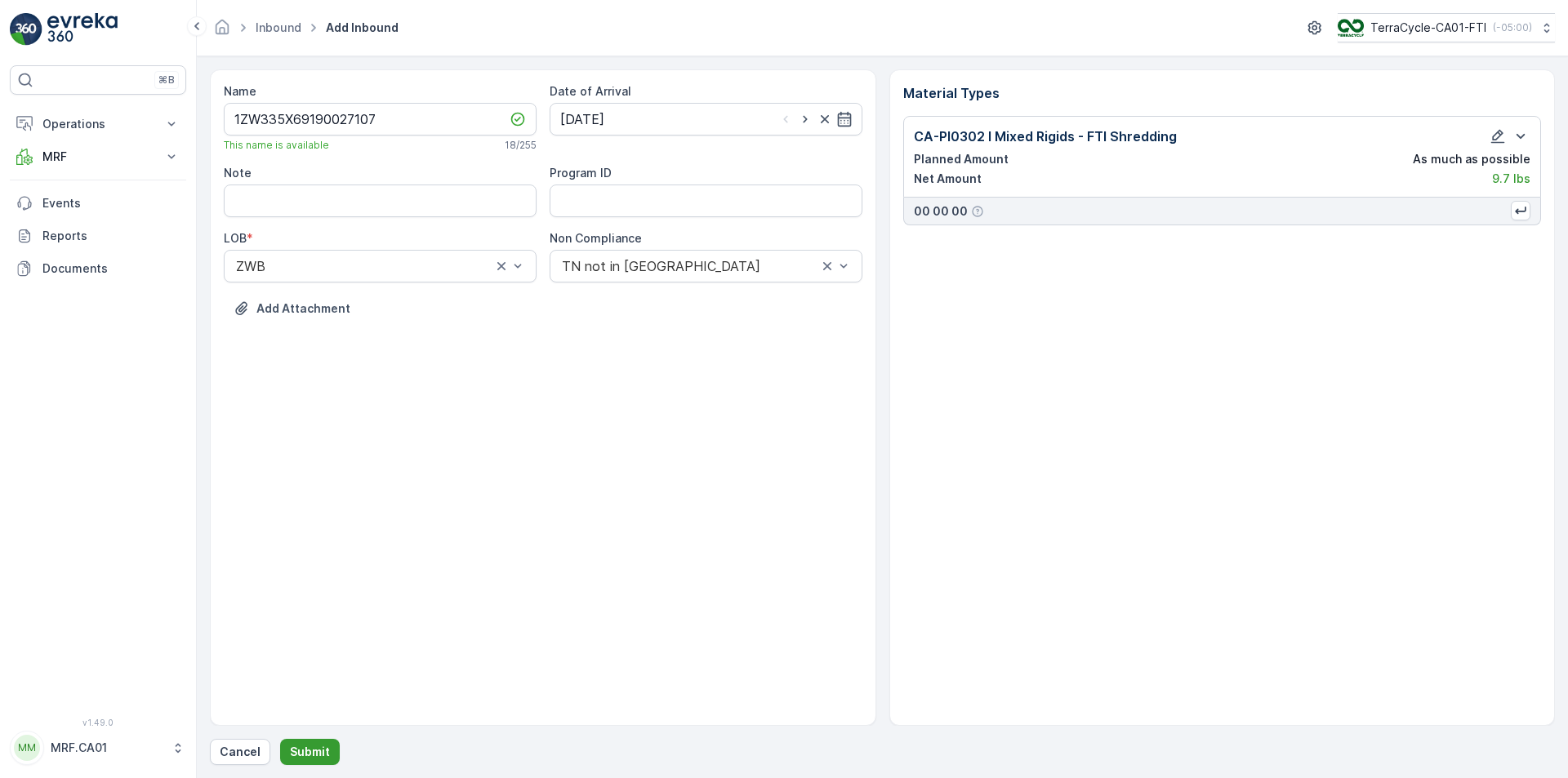
click at [325, 743] on button "Submit" at bounding box center [310, 752] width 60 height 26
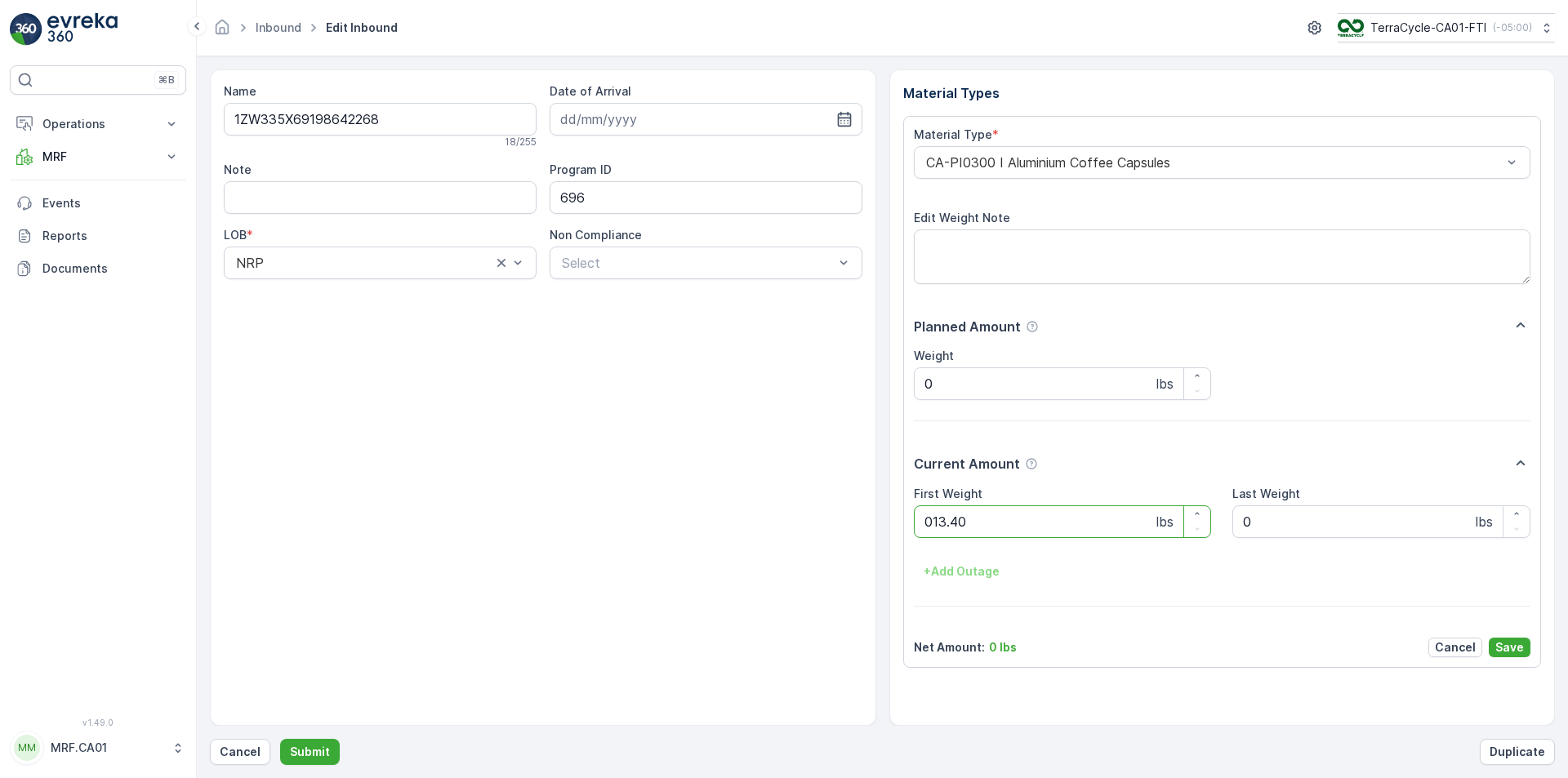
click at [280, 739] on button "Submit" at bounding box center [310, 752] width 60 height 26
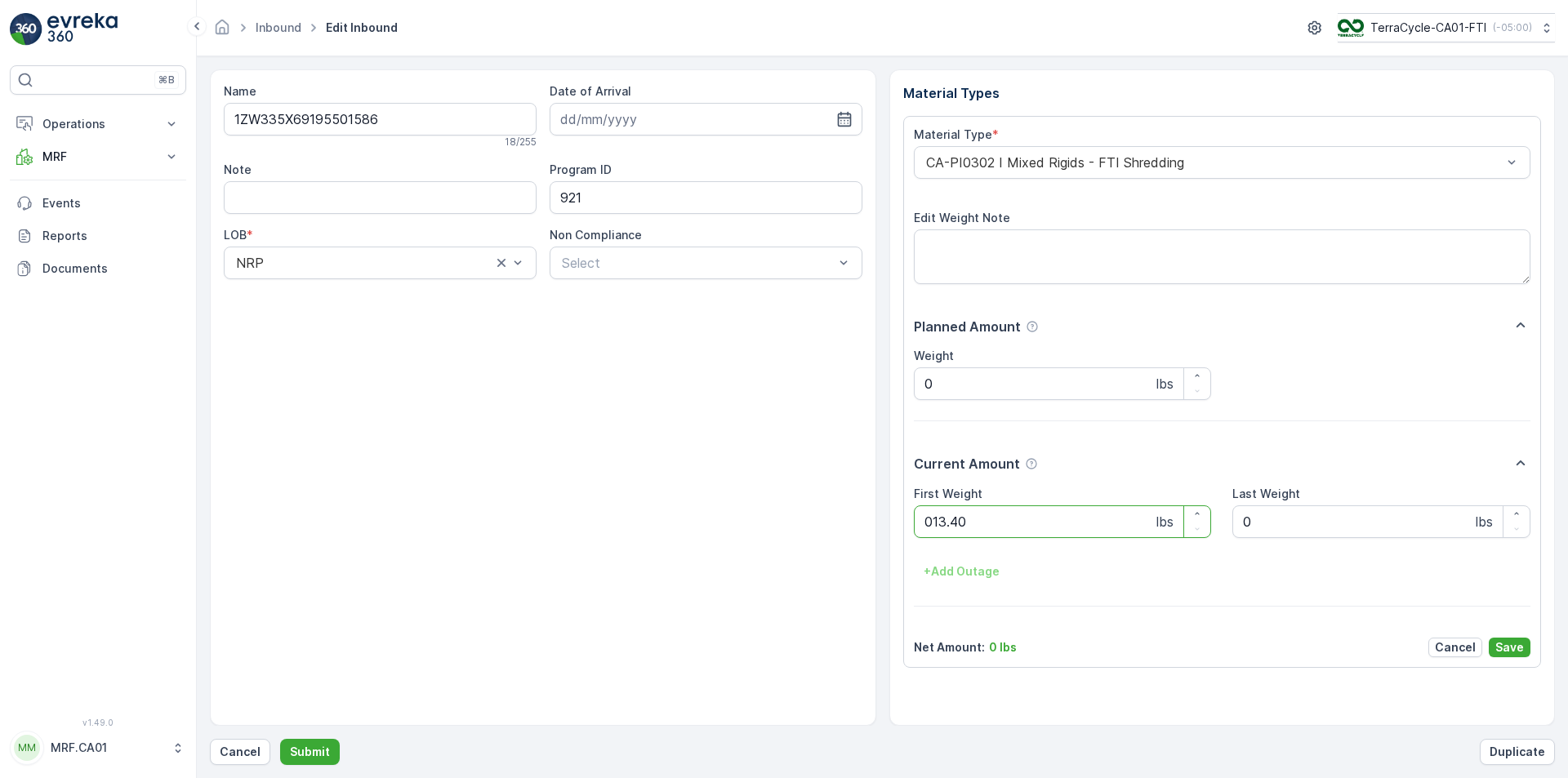
click at [280, 739] on button "Submit" at bounding box center [310, 752] width 60 height 26
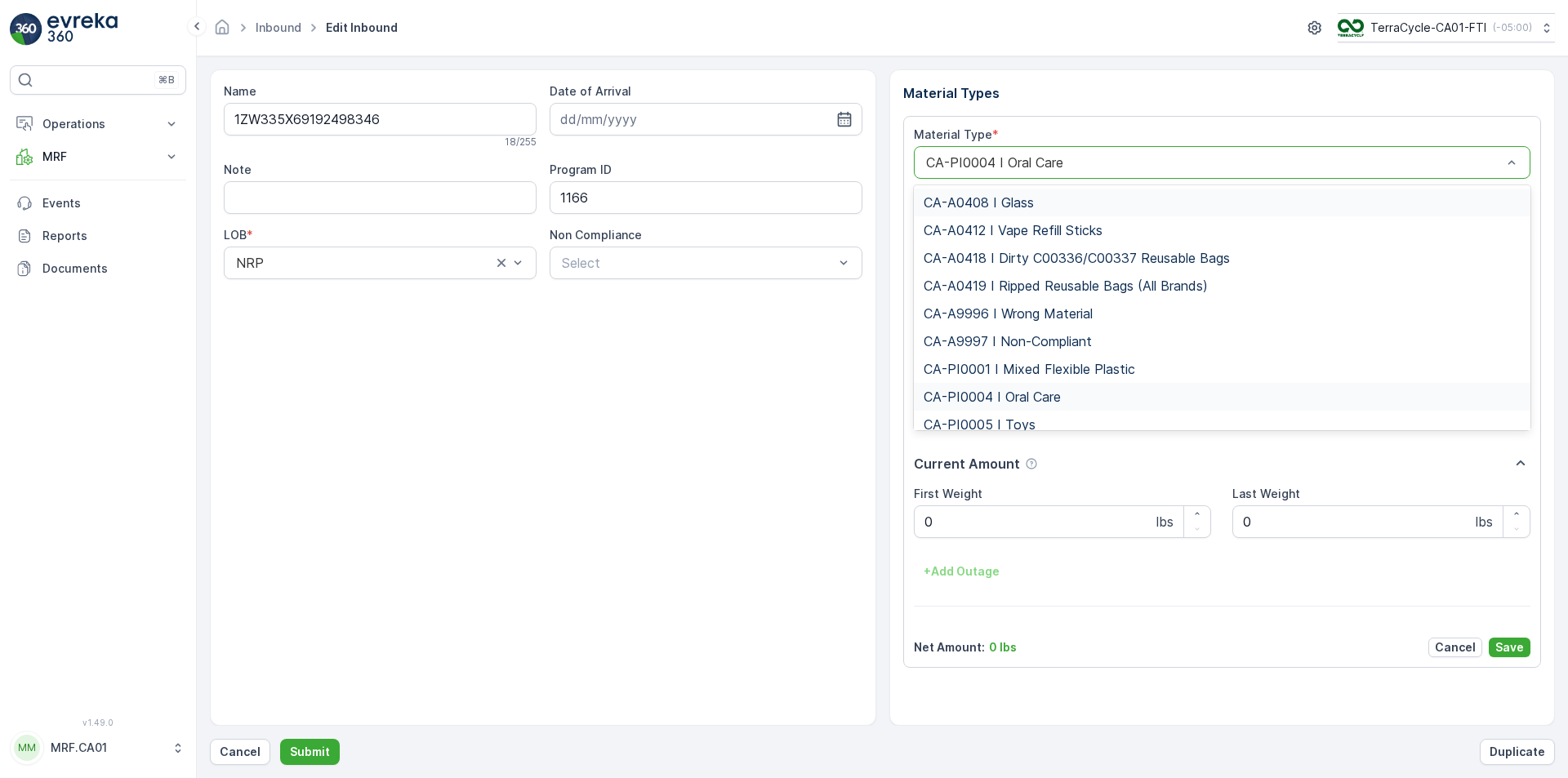
click at [1036, 153] on div "CA-PI0004 I Oral Care" at bounding box center [1223, 163] width 618 height 32
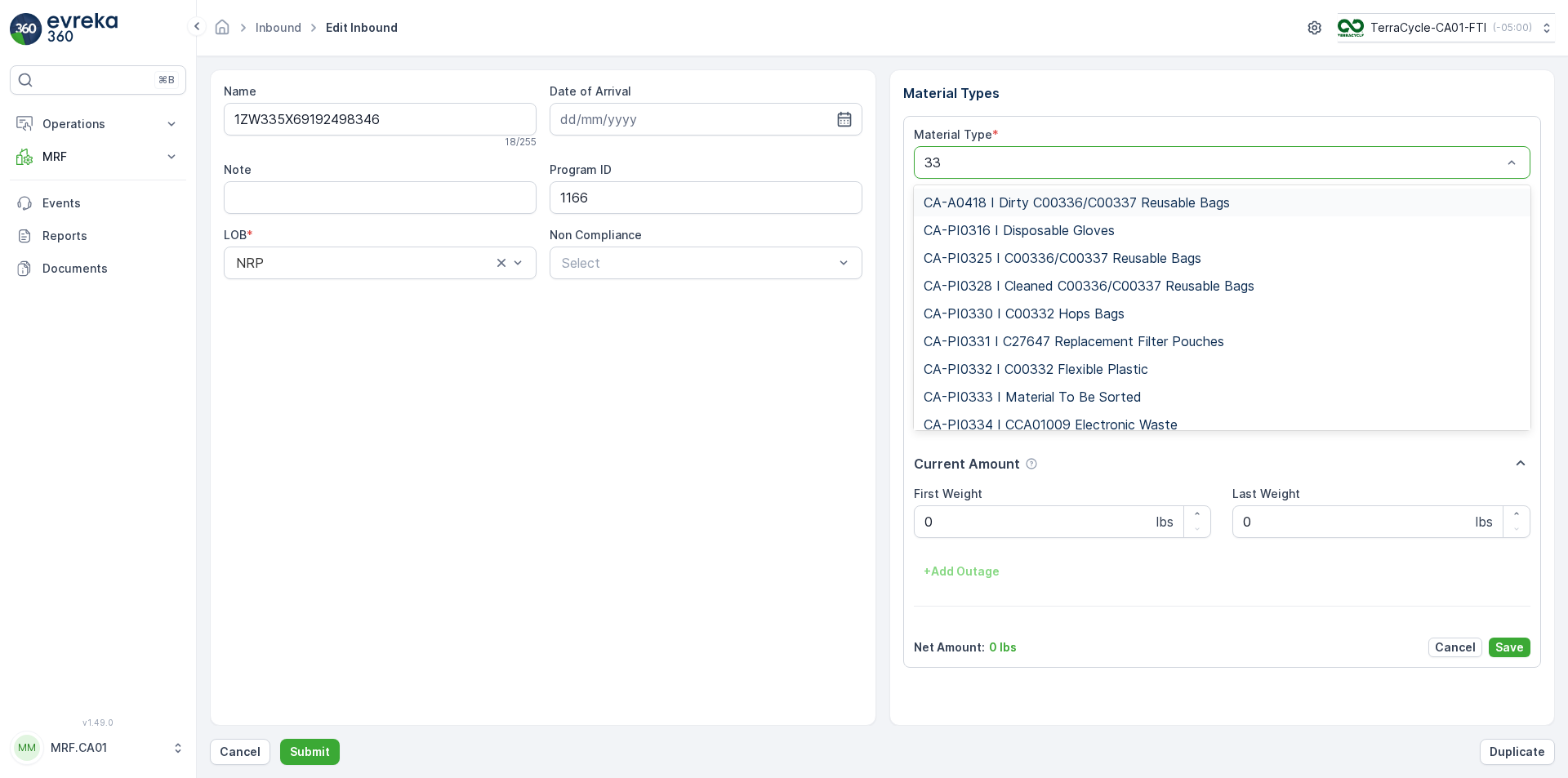
type input "333"
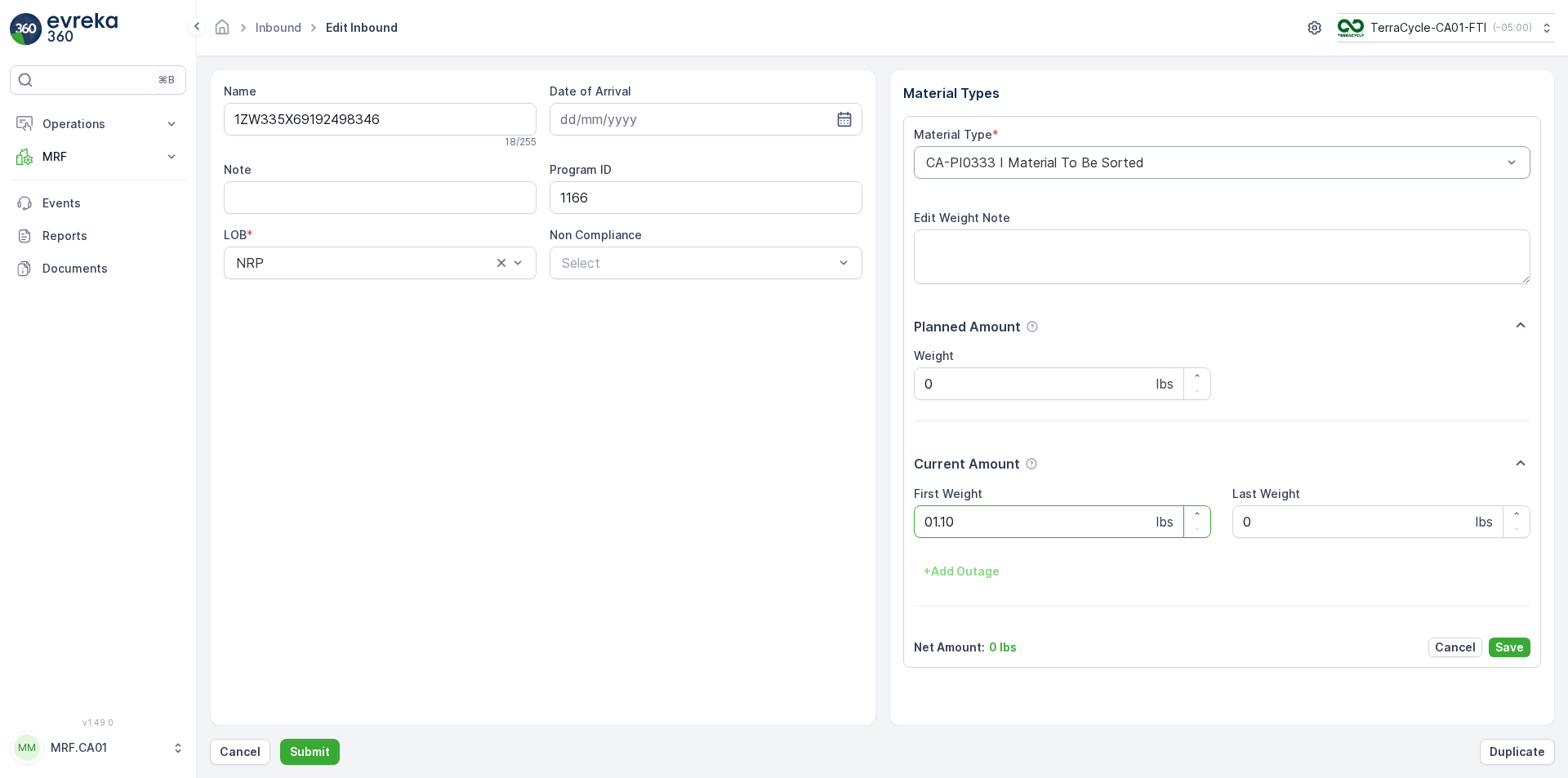
click at [280, 739] on button "Submit" at bounding box center [310, 752] width 60 height 26
click at [1084, 163] on div "CA-PI0312 I Decanted Flexible Plastic" at bounding box center [1223, 163] width 618 height 32
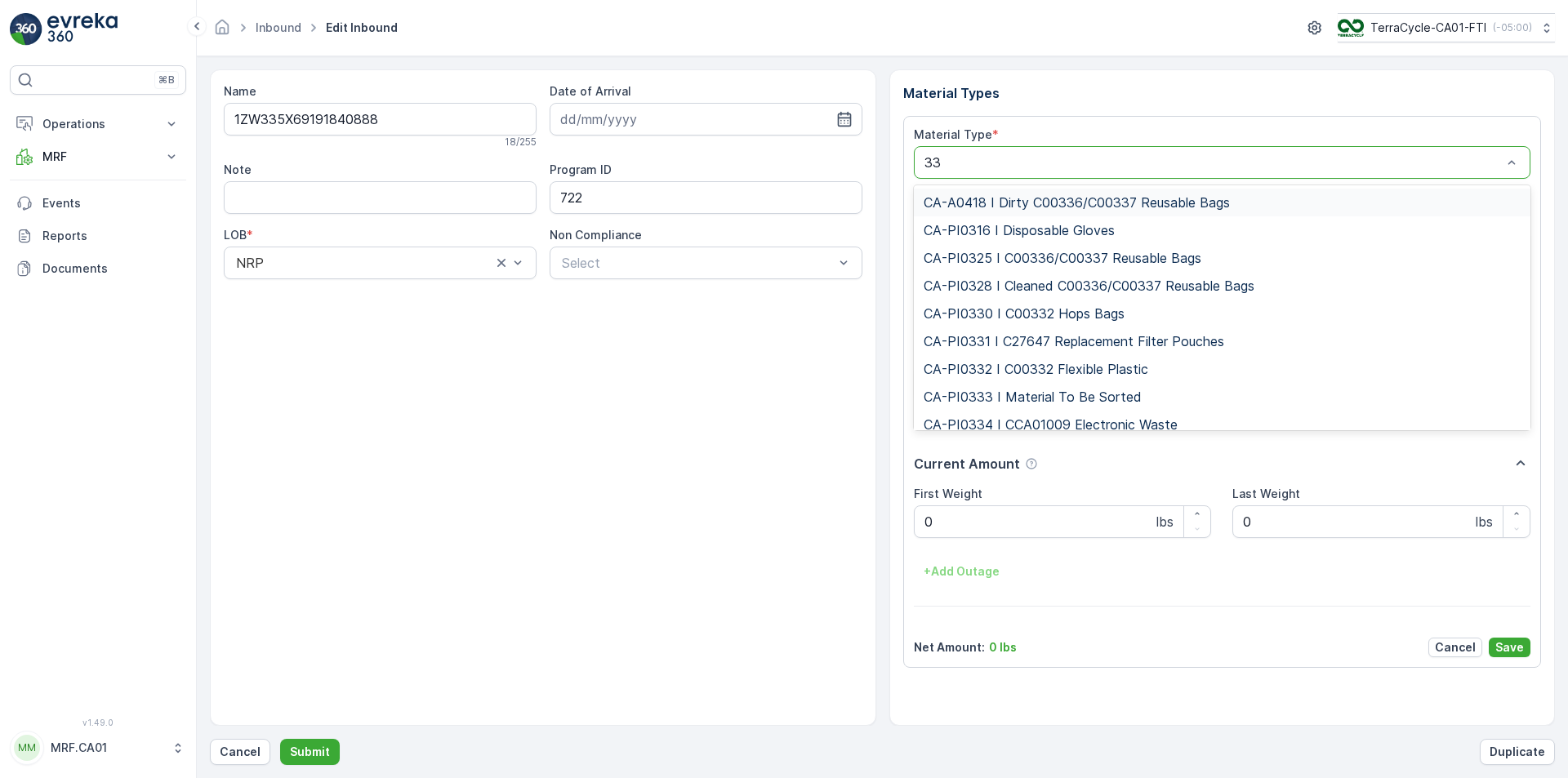
type input "333"
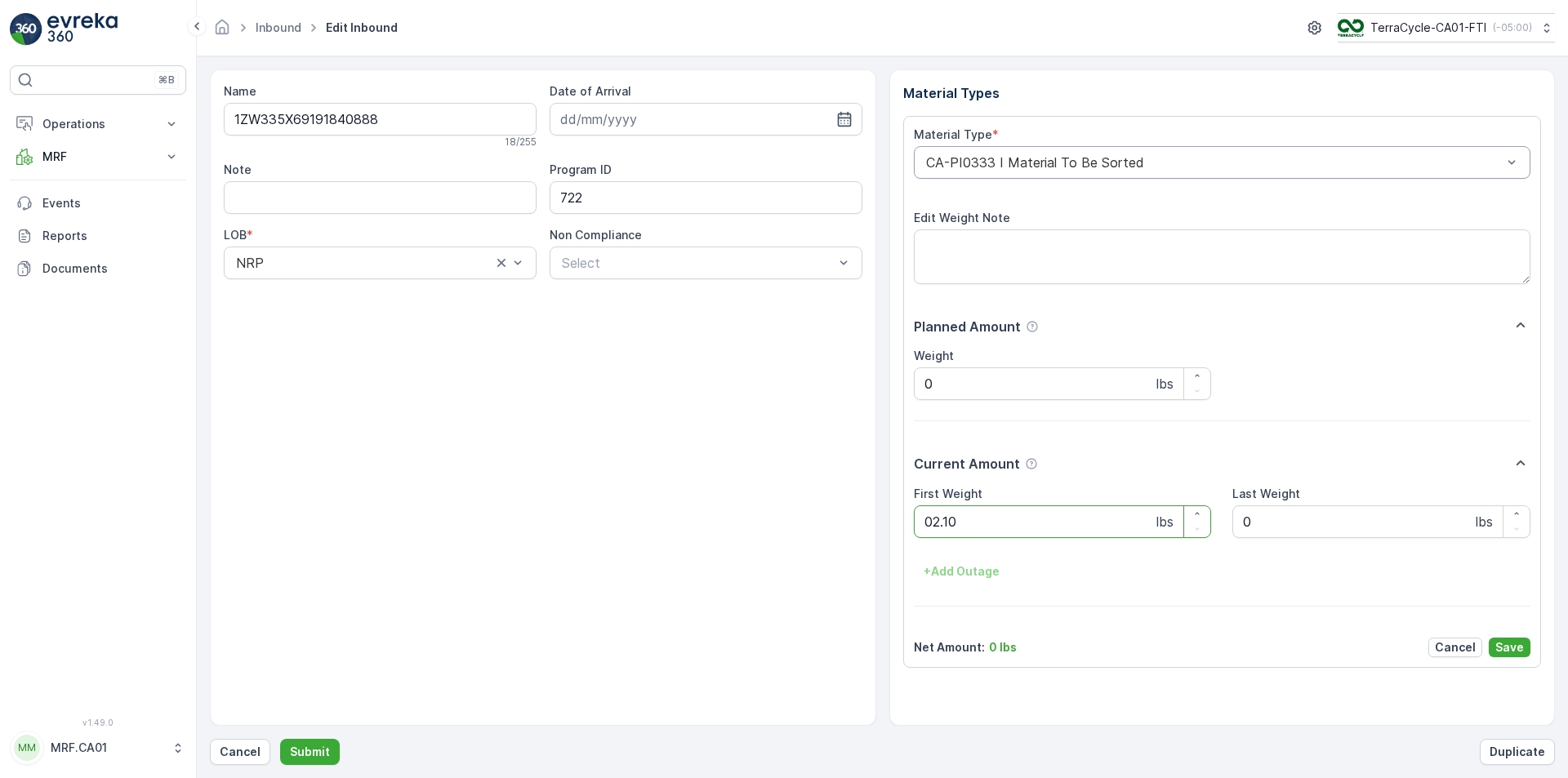
click at [280, 739] on button "Submit" at bounding box center [310, 752] width 60 height 26
type Weight "035"
click at [280, 739] on button "Submit" at bounding box center [310, 752] width 60 height 26
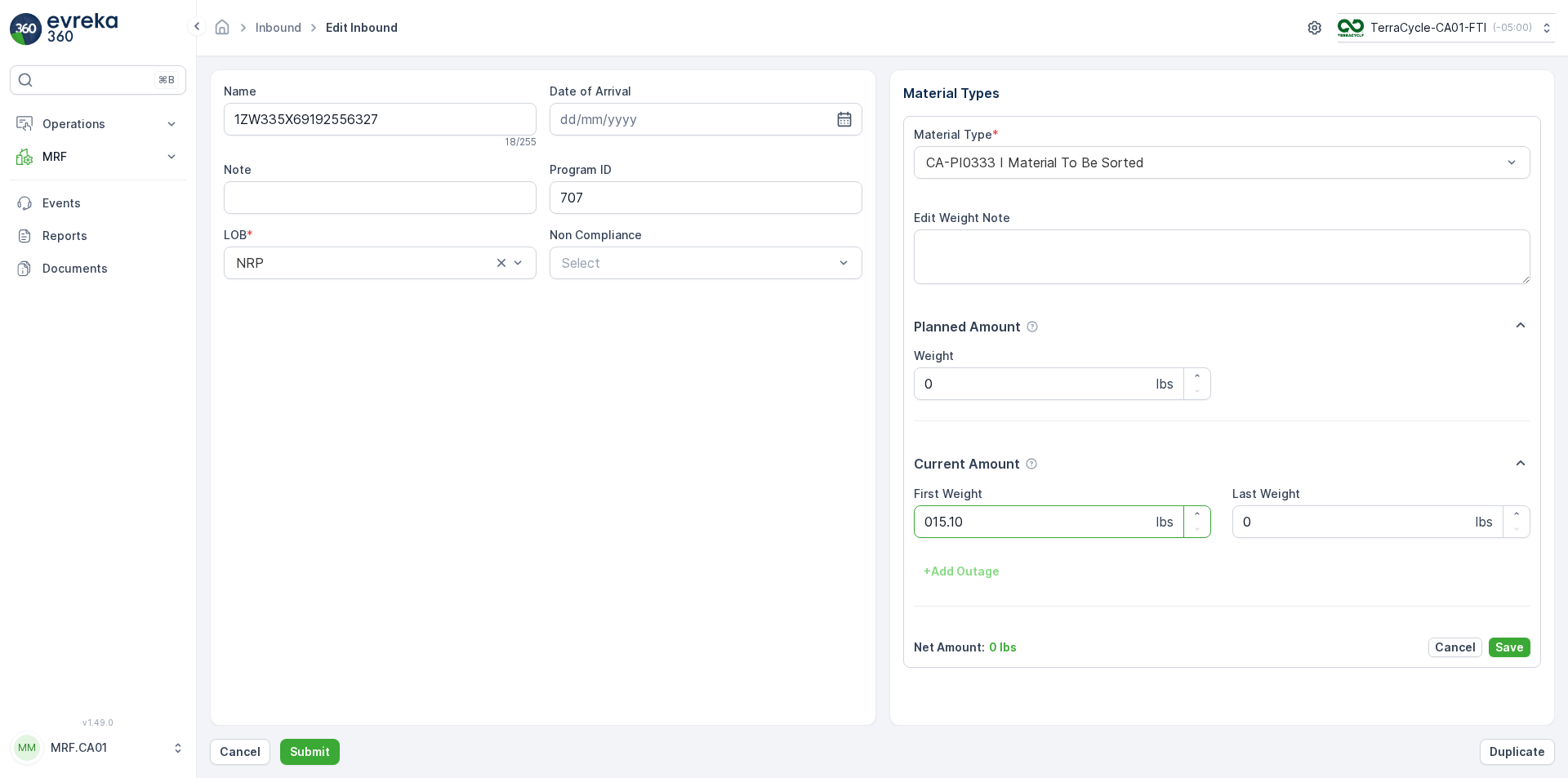
click at [280, 739] on button "Submit" at bounding box center [310, 752] width 60 height 26
click at [1097, 166] on div at bounding box center [1214, 162] width 579 height 14
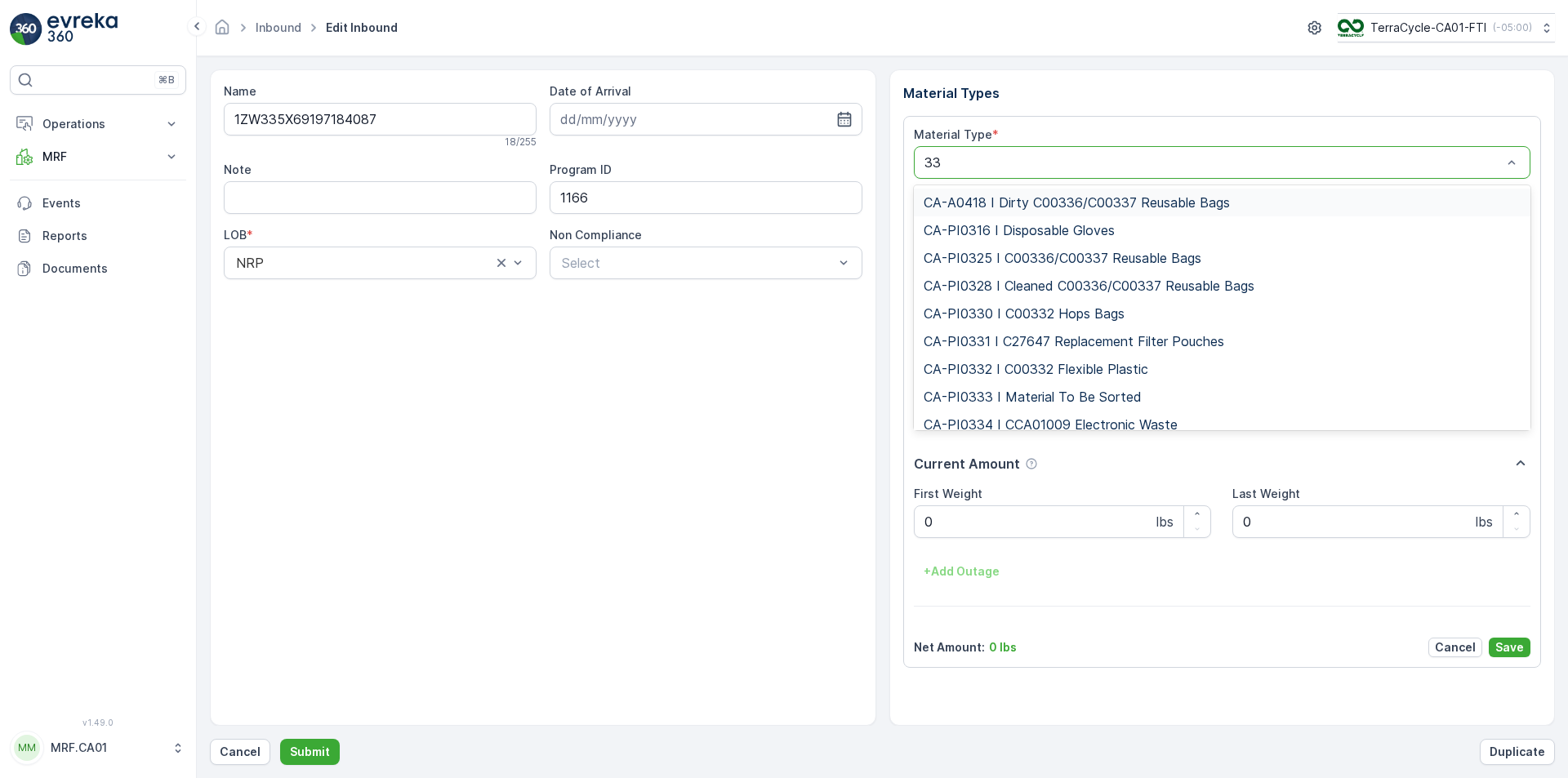
type input "333"
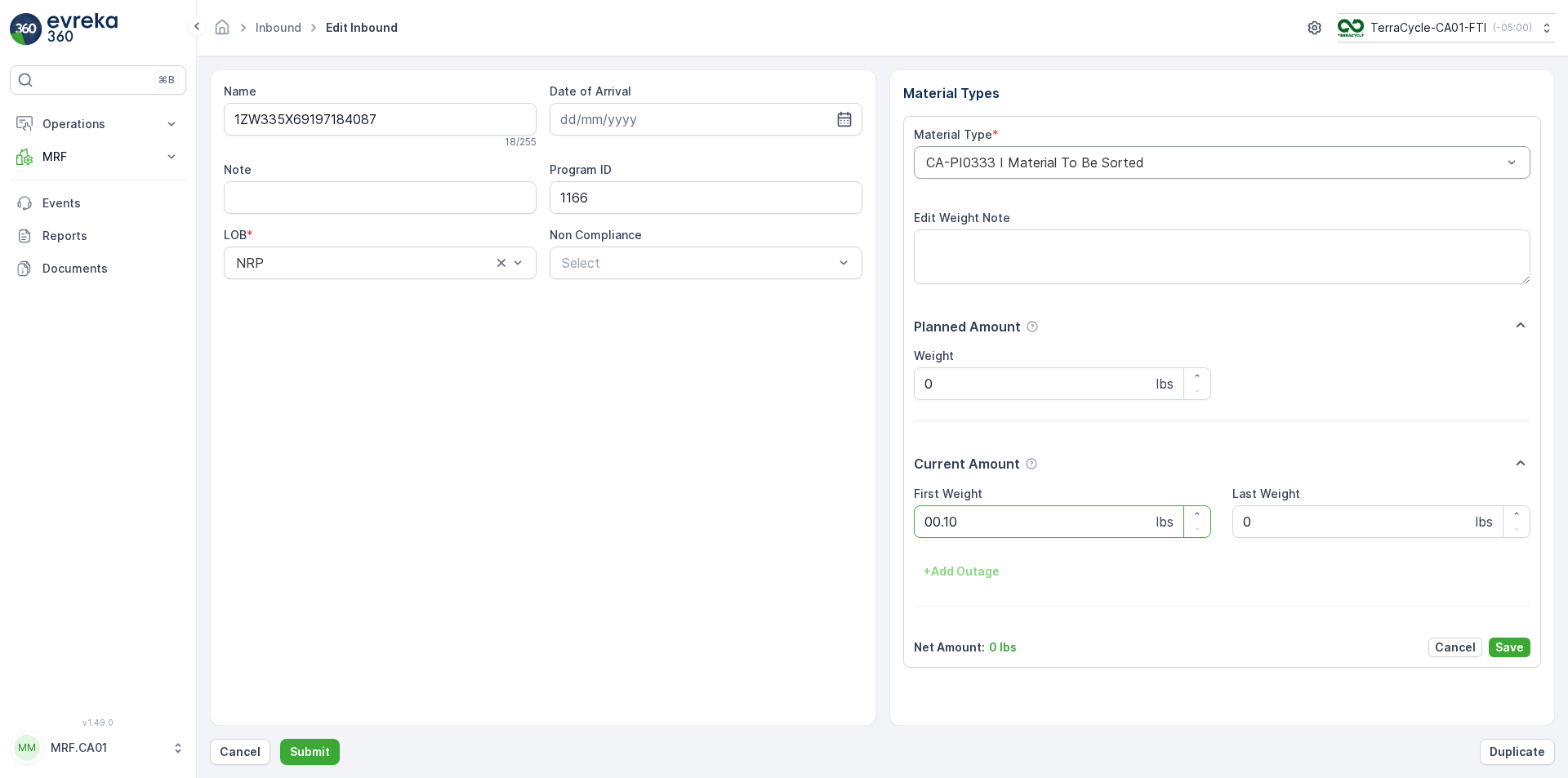
click at [280, 739] on button "Submit" at bounding box center [310, 752] width 60 height 26
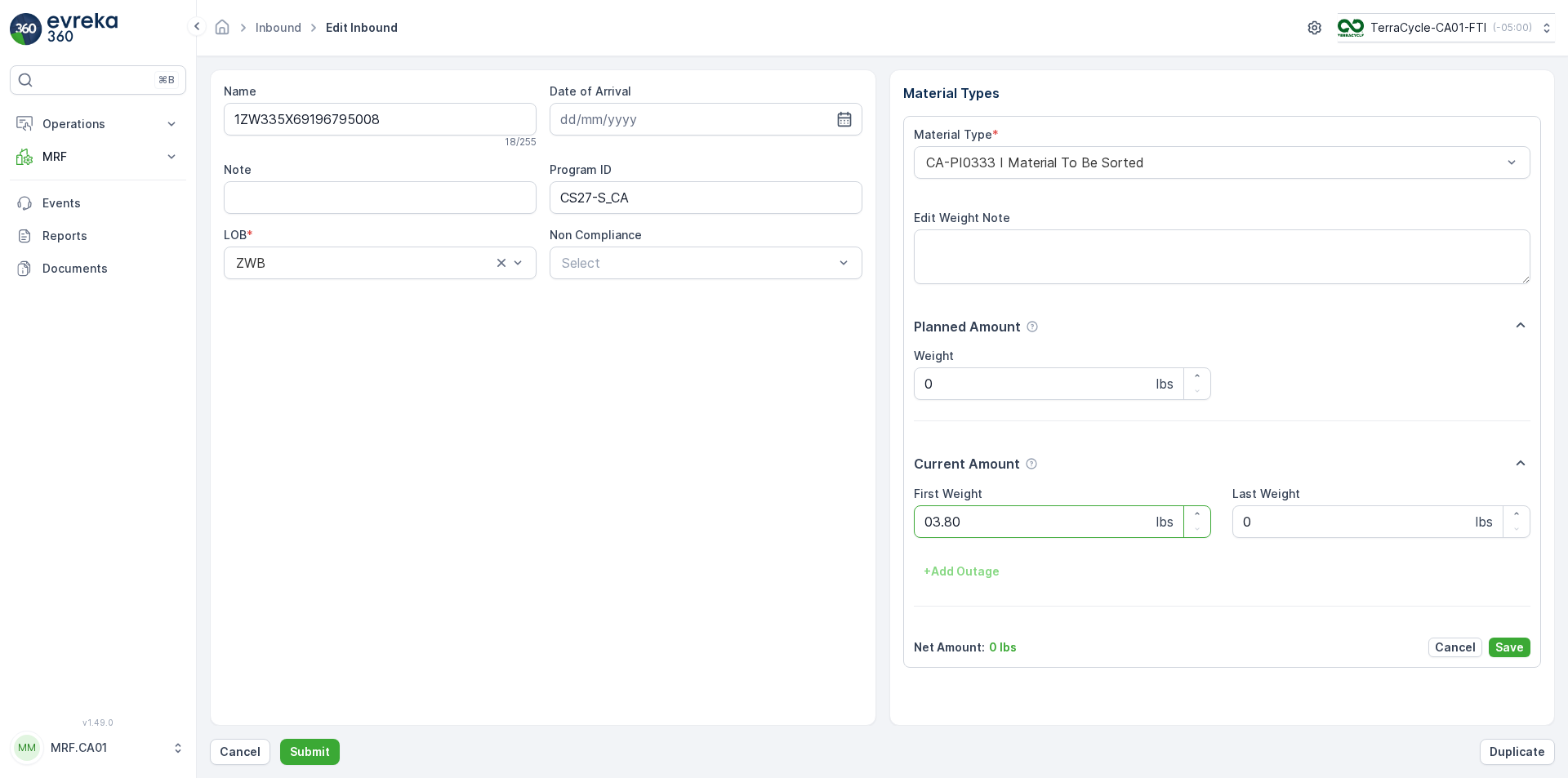
click at [280, 739] on button "Submit" at bounding box center [310, 752] width 60 height 26
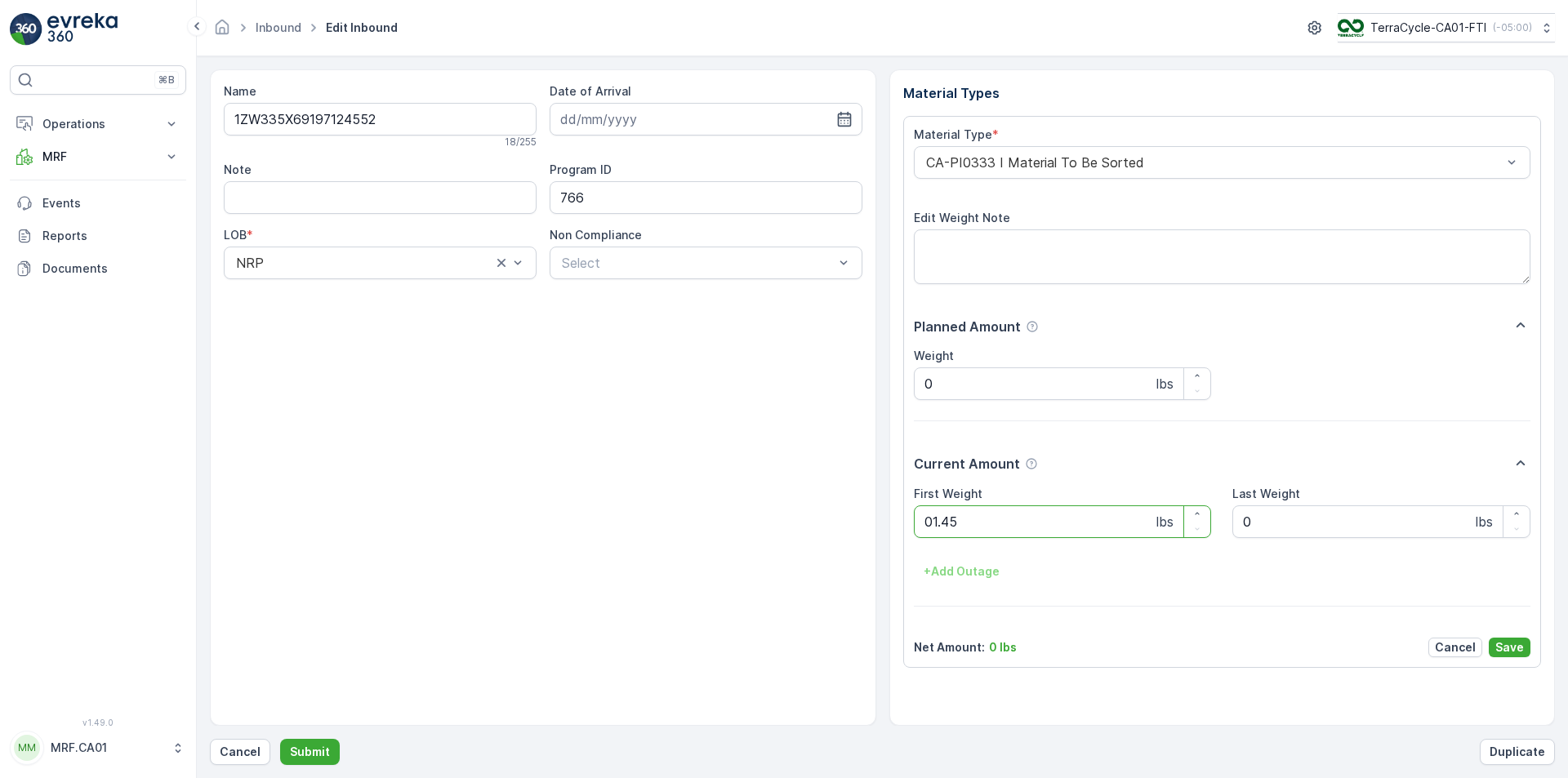
click at [280, 739] on button "Submit" at bounding box center [310, 752] width 60 height 26
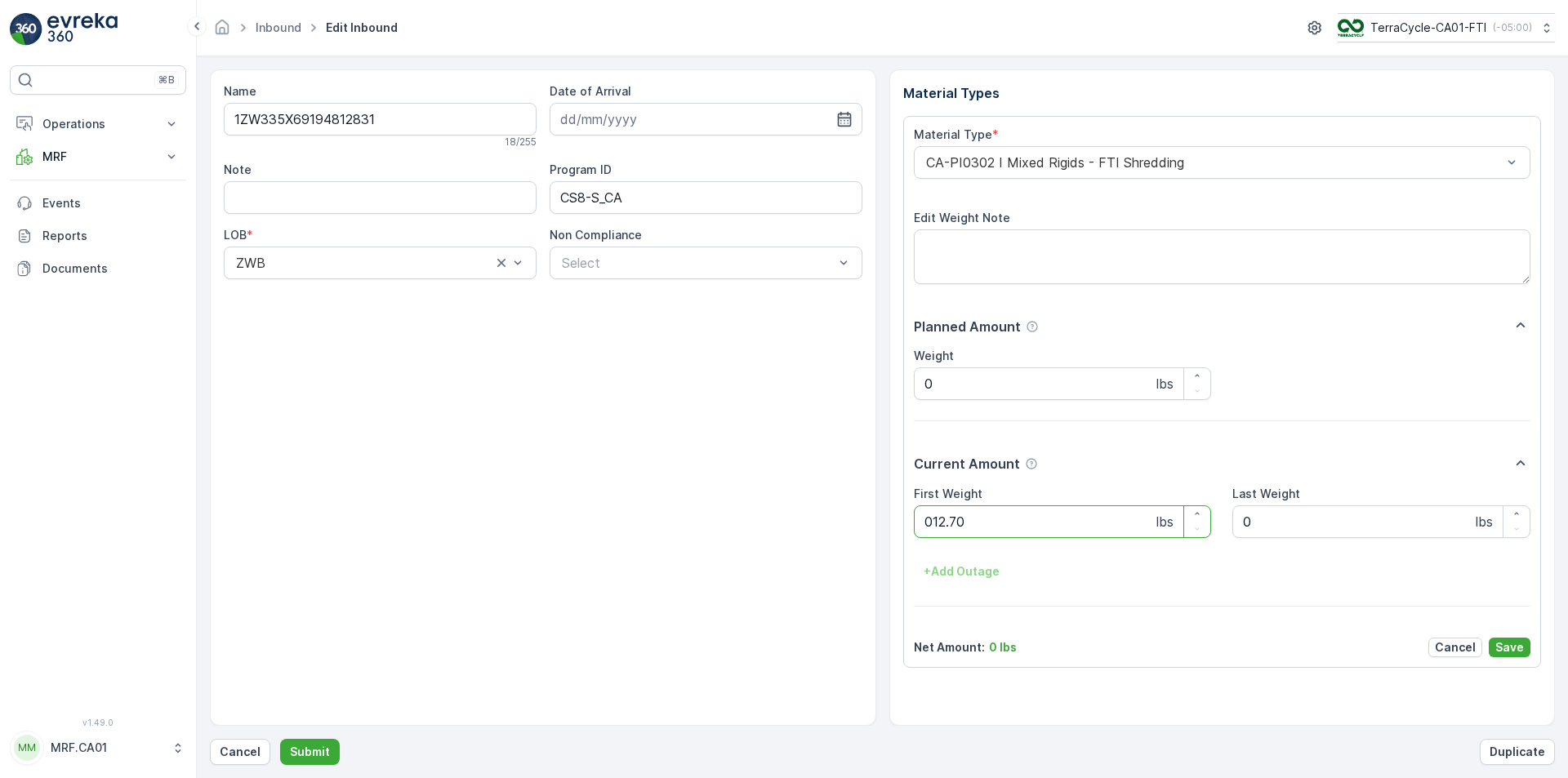
click at [280, 739] on button "Submit" at bounding box center [310, 752] width 60 height 26
type Weight "040"
click at [280, 739] on button "Submit" at bounding box center [310, 752] width 60 height 26
type Weight "024"
click at [280, 739] on button "Submit" at bounding box center [310, 752] width 60 height 26
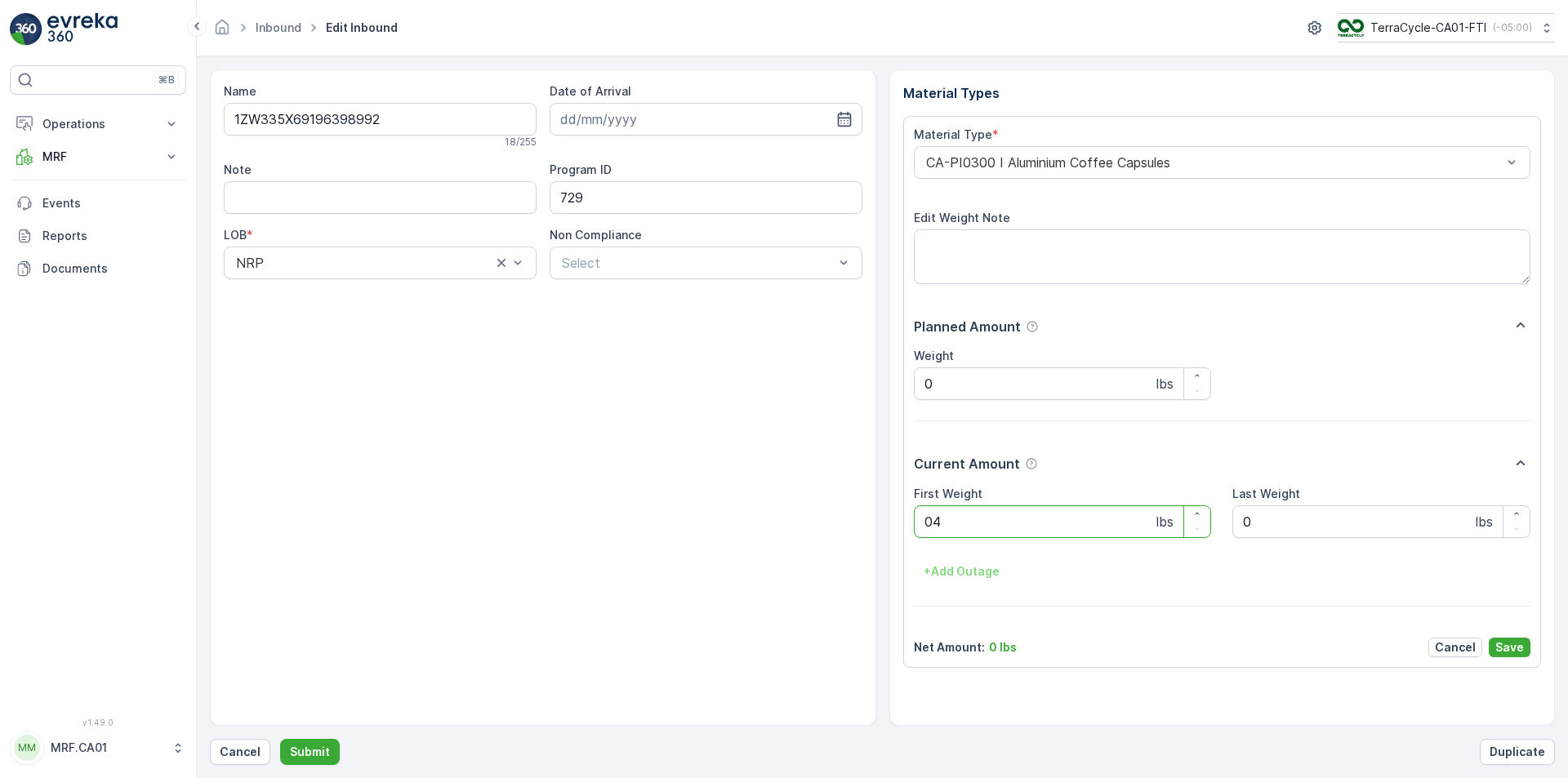
type Weight "043"
click at [280, 739] on button "Submit" at bounding box center [310, 752] width 60 height 26
type Weight "038"
click at [280, 739] on button "Submit" at bounding box center [310, 752] width 60 height 26
type Weight "033"
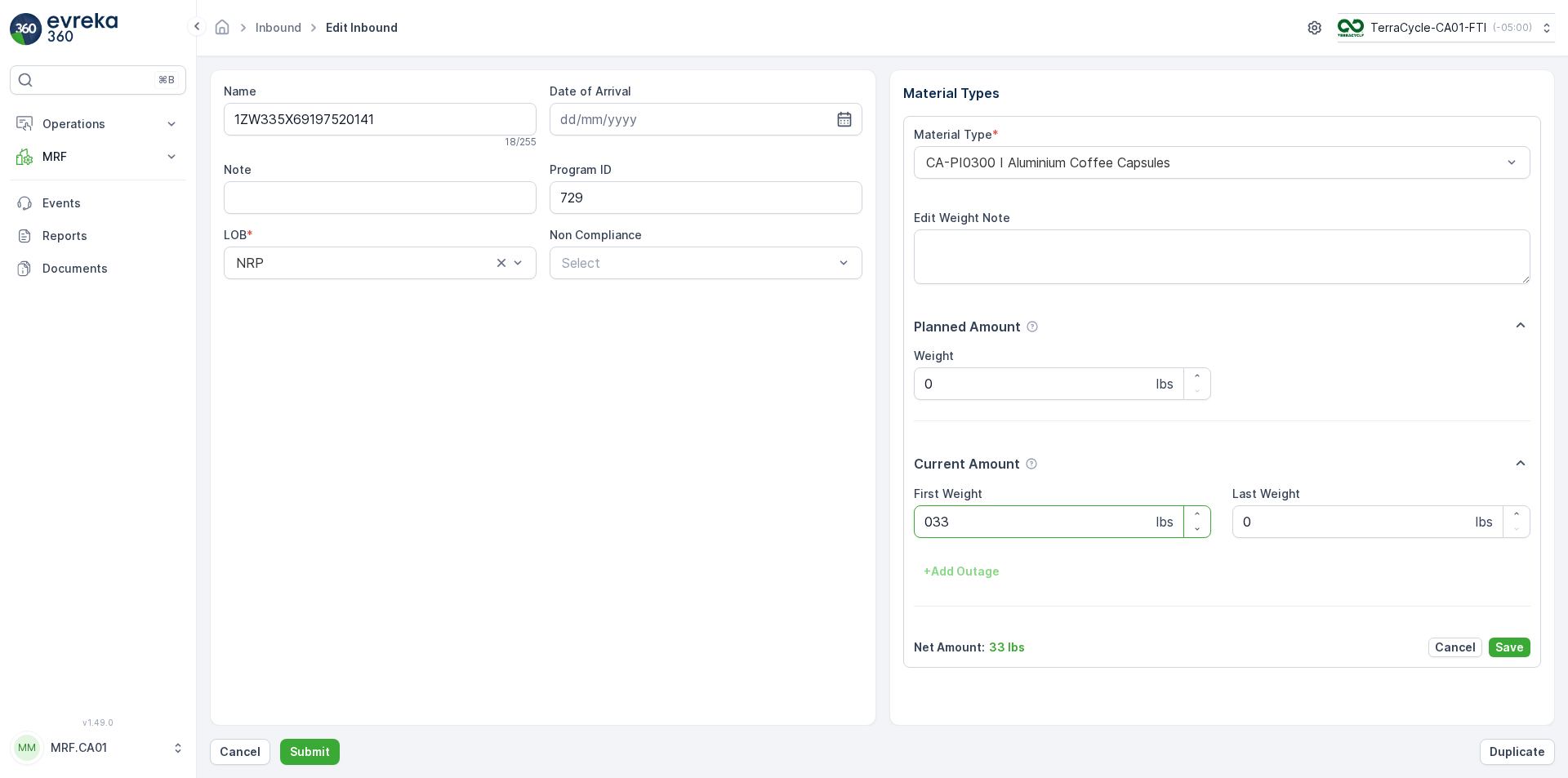
click at [280, 739] on button "Submit" at bounding box center [310, 752] width 60 height 26
type Weight "030"
click at [280, 739] on button "Submit" at bounding box center [310, 752] width 60 height 26
type Weight "024"
click at [280, 739] on button "Submit" at bounding box center [310, 752] width 60 height 26
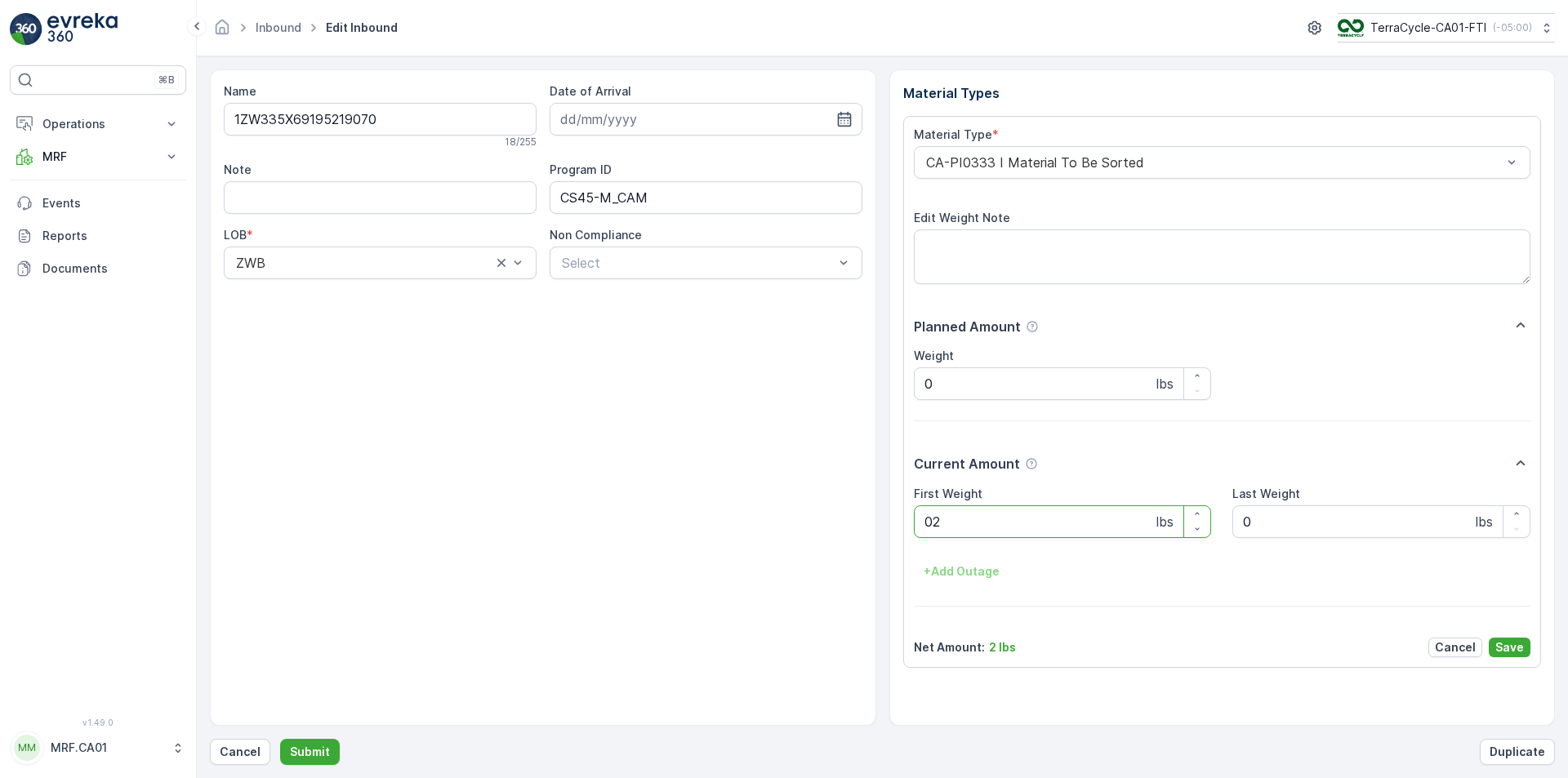
type Weight "029"
click at [280, 739] on button "Submit" at bounding box center [310, 752] width 60 height 26
type Weight "017"
click at [280, 739] on button "Submit" at bounding box center [310, 752] width 60 height 26
type Weight "040"
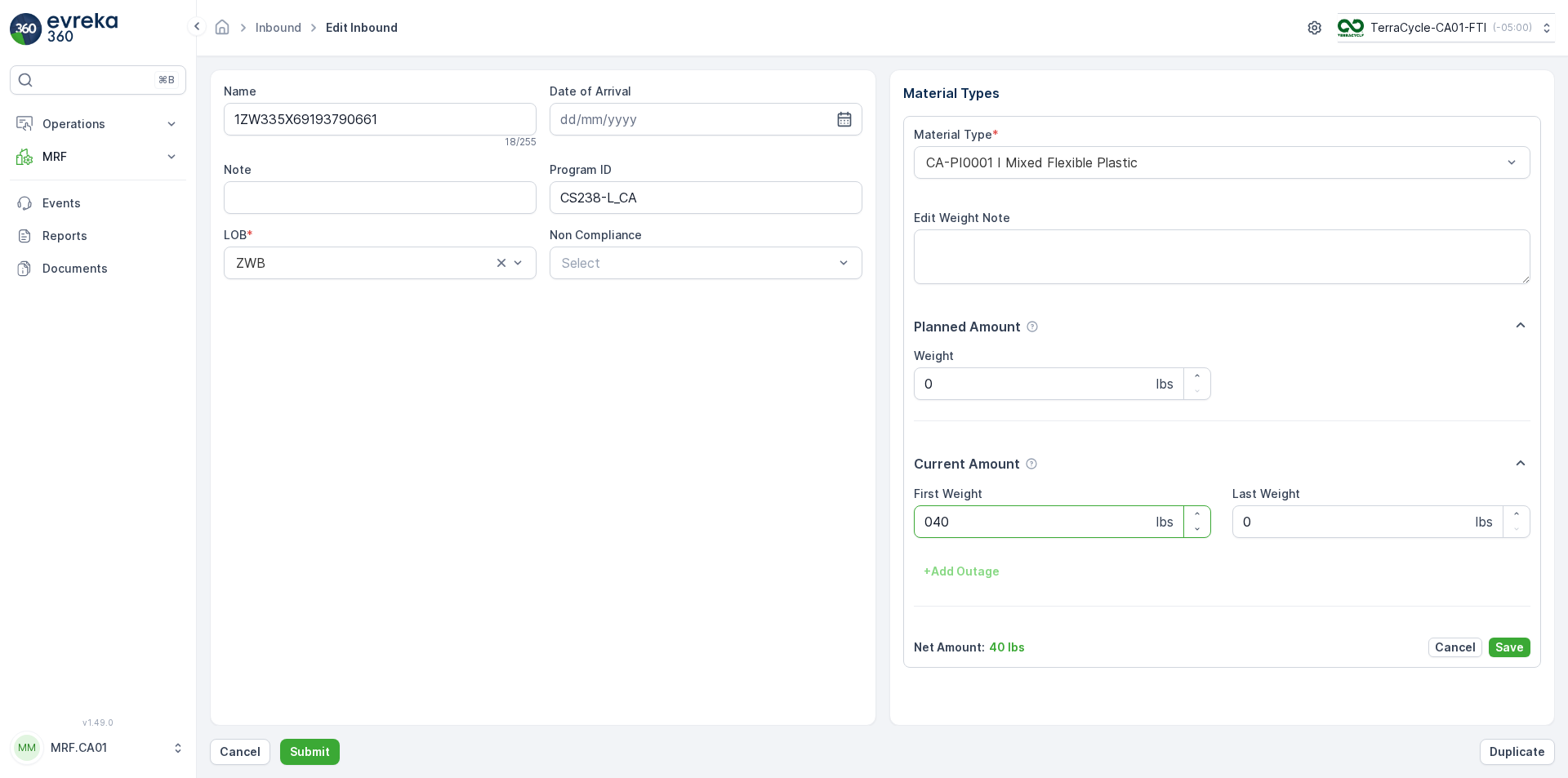
click at [280, 739] on button "Submit" at bounding box center [310, 752] width 60 height 26
type Weight "032"
click at [280, 739] on button "Submit" at bounding box center [310, 752] width 60 height 26
click at [240, 756] on p "Cancel" at bounding box center [240, 752] width 41 height 16
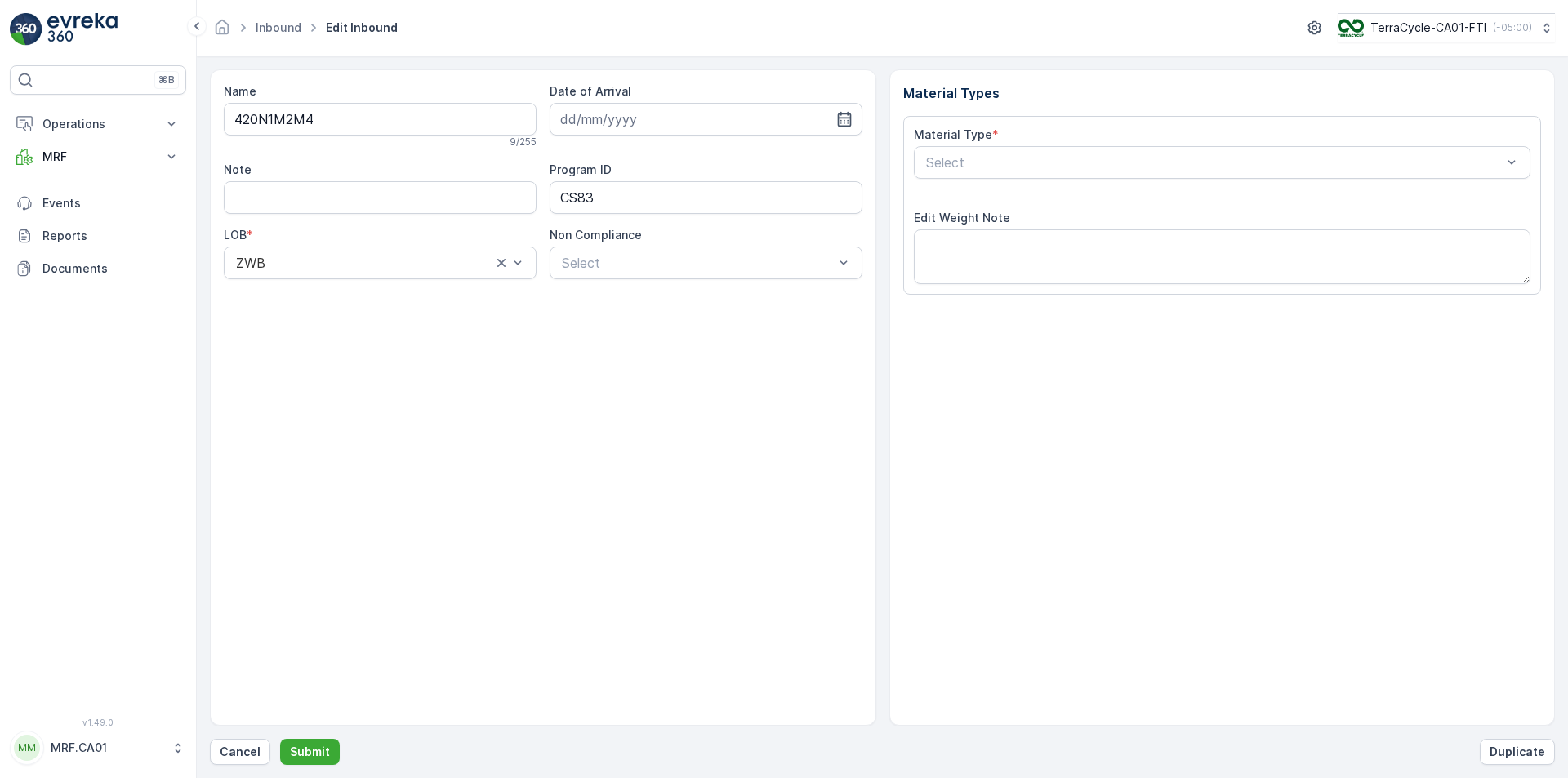
type input "[DATE]"
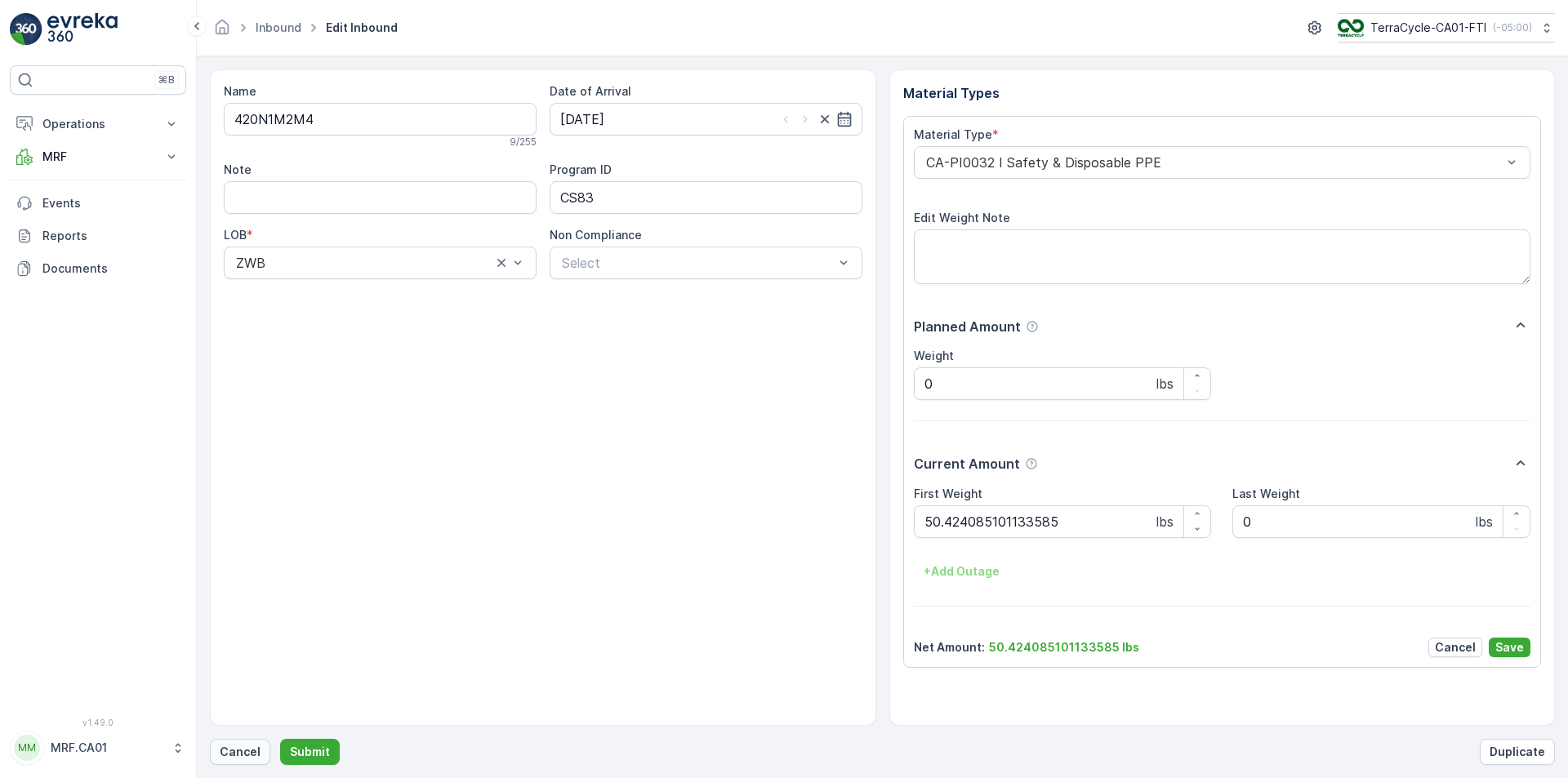
click at [236, 752] on p "Cancel" at bounding box center [240, 752] width 41 height 16
type Weight "029"
click at [280, 739] on button "Submit" at bounding box center [310, 752] width 60 height 26
